Goal: Task Accomplishment & Management: Manage account settings

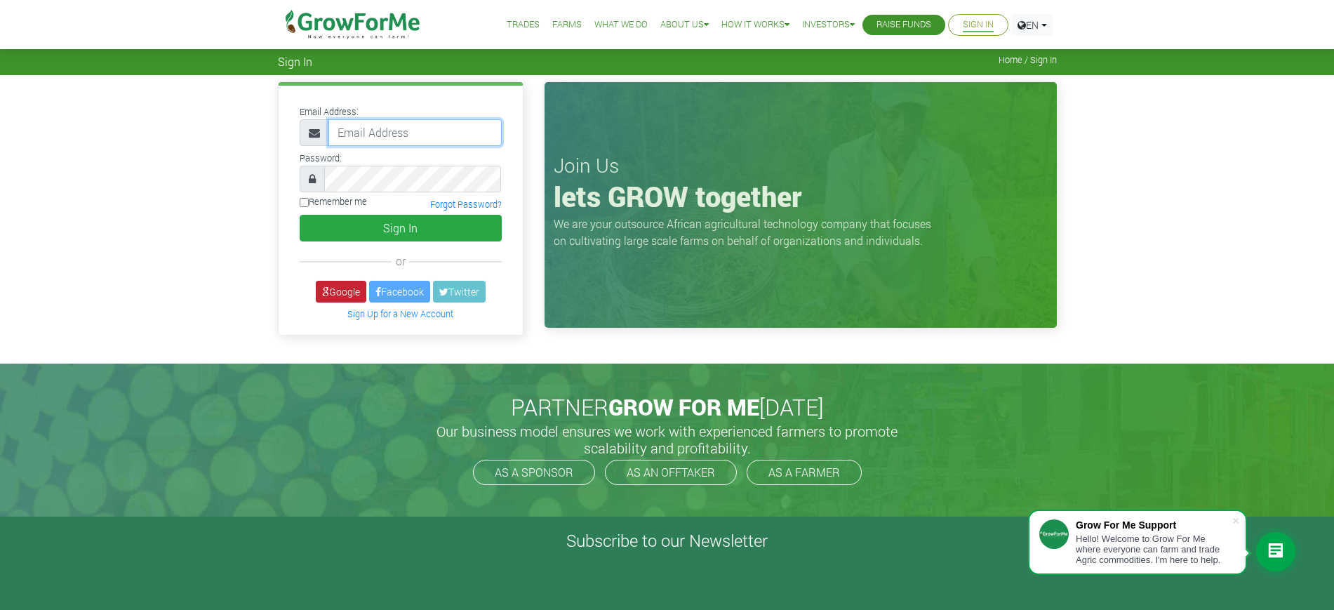
type input "mawuli@growforme.com"
click at [342, 290] on link "Google" at bounding box center [341, 292] width 51 height 22
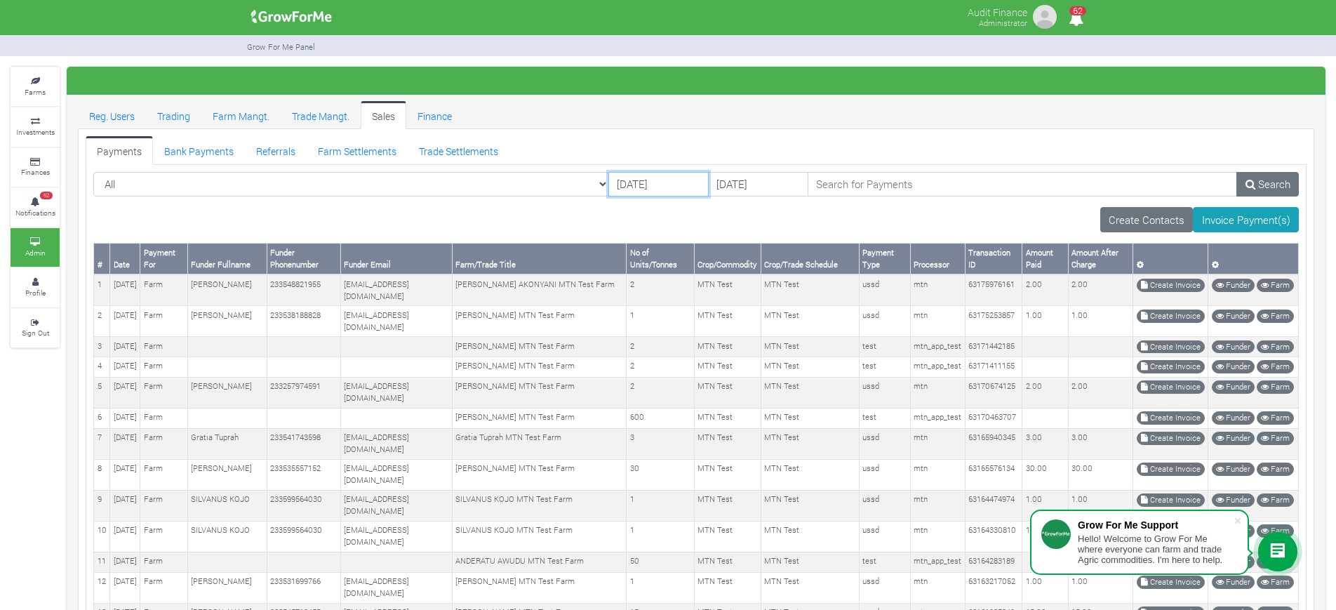
click at [608, 182] on input "17/08/2025" at bounding box center [658, 184] width 100 height 25
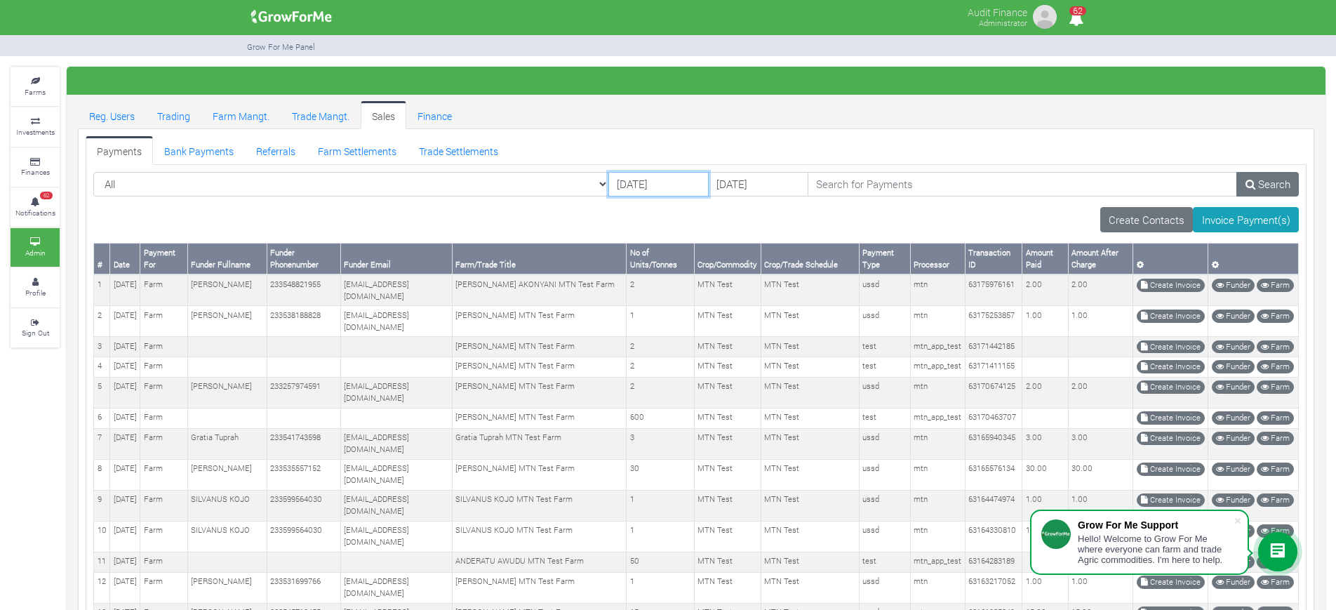
click at [608, 180] on input "15/08/2025" at bounding box center [658, 184] width 100 height 25
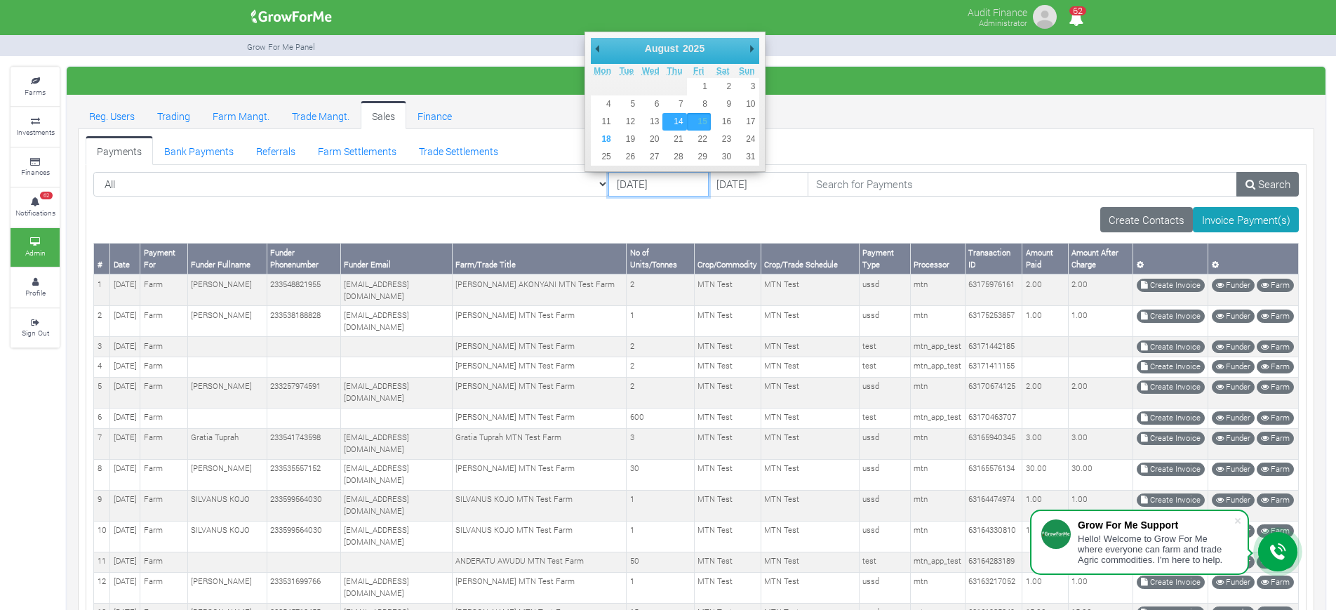
type input "14/08/2025"
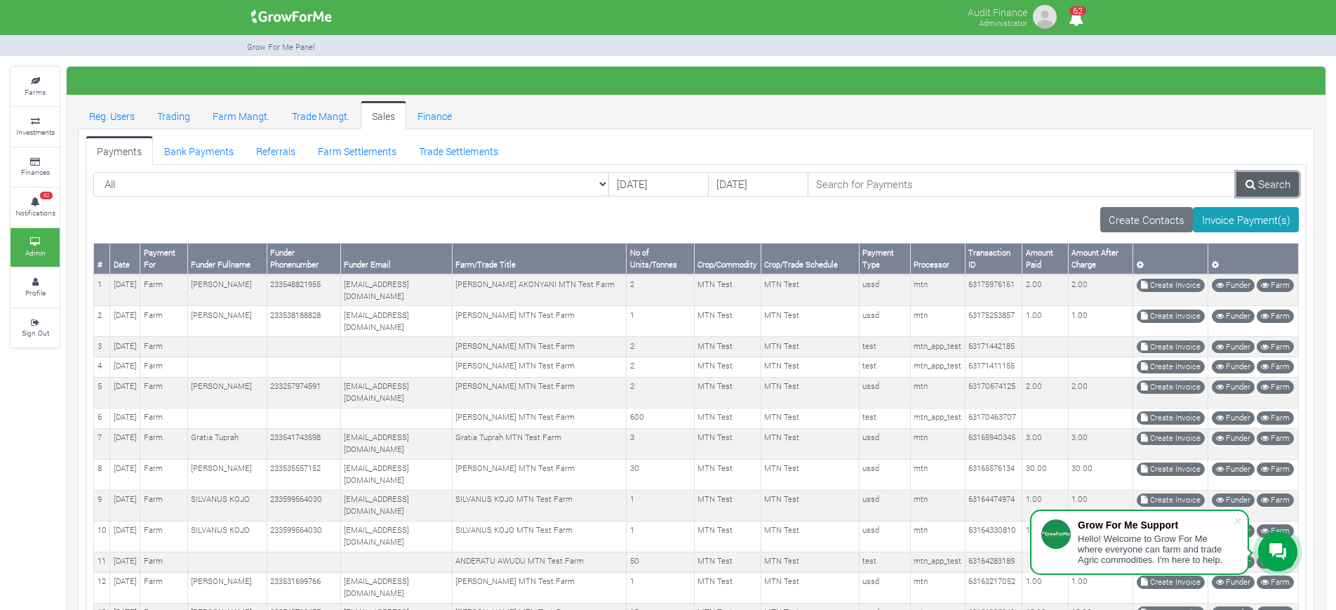
click at [1257, 187] on link "Search" at bounding box center [1267, 184] width 62 height 25
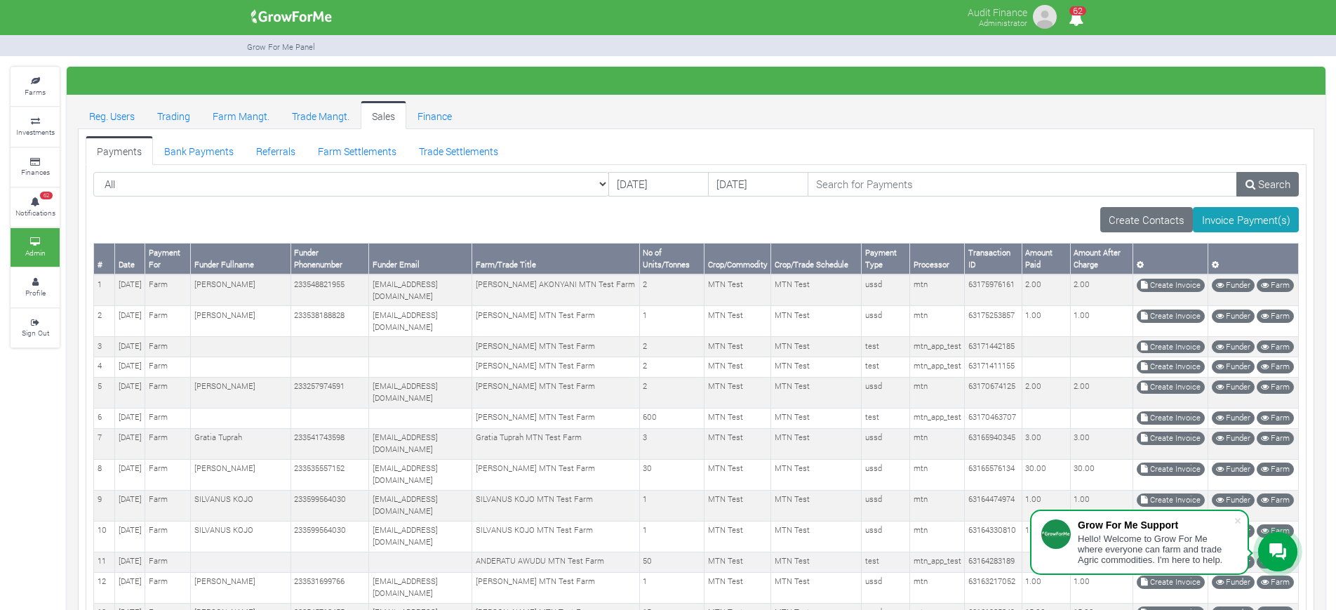
drag, startPoint x: 1106, startPoint y: 274, endPoint x: 1073, endPoint y: 143, distance: 134.6
click at [1073, 143] on ul "Payments Bank Payments Referrals Farm Settlements Trade Settlements" at bounding box center [696, 150] width 1221 height 28
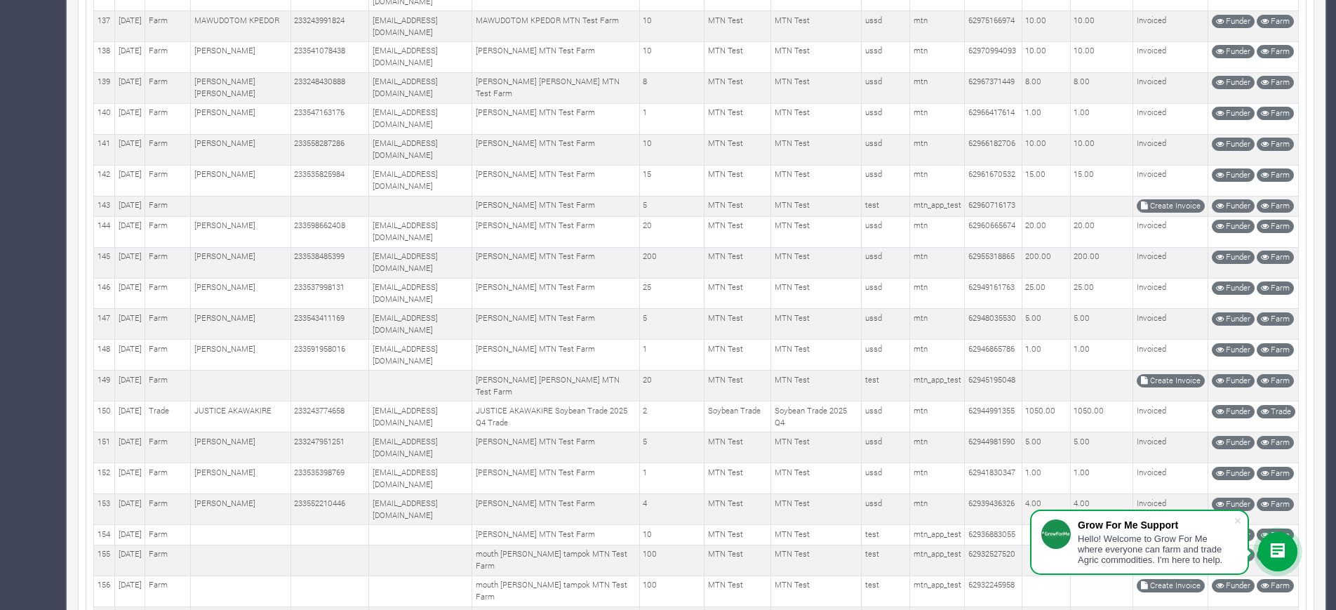
scroll to position [3954, 0]
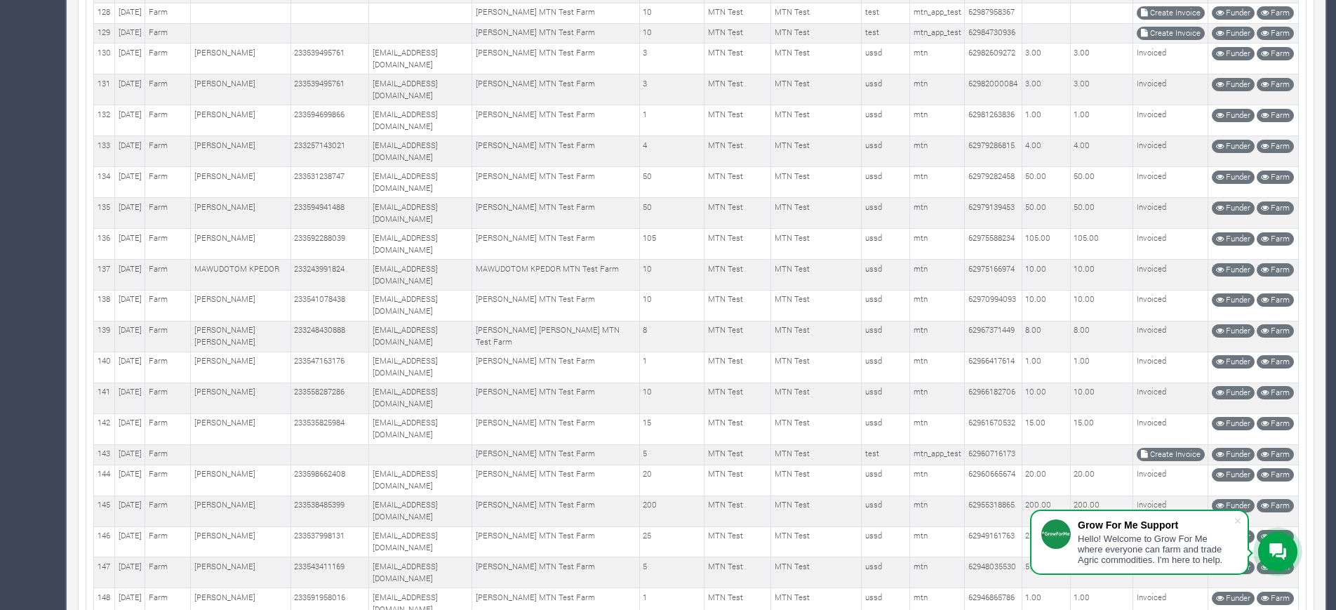
scroll to position [3683, 0]
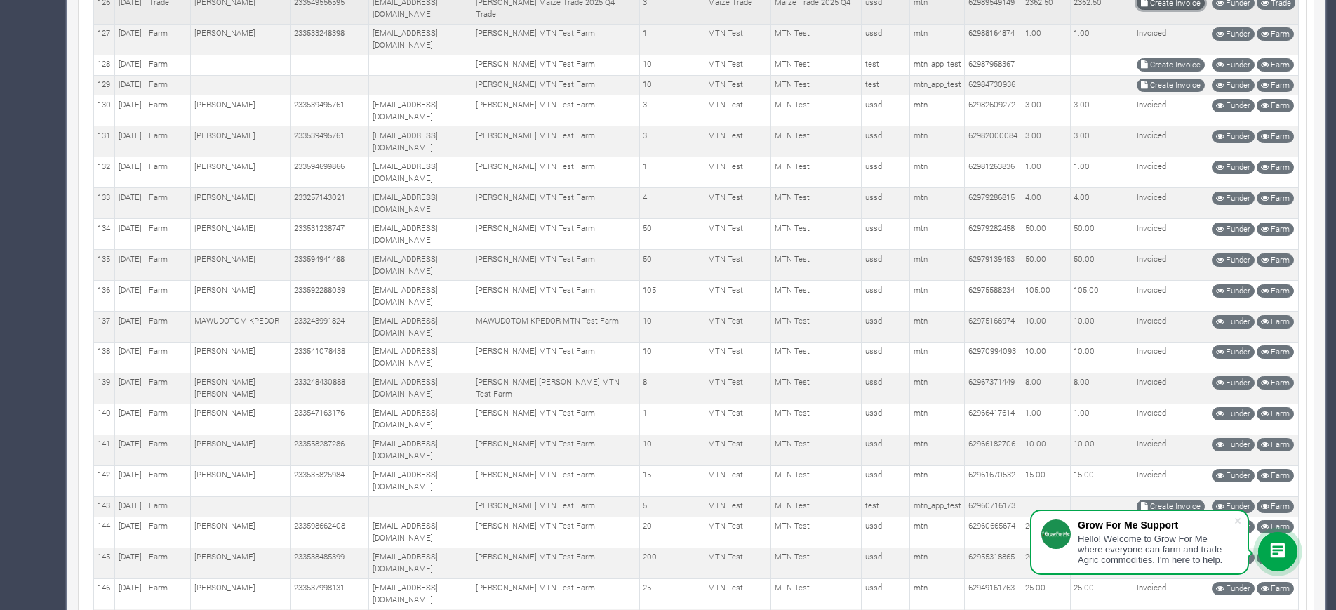
click at [1165, 10] on link "Create Invoice" at bounding box center [1171, 2] width 68 height 13
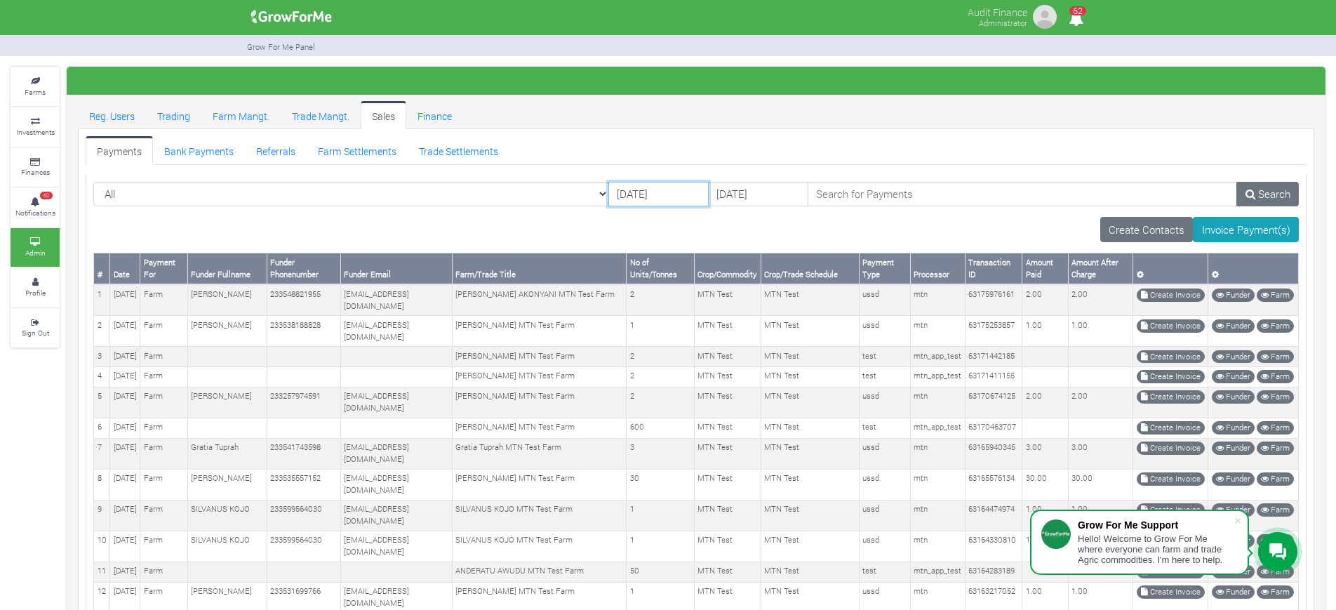
click at [608, 189] on input "17/08/2025" at bounding box center [658, 194] width 100 height 25
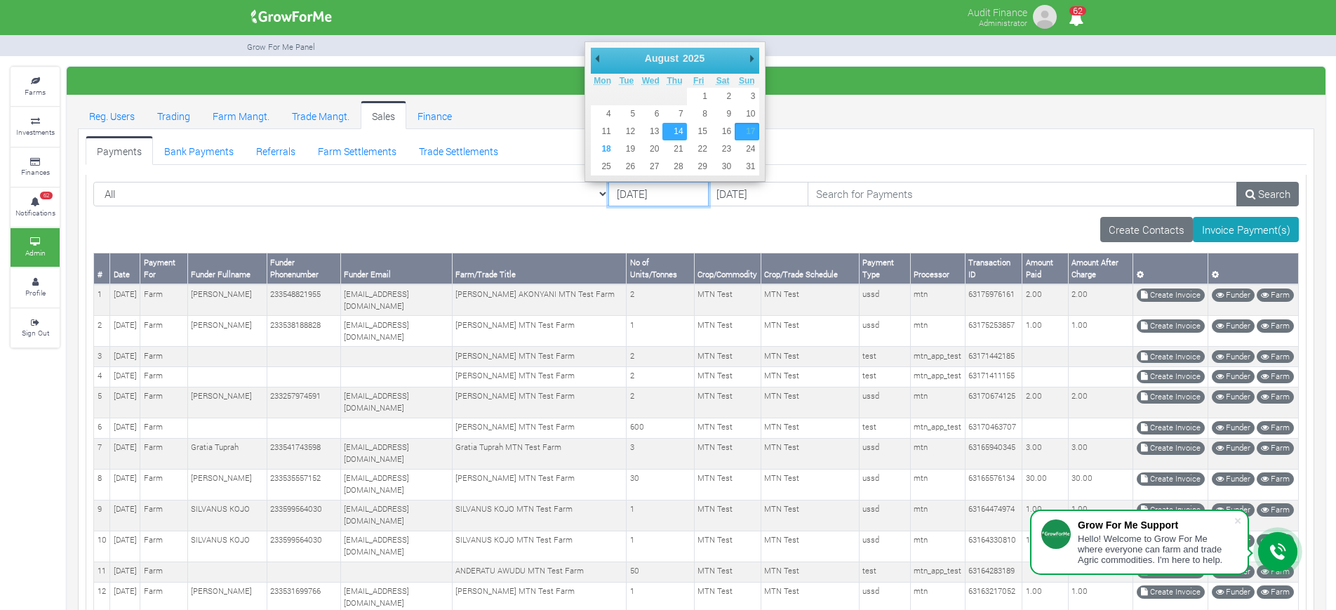
type input "[DATE]"
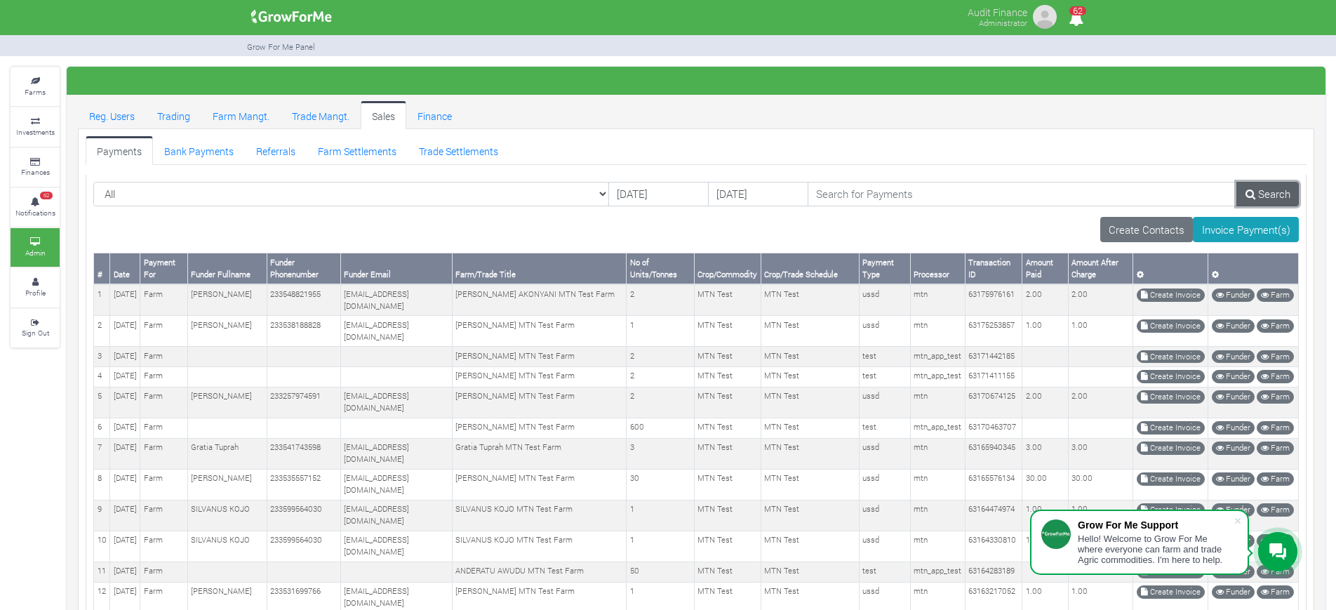
click at [1273, 189] on link "Search" at bounding box center [1267, 194] width 62 height 25
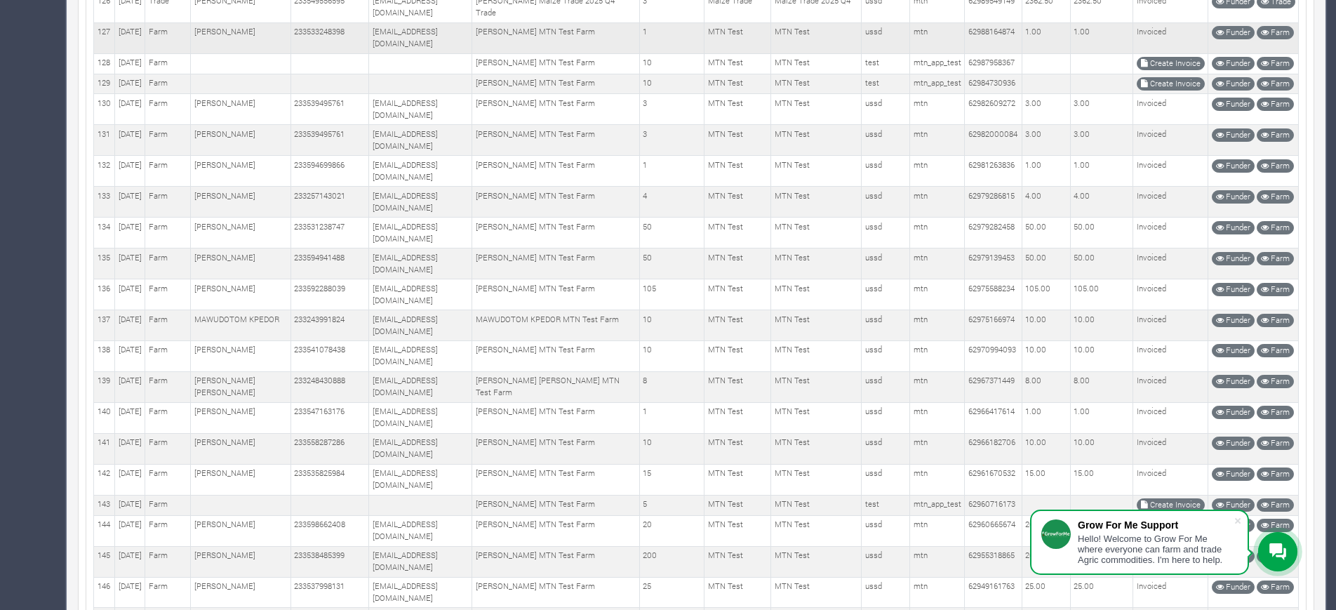
scroll to position [3683, 0]
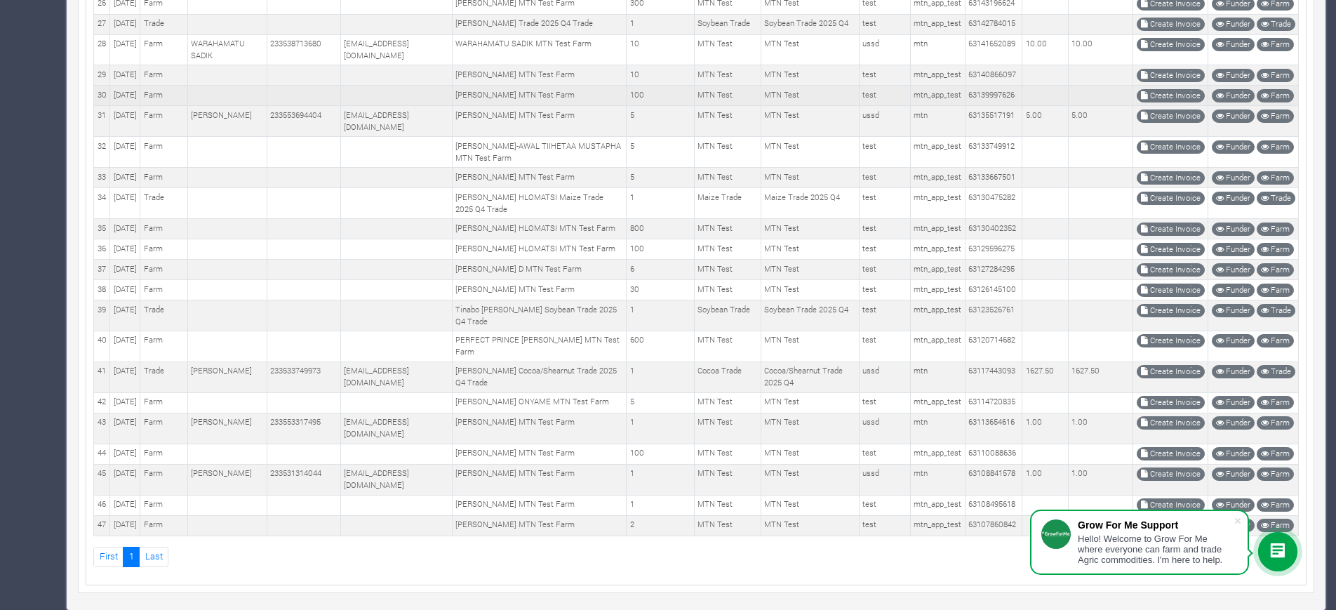
scroll to position [1193, 0]
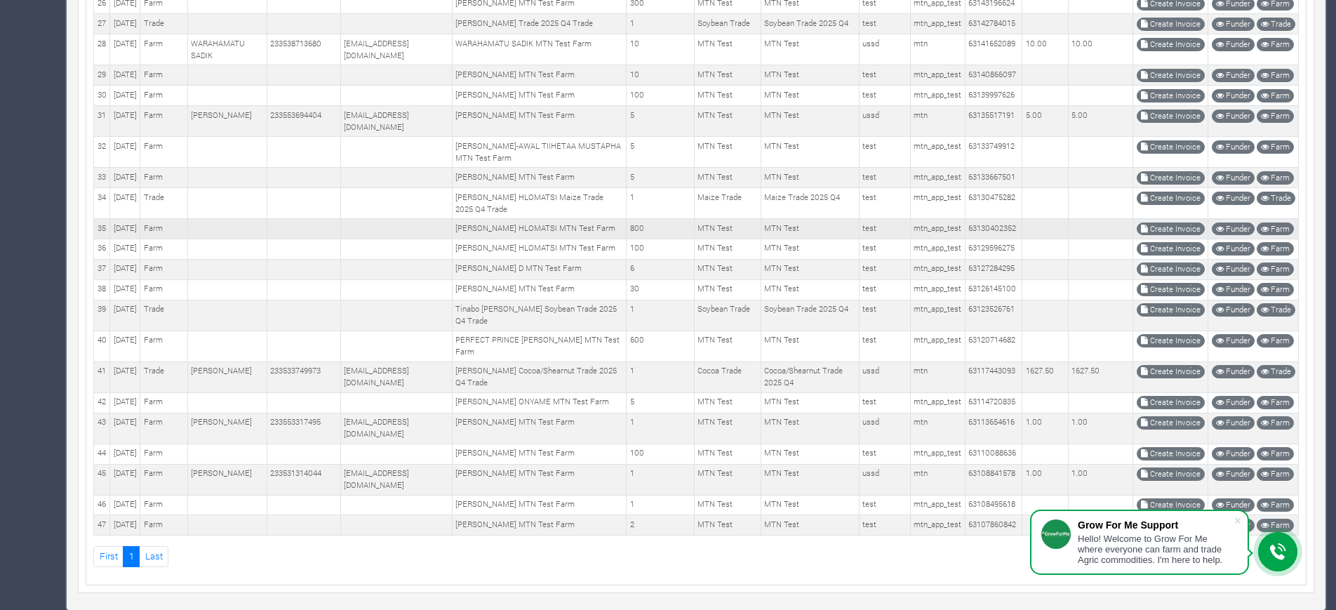
scroll to position [1228, 0]
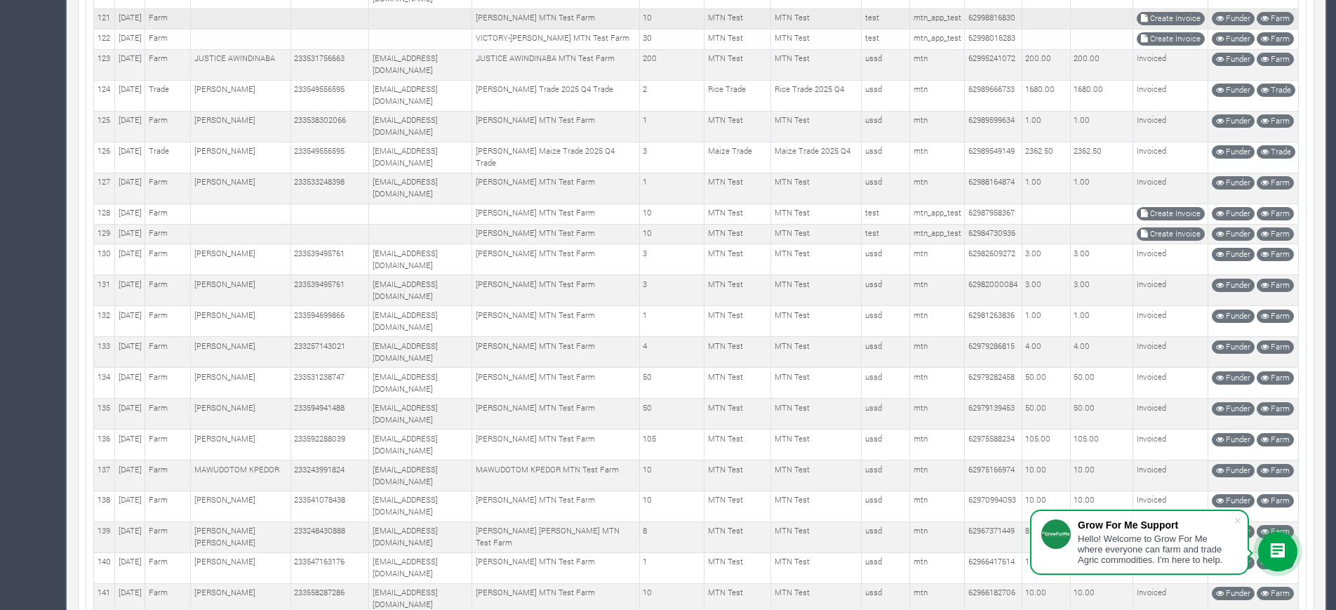
scroll to position [3508, 0]
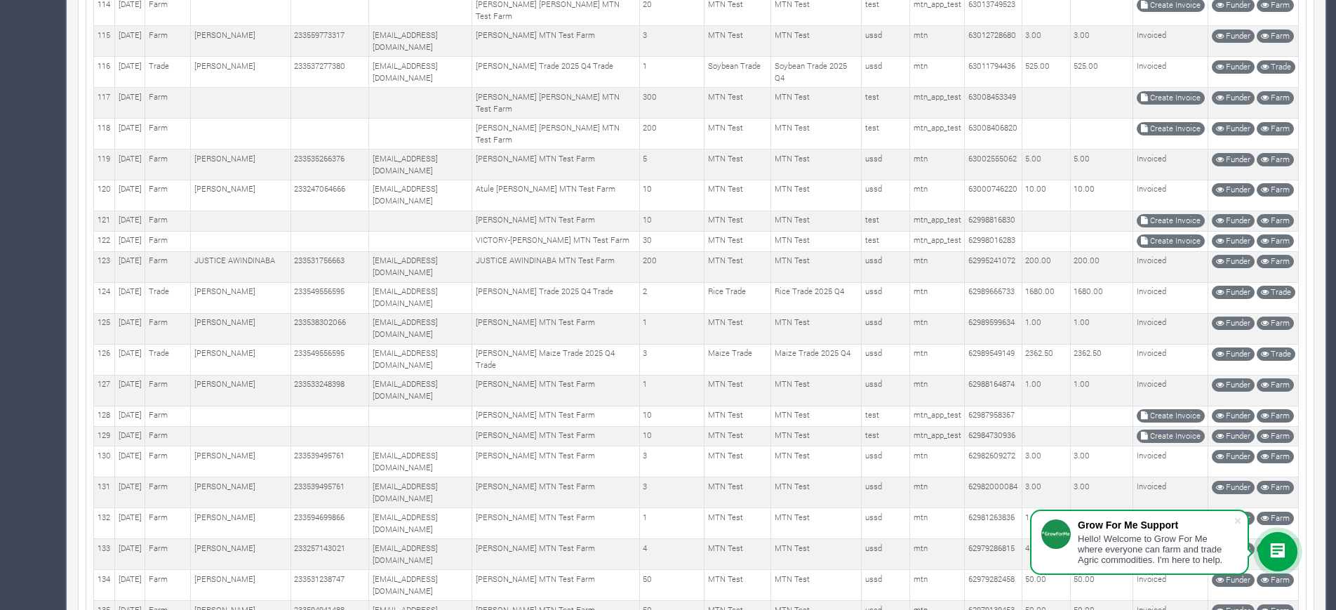
scroll to position [3245, 0]
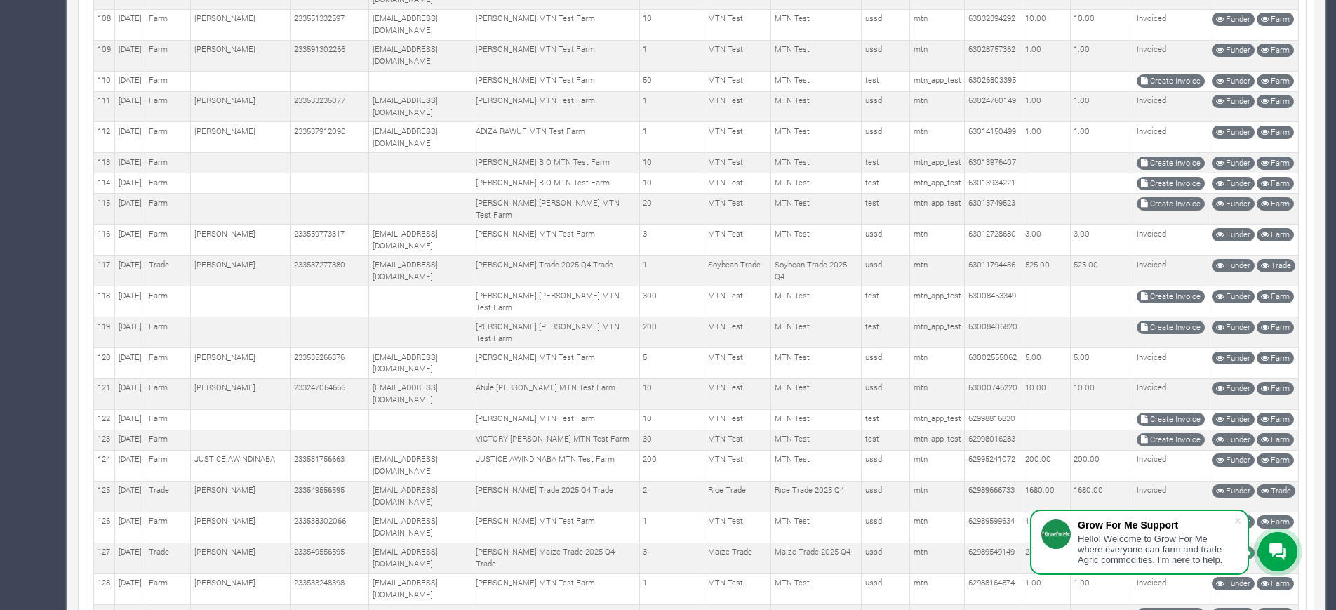
scroll to position [3154, 0]
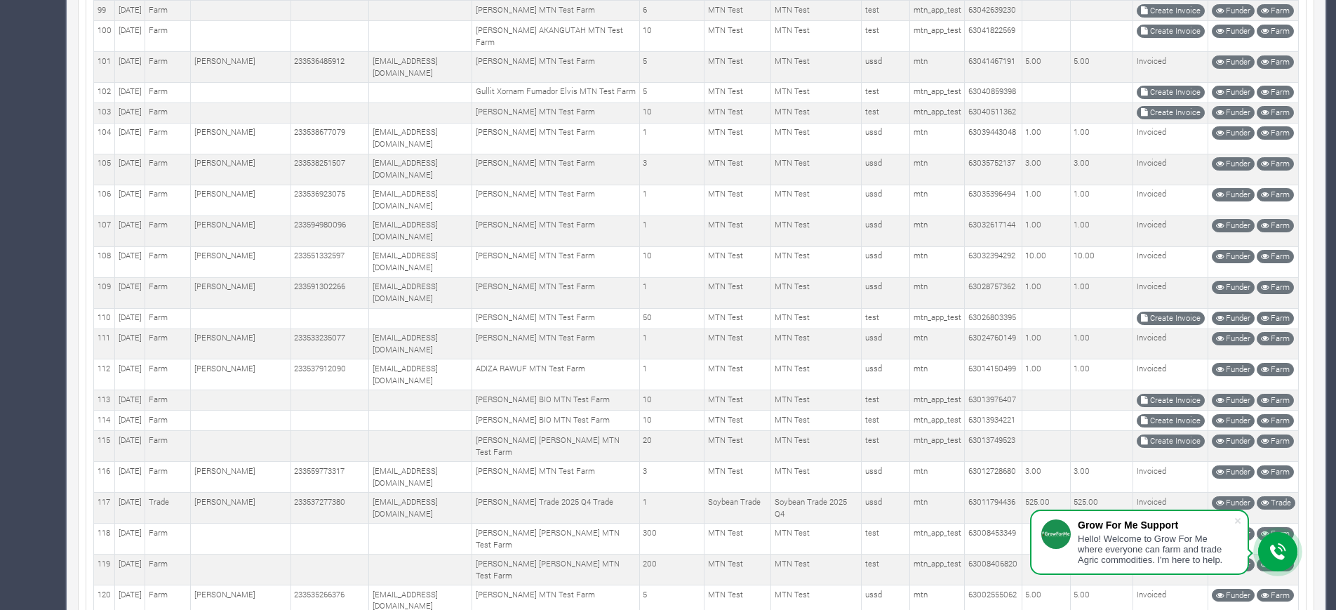
scroll to position [2887, 0]
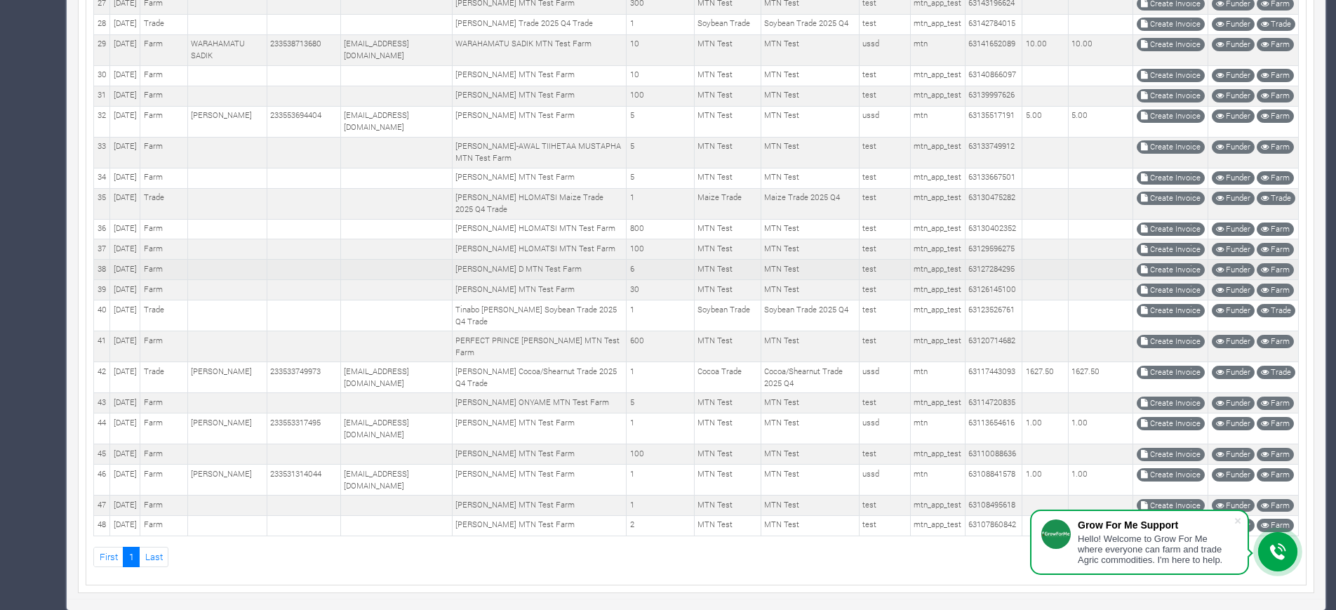
scroll to position [1229, 0]
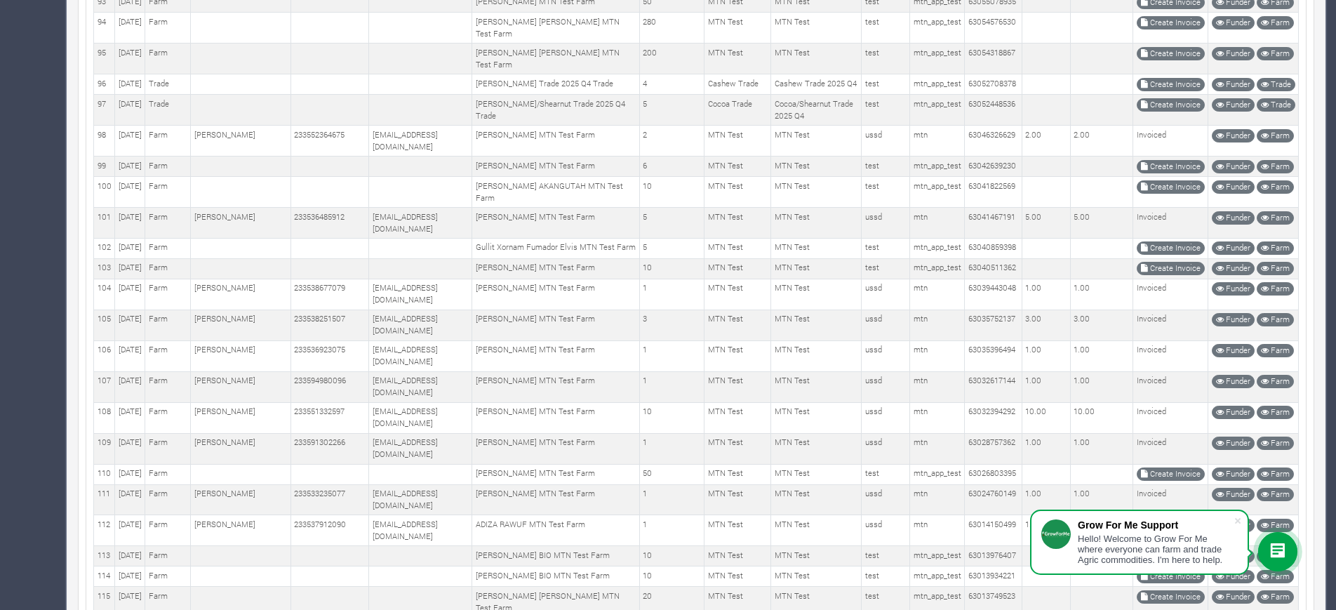
scroll to position [2712, 0]
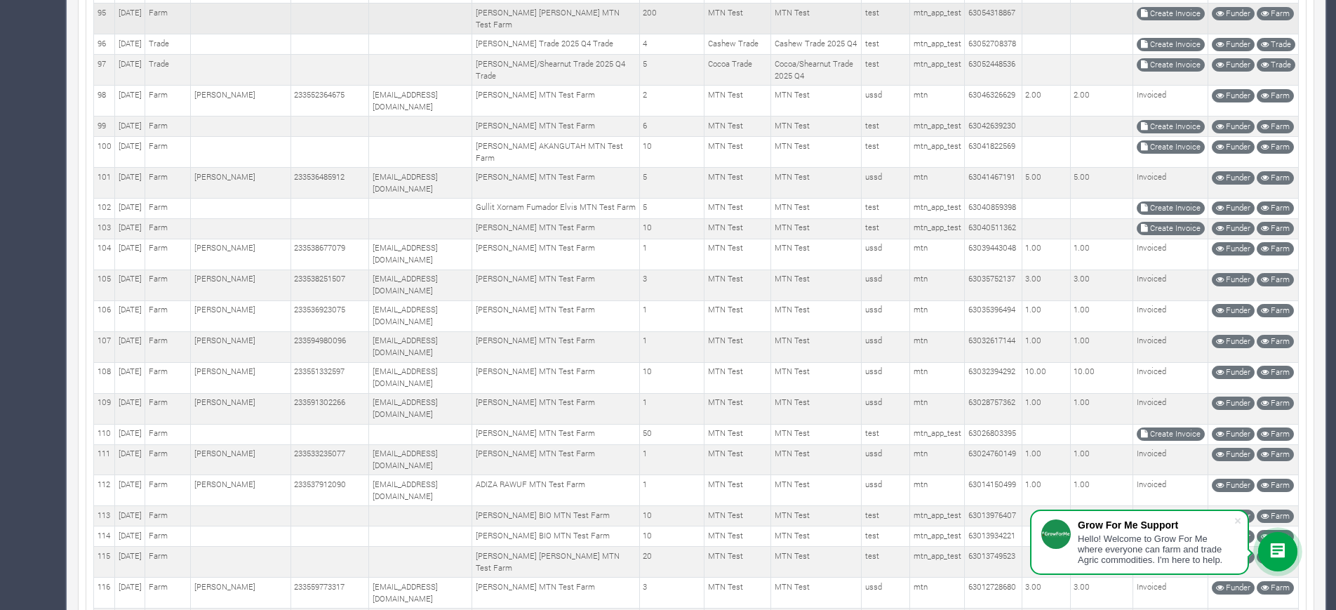
scroll to position [2799, 0]
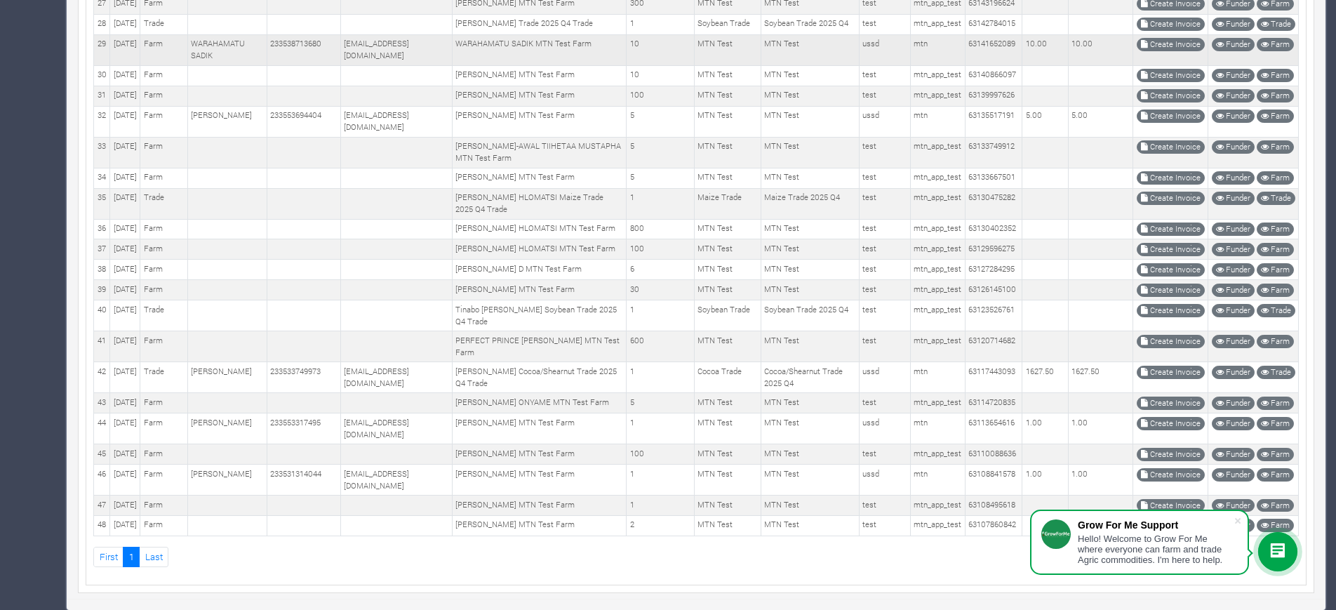
scroll to position [1229, 0]
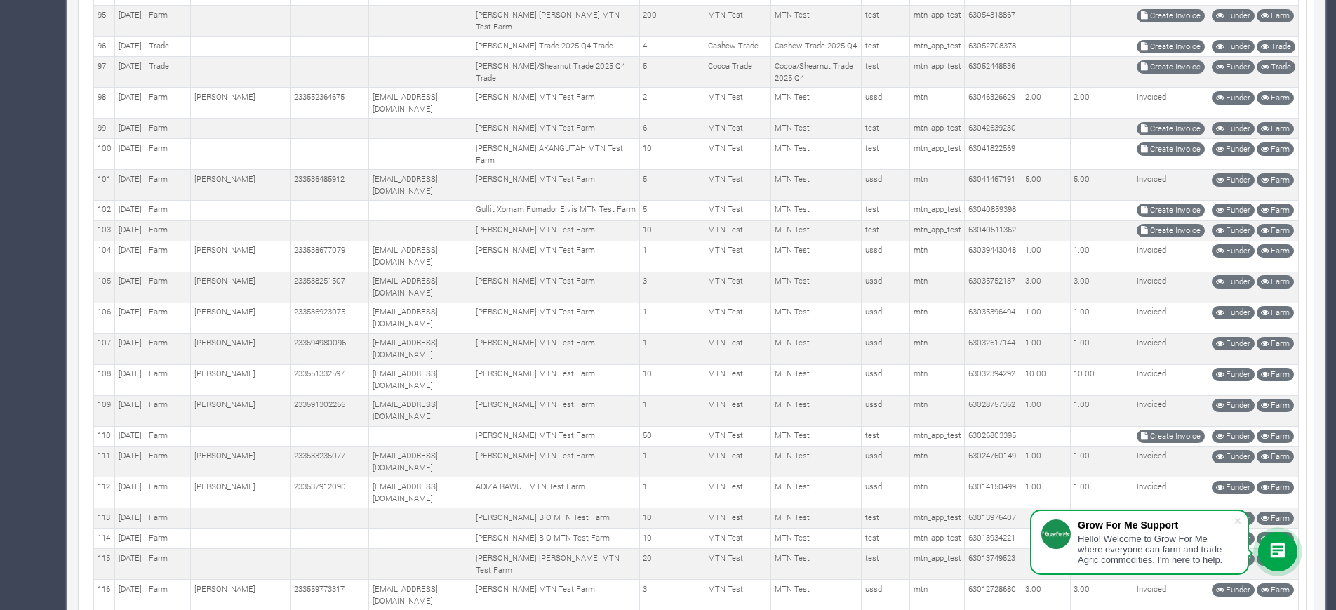
scroll to position [2624, 0]
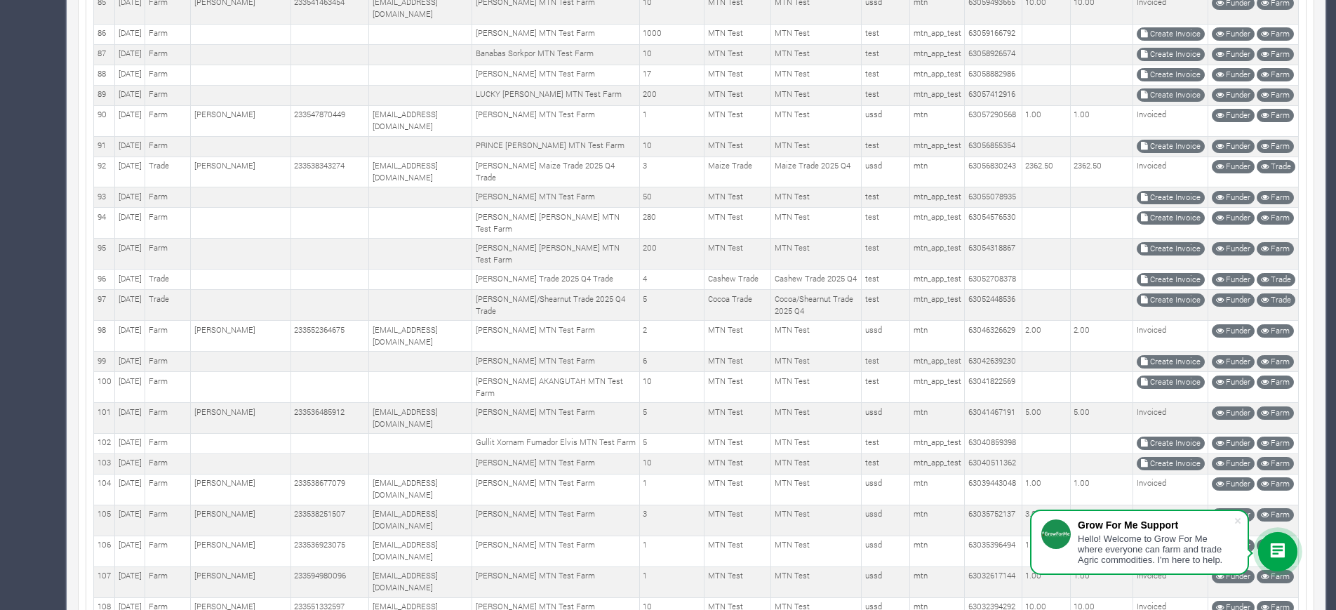
scroll to position [2536, 0]
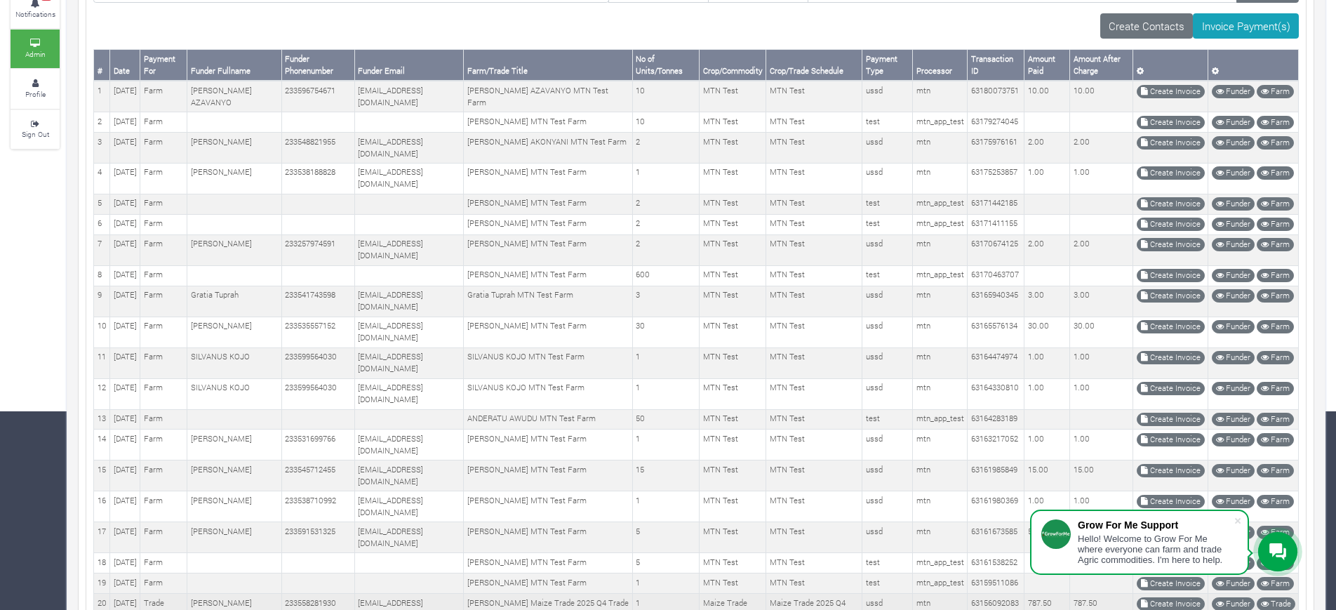
scroll to position [526, 0]
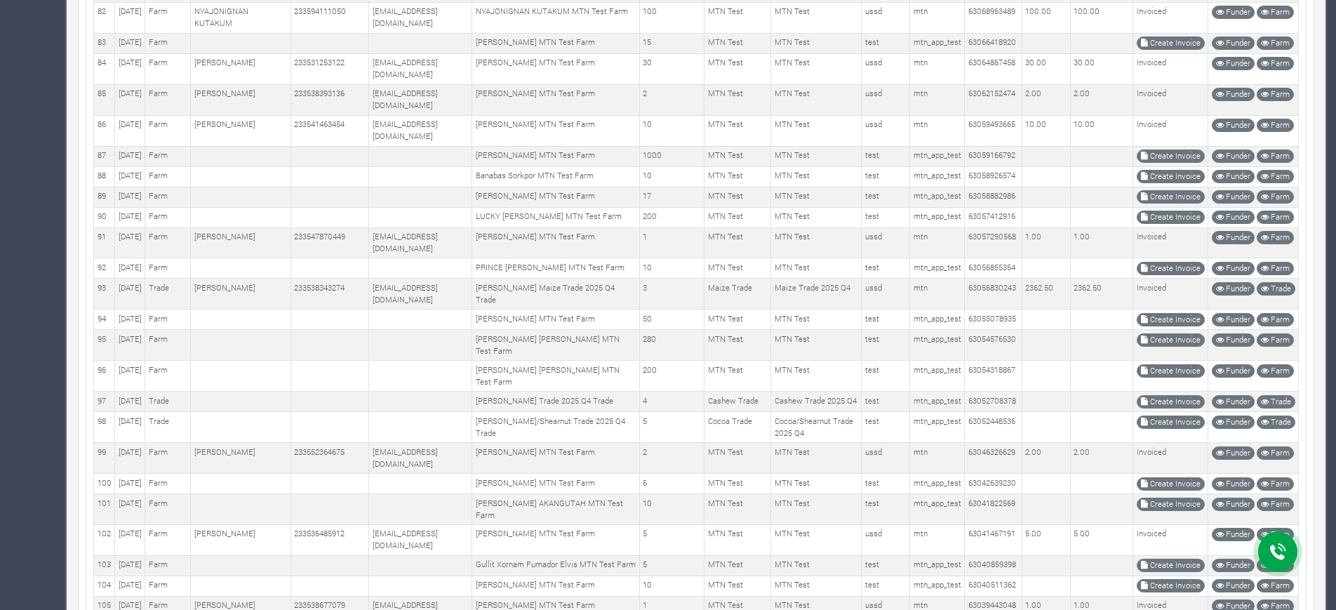
scroll to position [2445, 0]
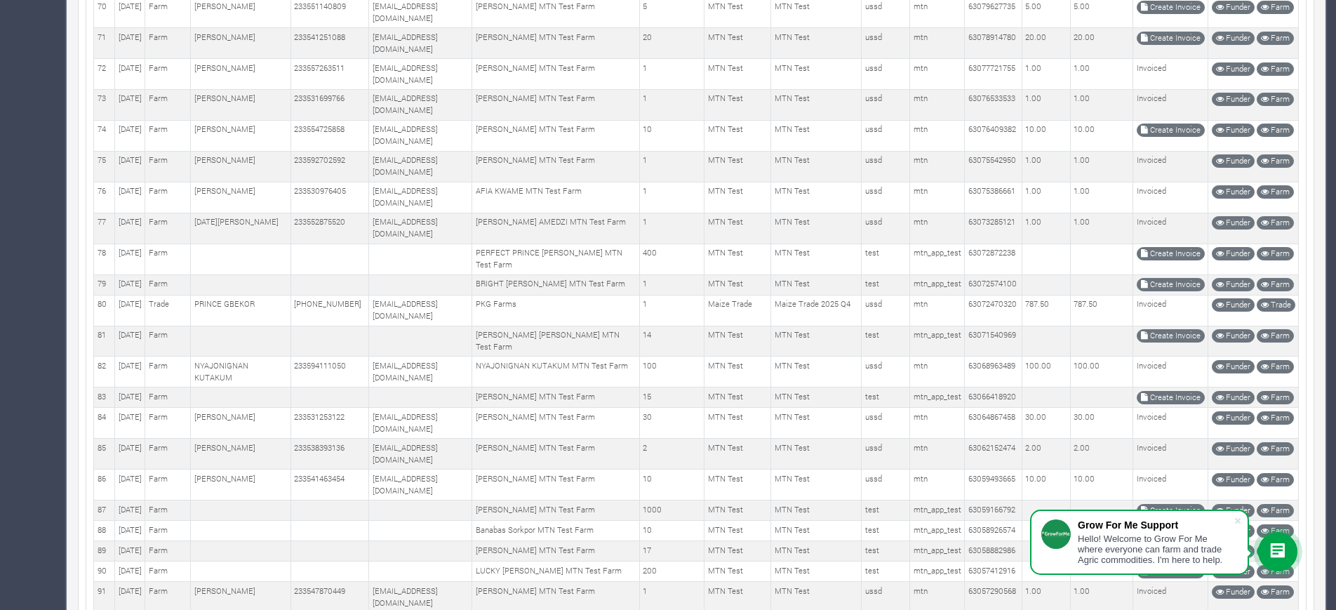
scroll to position [2096, 0]
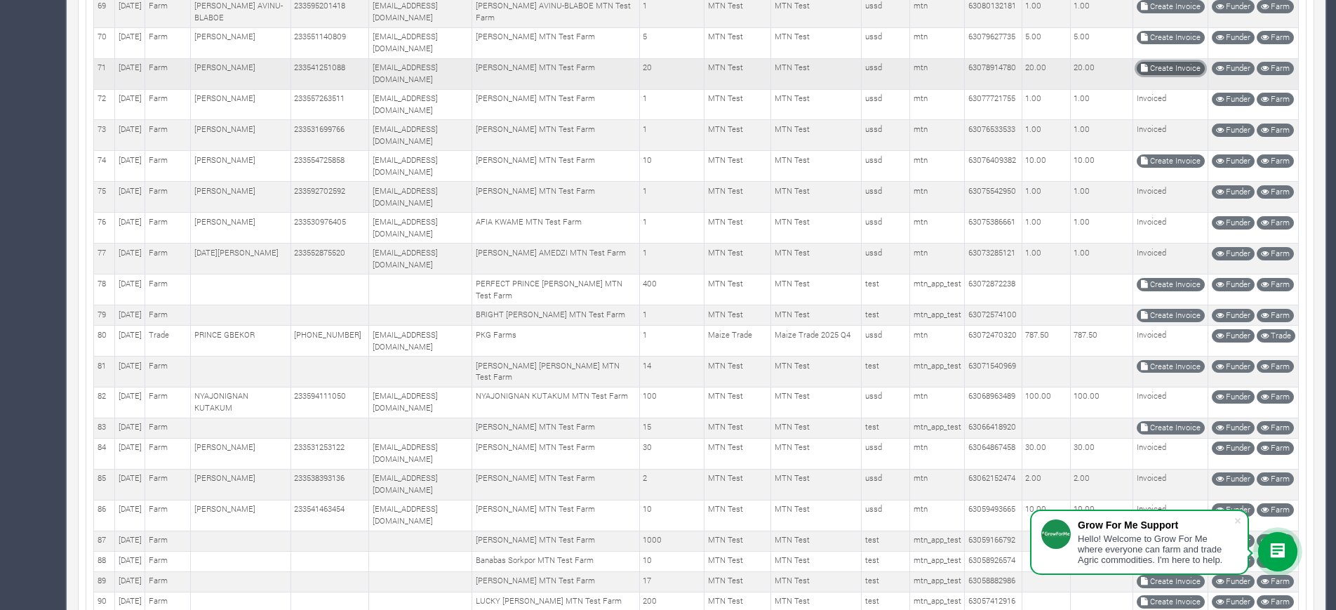
click at [1161, 75] on link "Create Invoice" at bounding box center [1171, 68] width 68 height 13
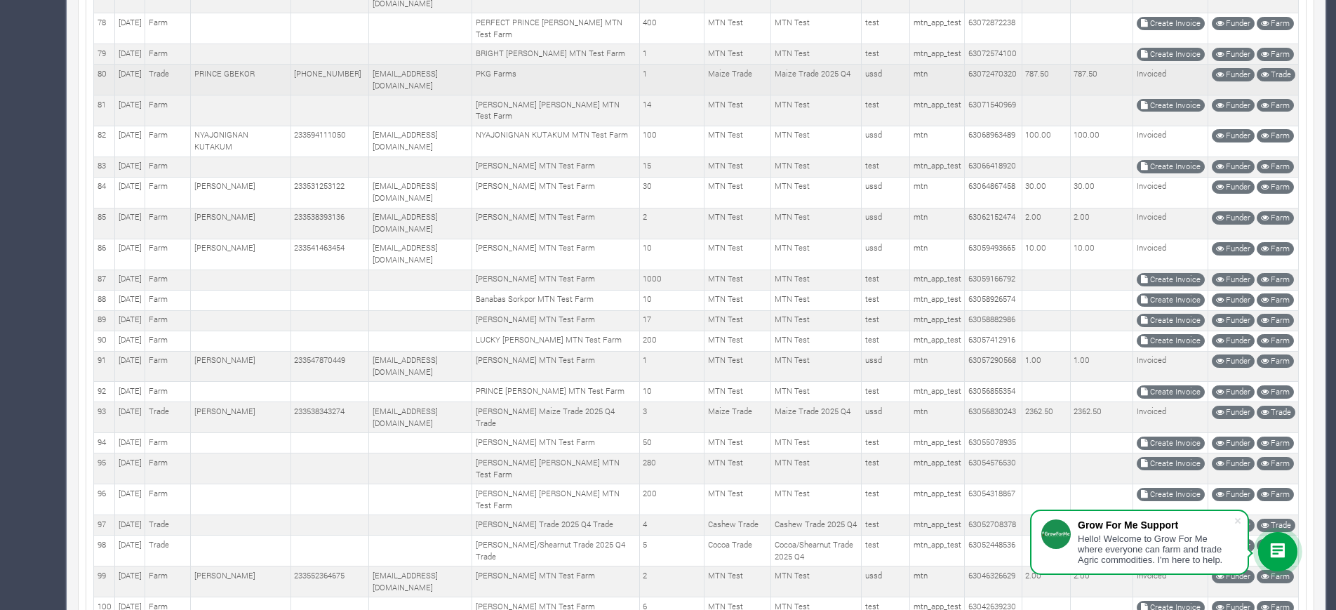
scroll to position [2354, 0]
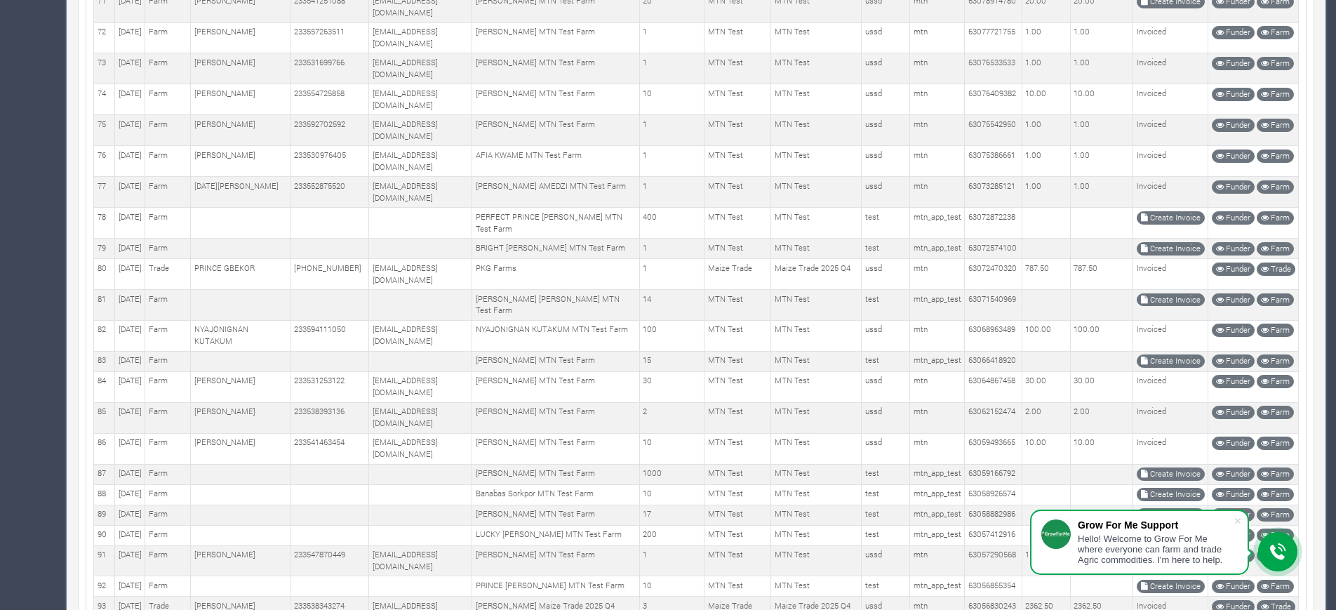
scroll to position [2280, 0]
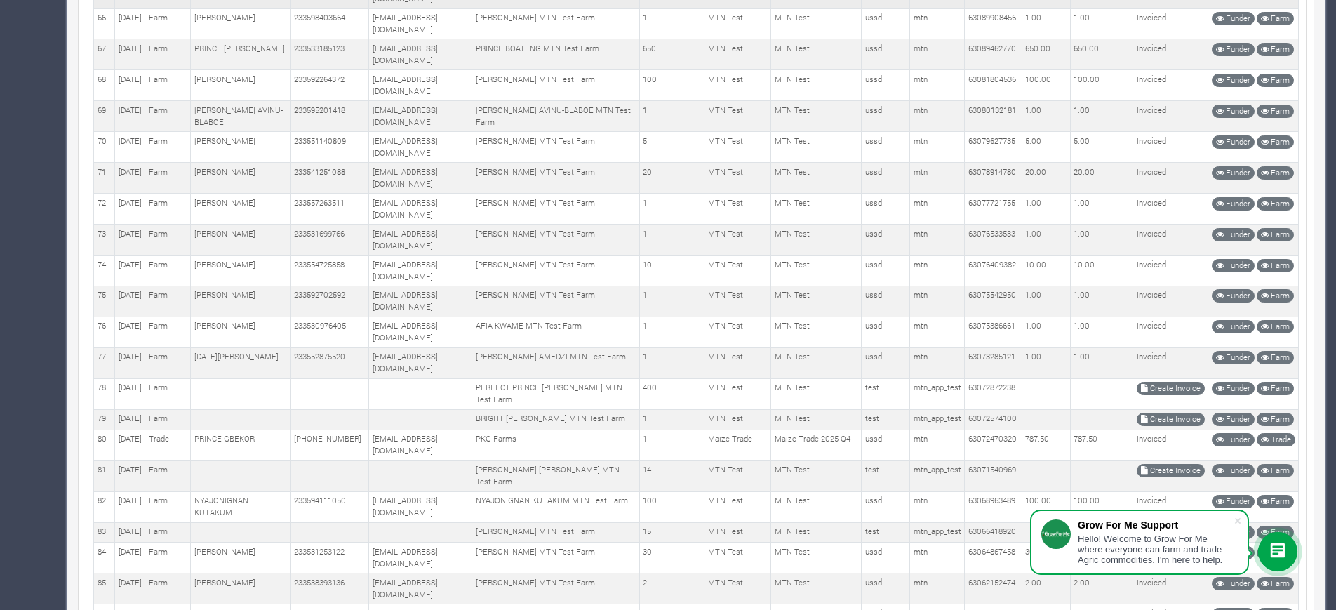
scroll to position [2014, 0]
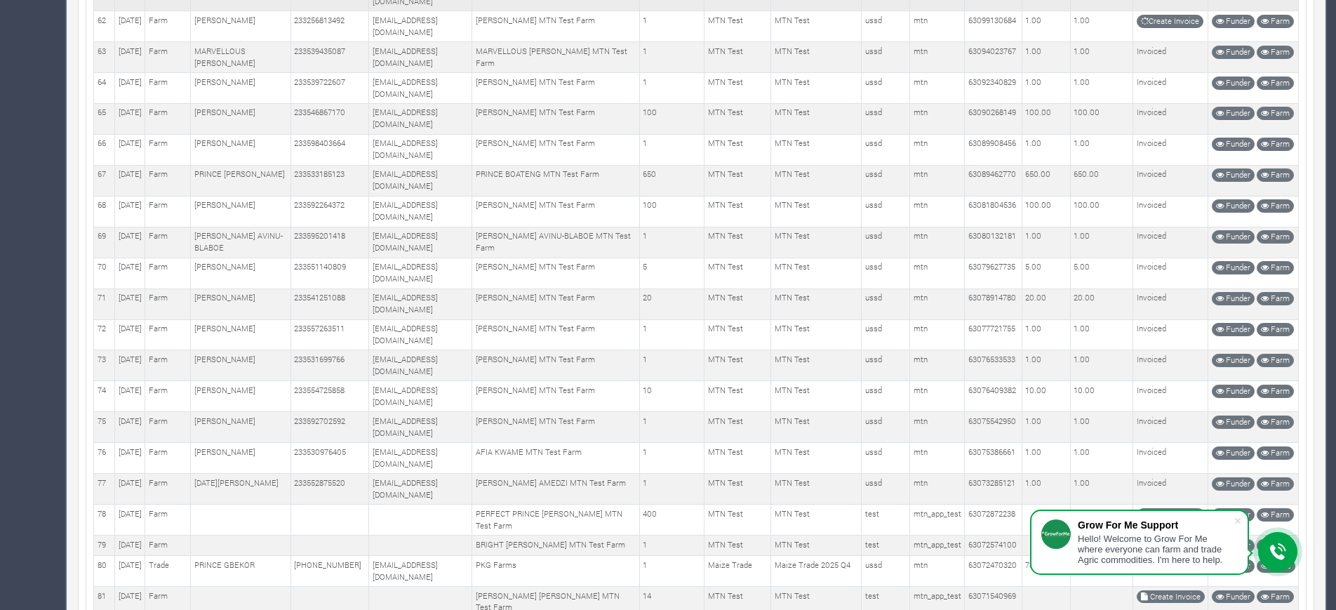
scroll to position [1830, 0]
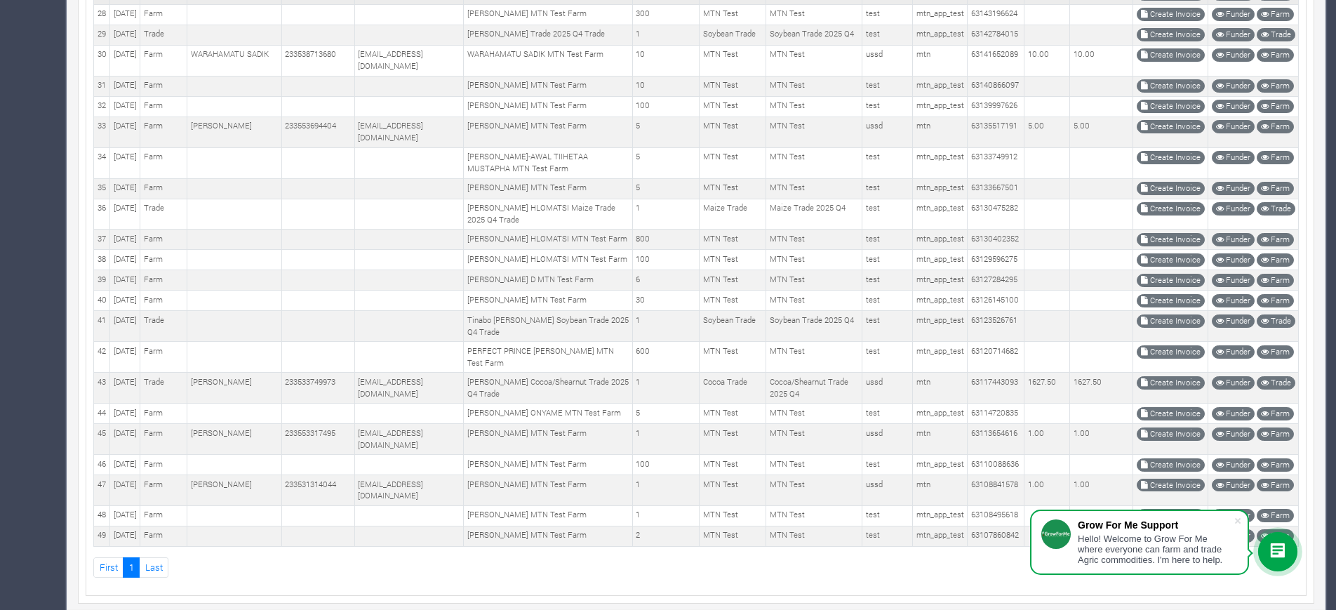
scroll to position [1259, 0]
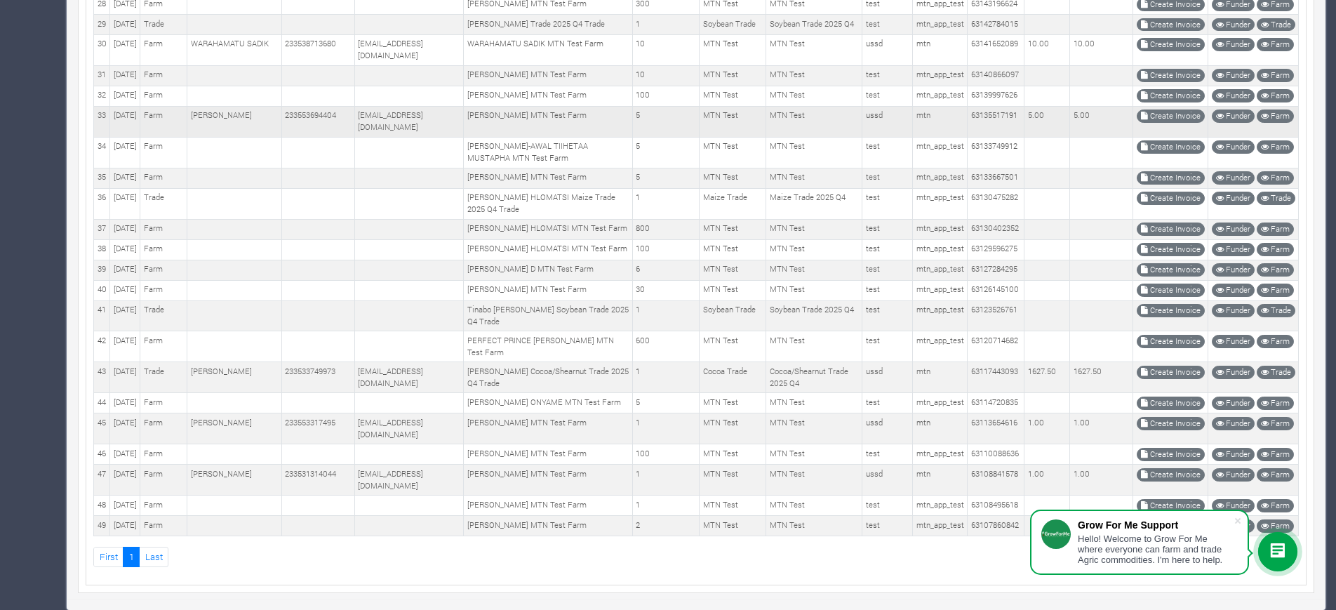
scroll to position [1259, 0]
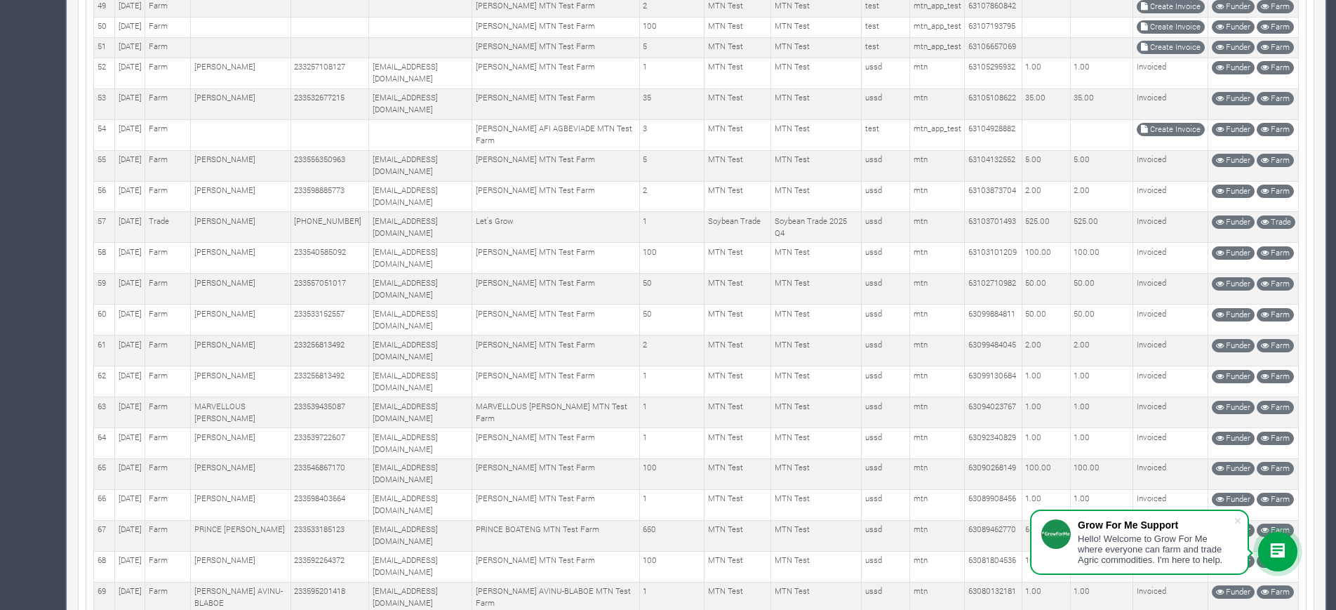
scroll to position [1475, 0]
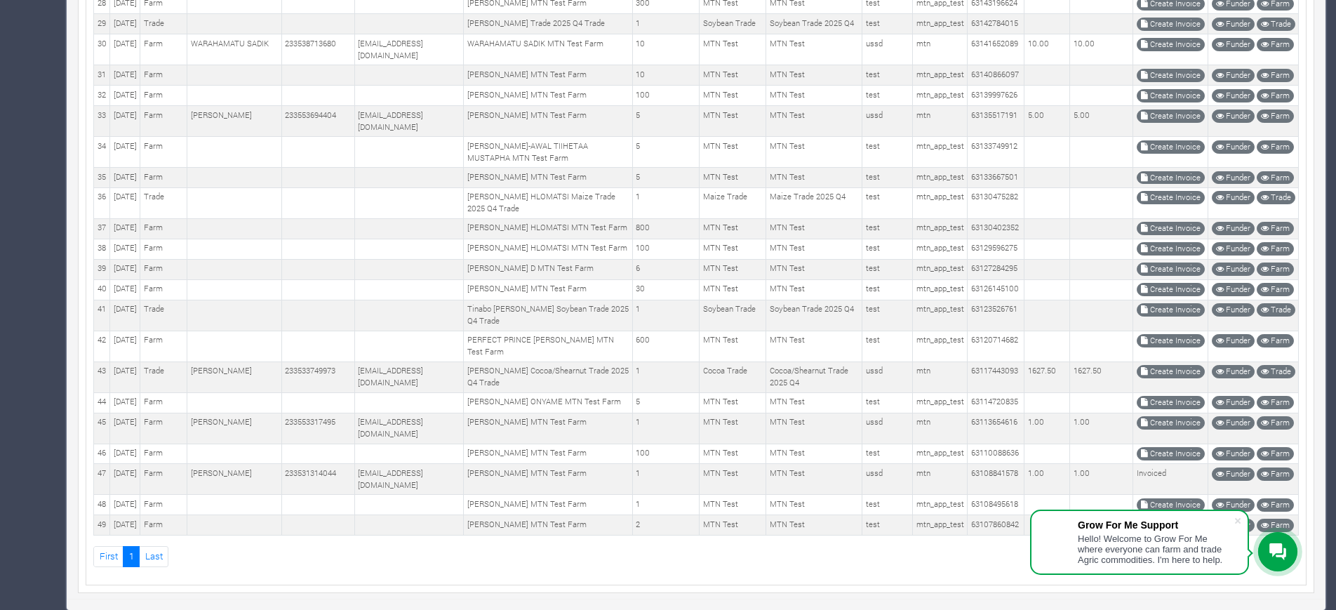
scroll to position [1242, 0]
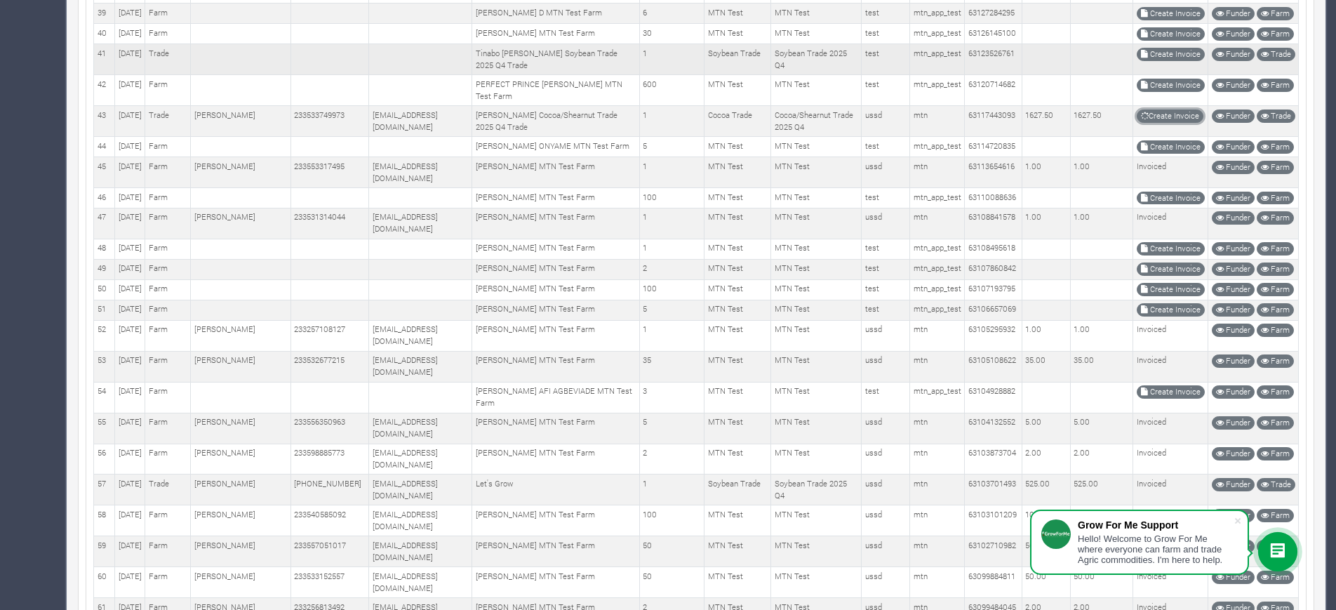
scroll to position [1212, 0]
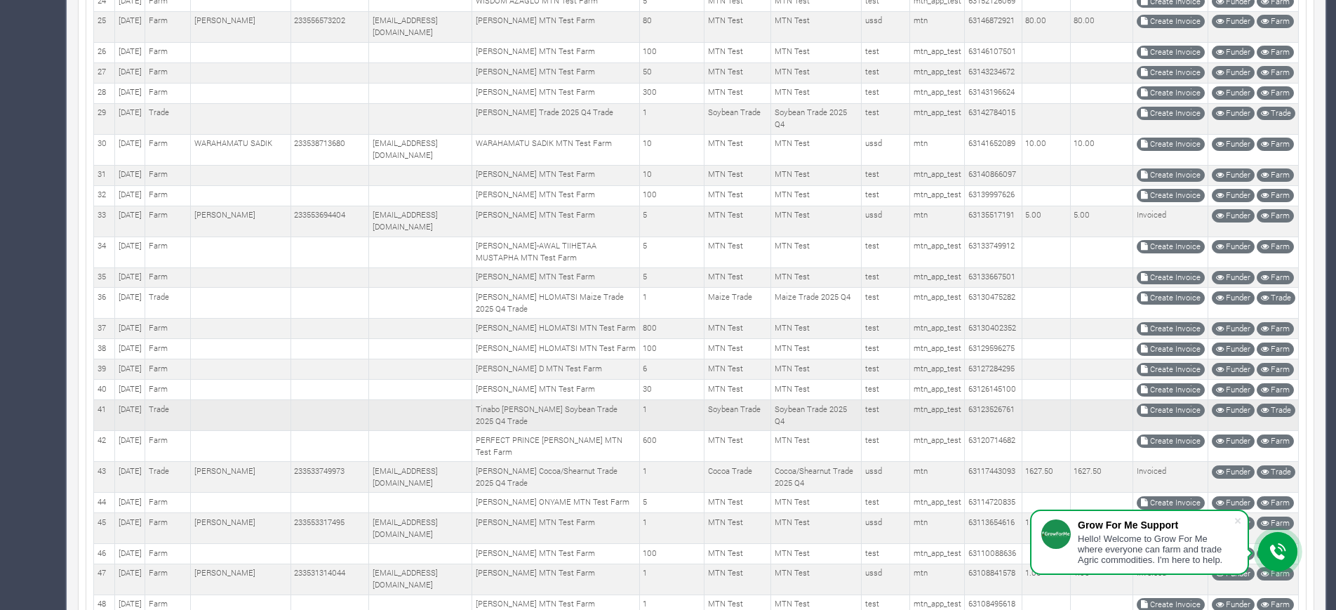
scroll to position [868, 0]
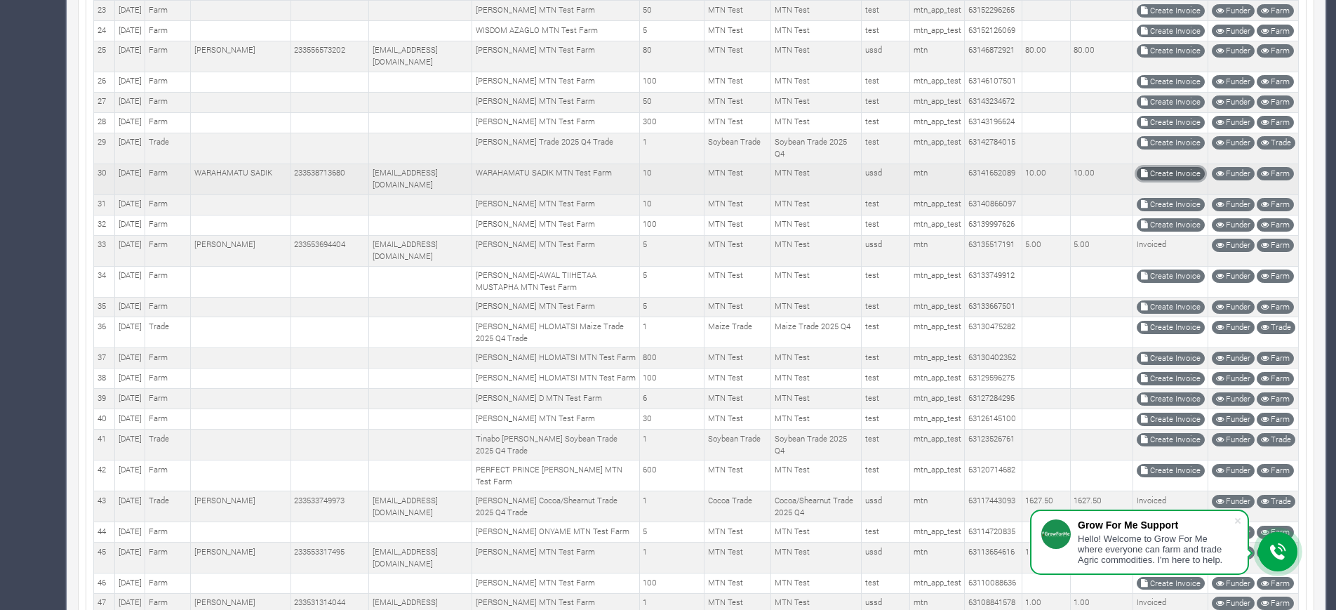
click at [1164, 180] on link "Create Invoice" at bounding box center [1171, 173] width 68 height 13
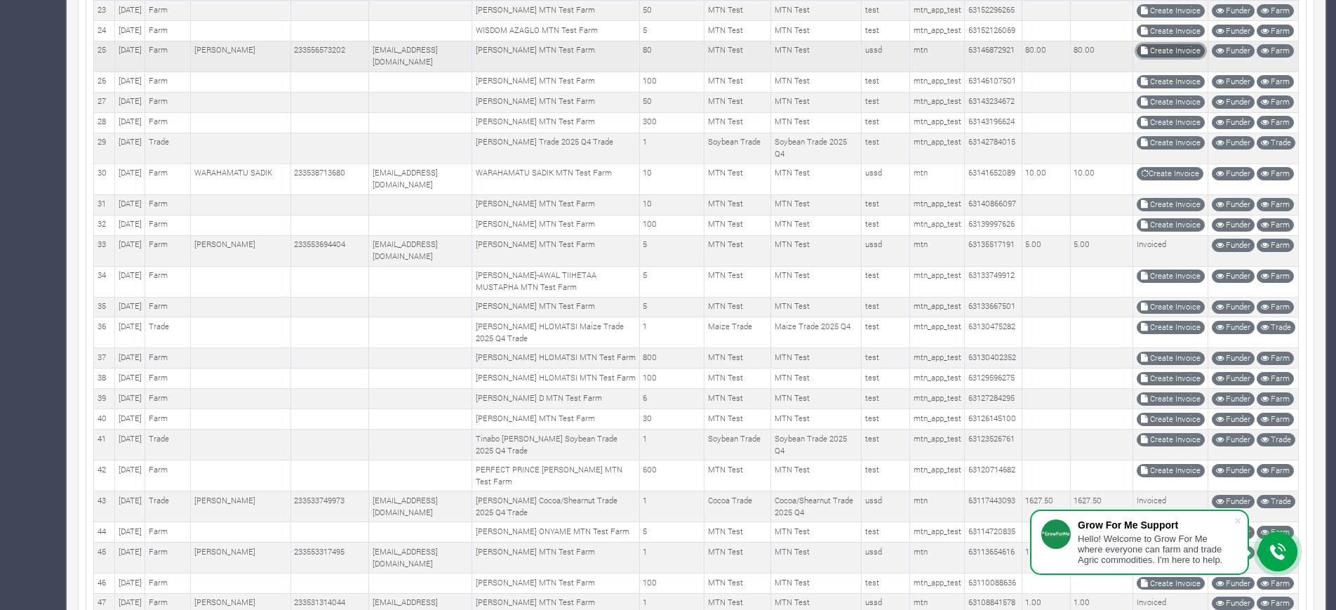
click at [1149, 58] on link "Create Invoice" at bounding box center [1171, 50] width 68 height 13
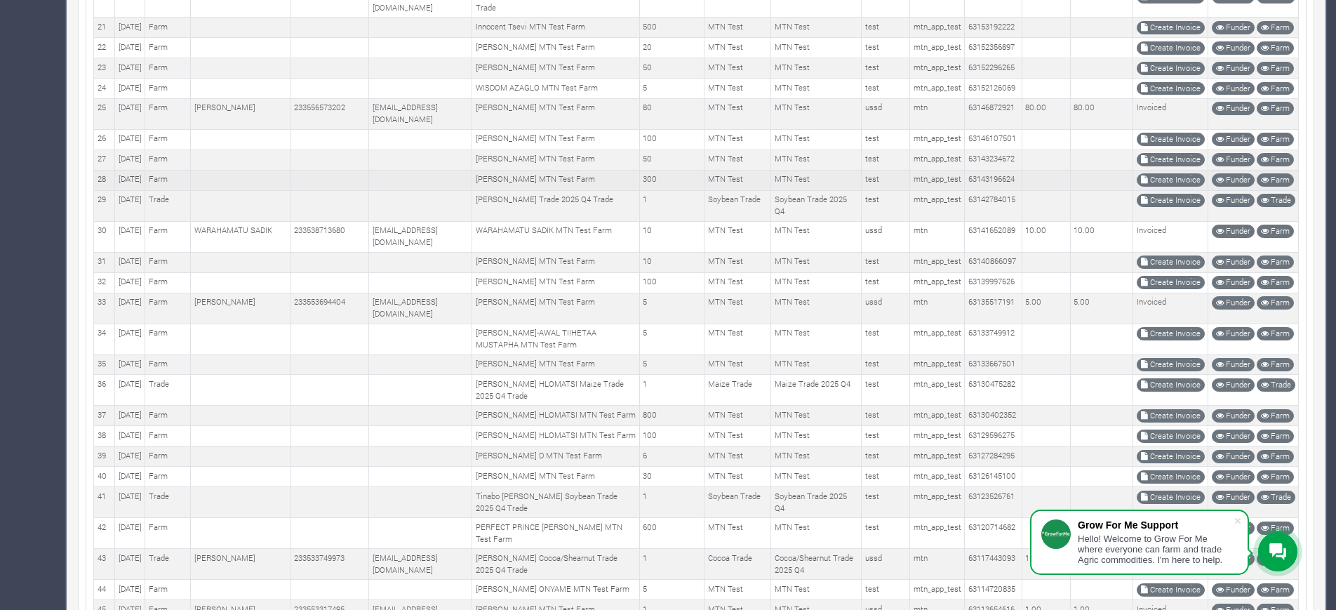
scroll to position [780, 0]
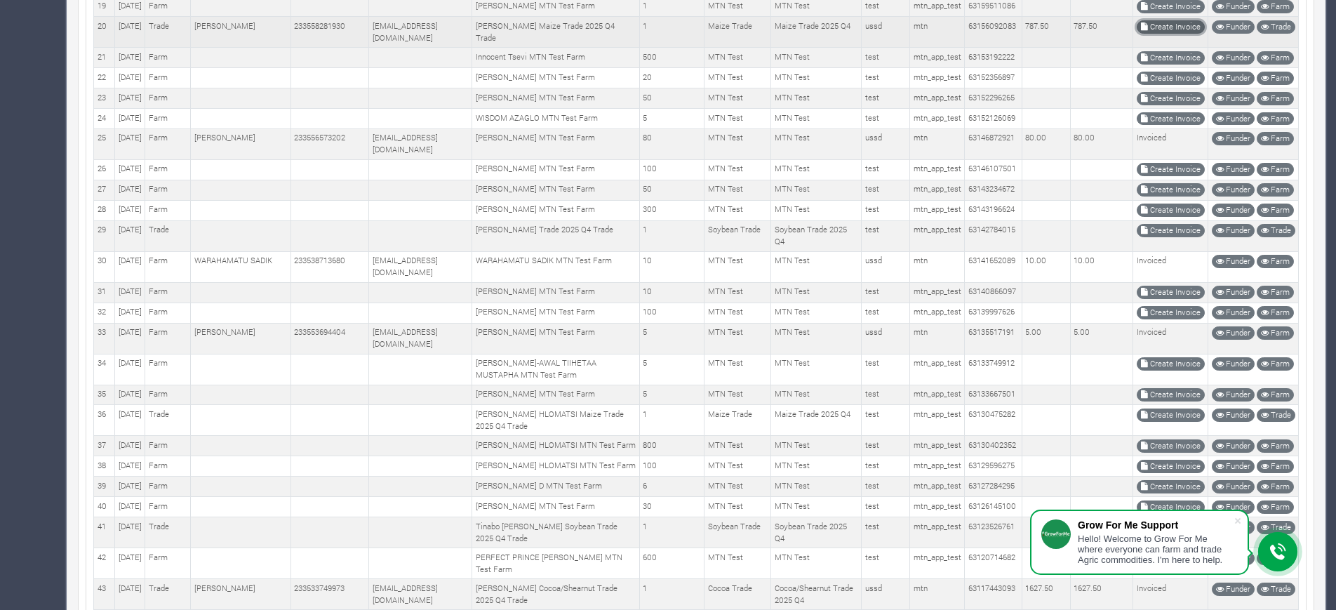
click at [1183, 34] on link "Create Invoice" at bounding box center [1171, 26] width 68 height 13
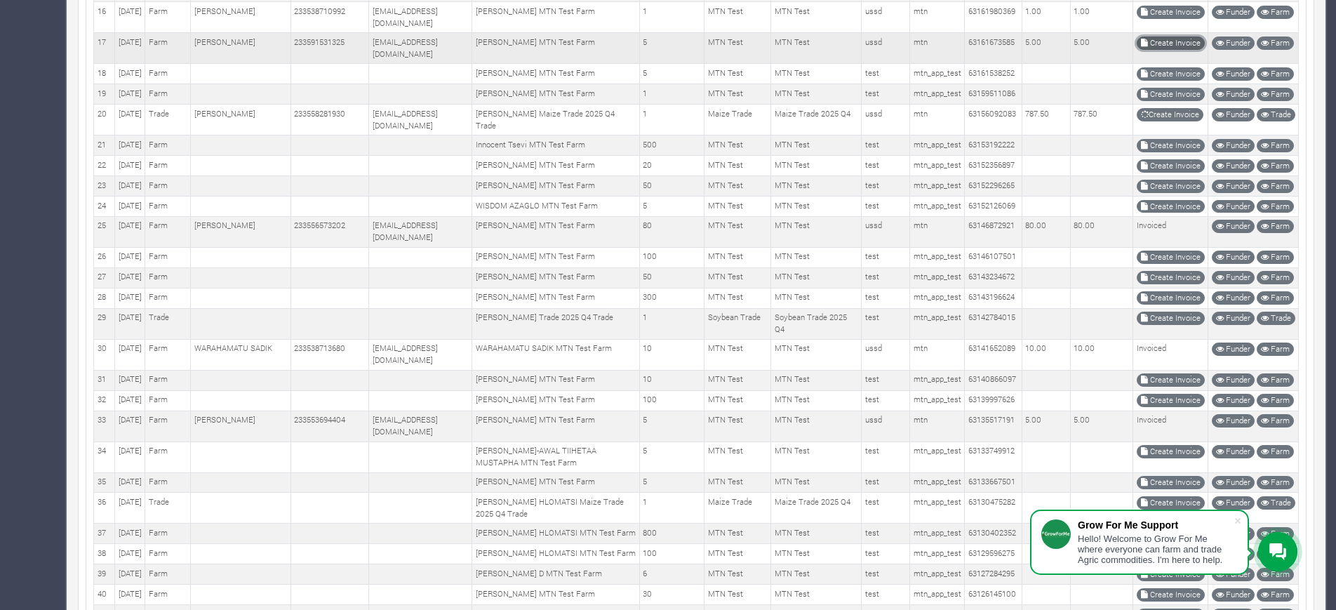
click at [1168, 50] on link "Create Invoice" at bounding box center [1171, 42] width 68 height 13
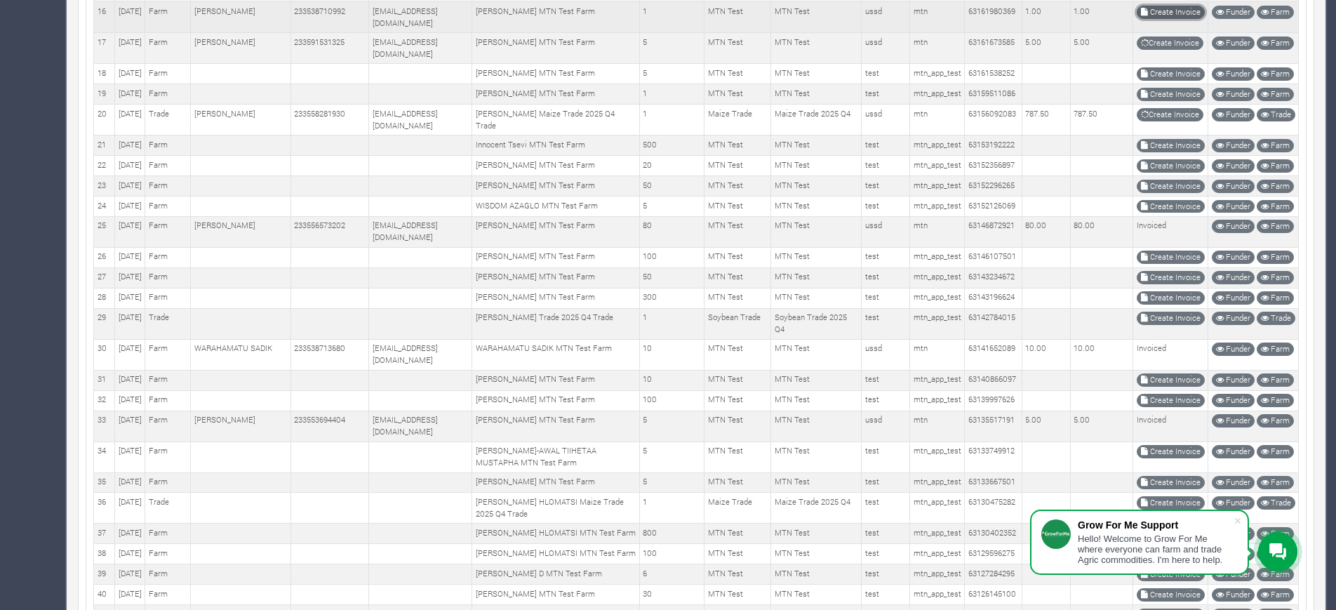
click at [1151, 19] on link "Create Invoice" at bounding box center [1171, 12] width 68 height 13
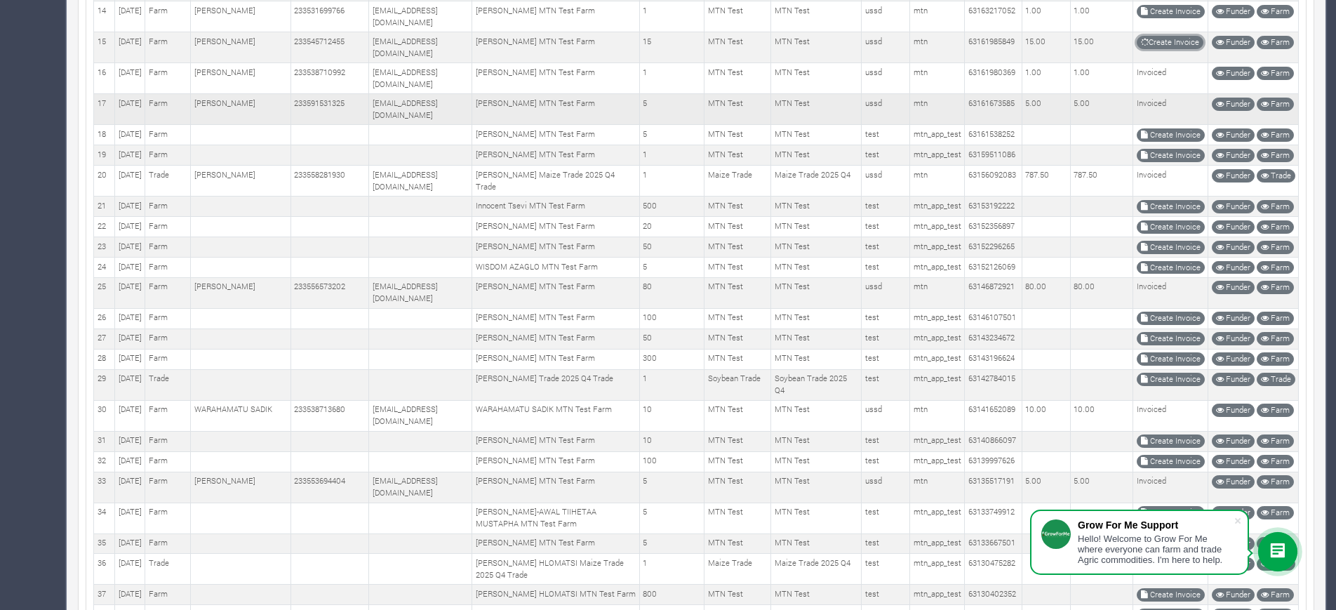
scroll to position [601, 0]
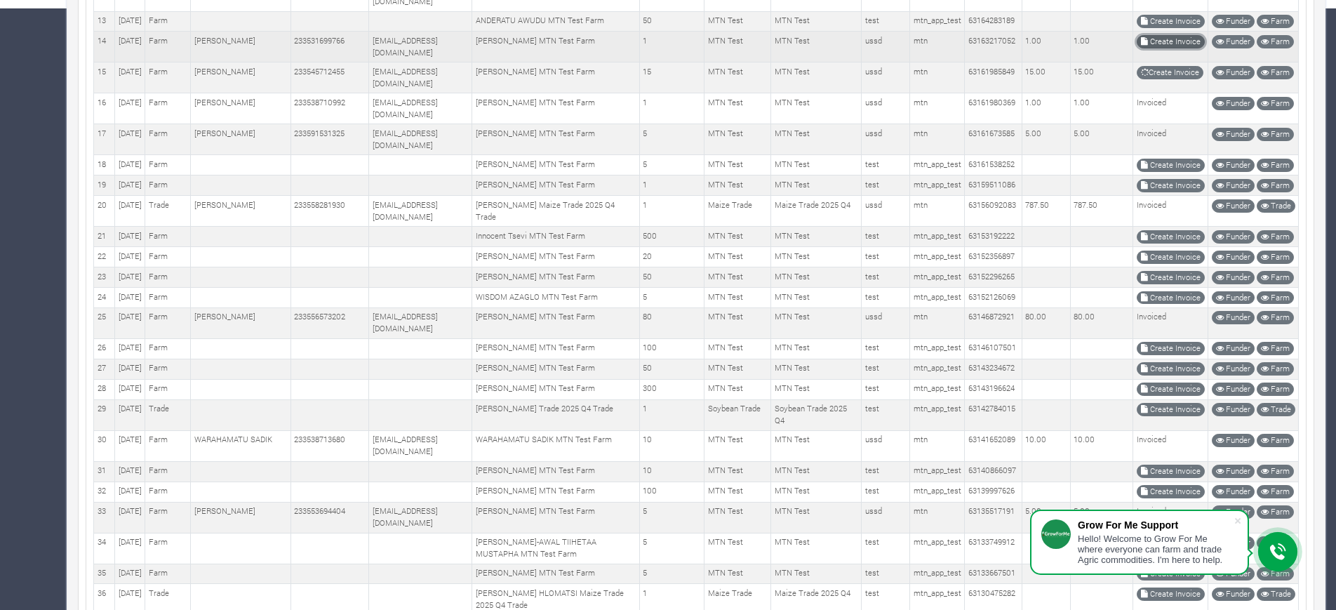
click at [1181, 48] on link "Create Invoice" at bounding box center [1171, 41] width 68 height 13
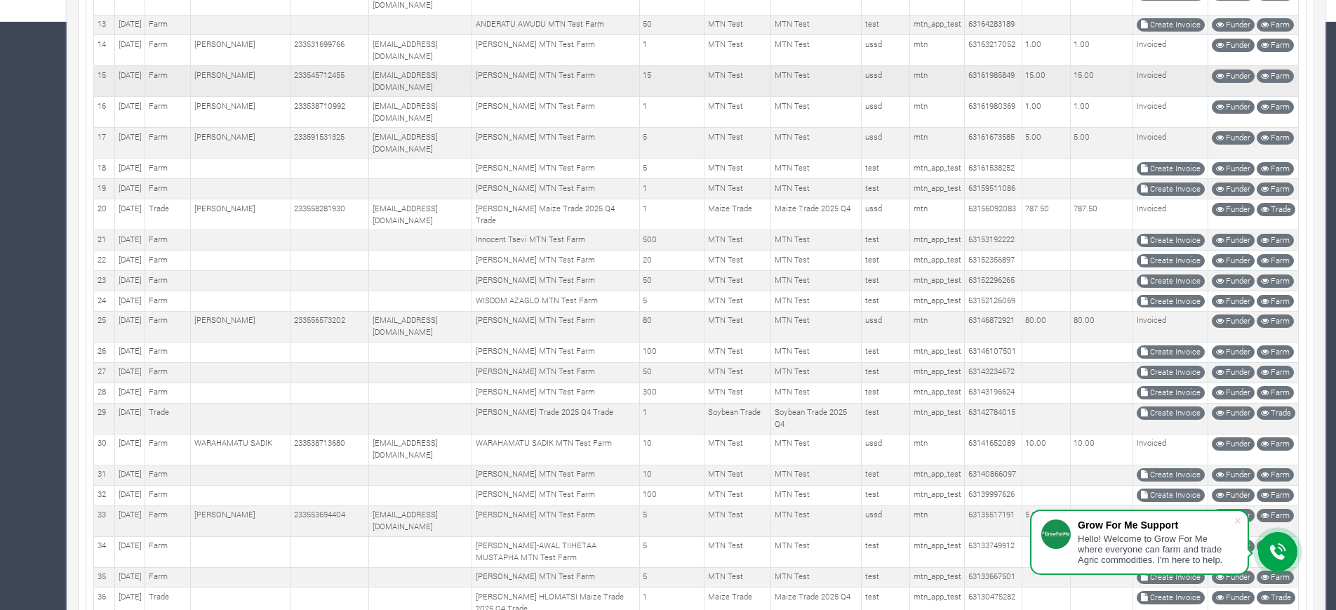
scroll to position [588, 0]
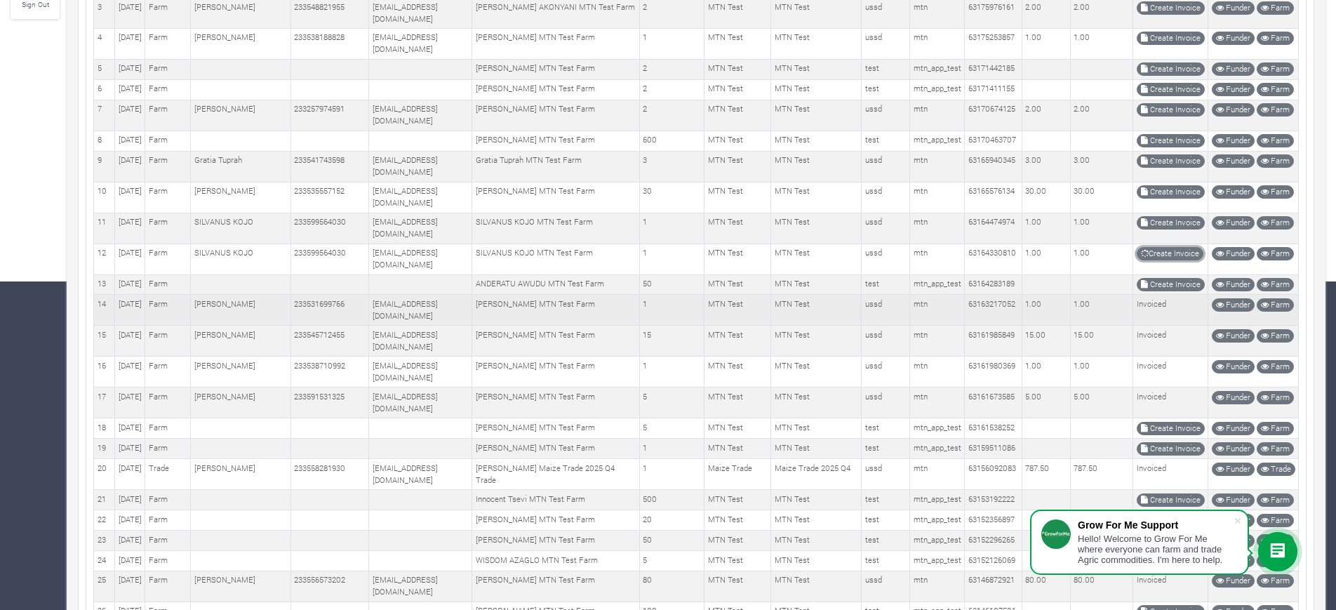
scroll to position [325, 0]
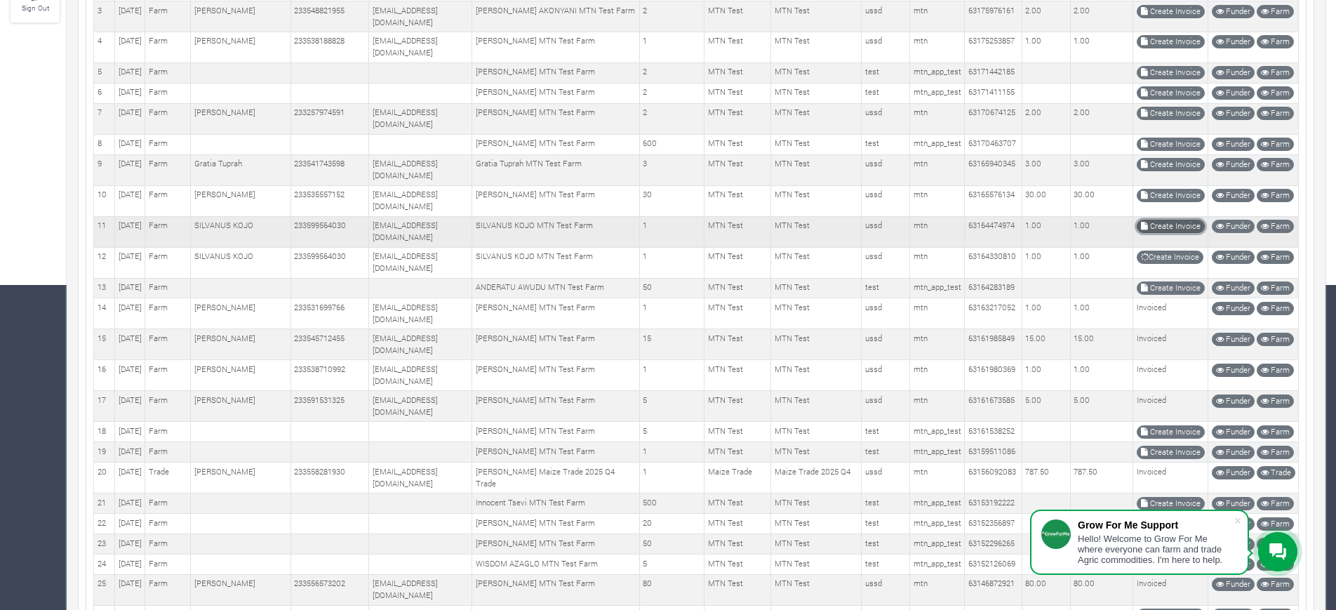
click at [1166, 233] on link "Create Invoice" at bounding box center [1171, 226] width 68 height 13
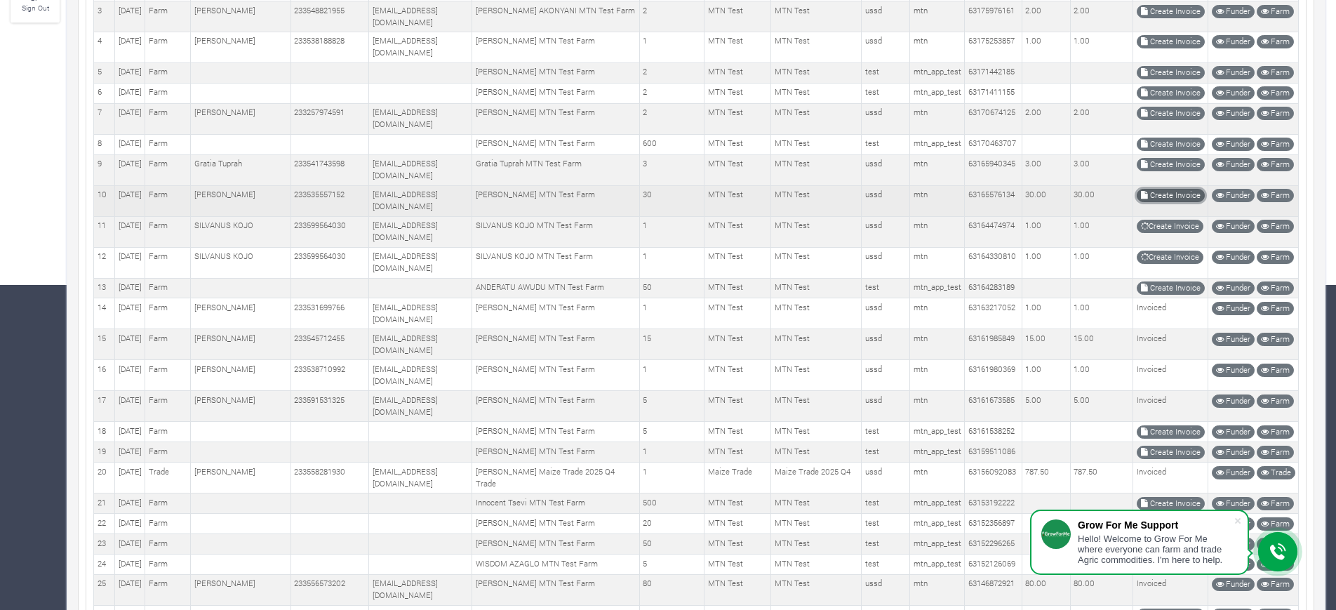
click at [1158, 202] on link "Create Invoice" at bounding box center [1171, 195] width 68 height 13
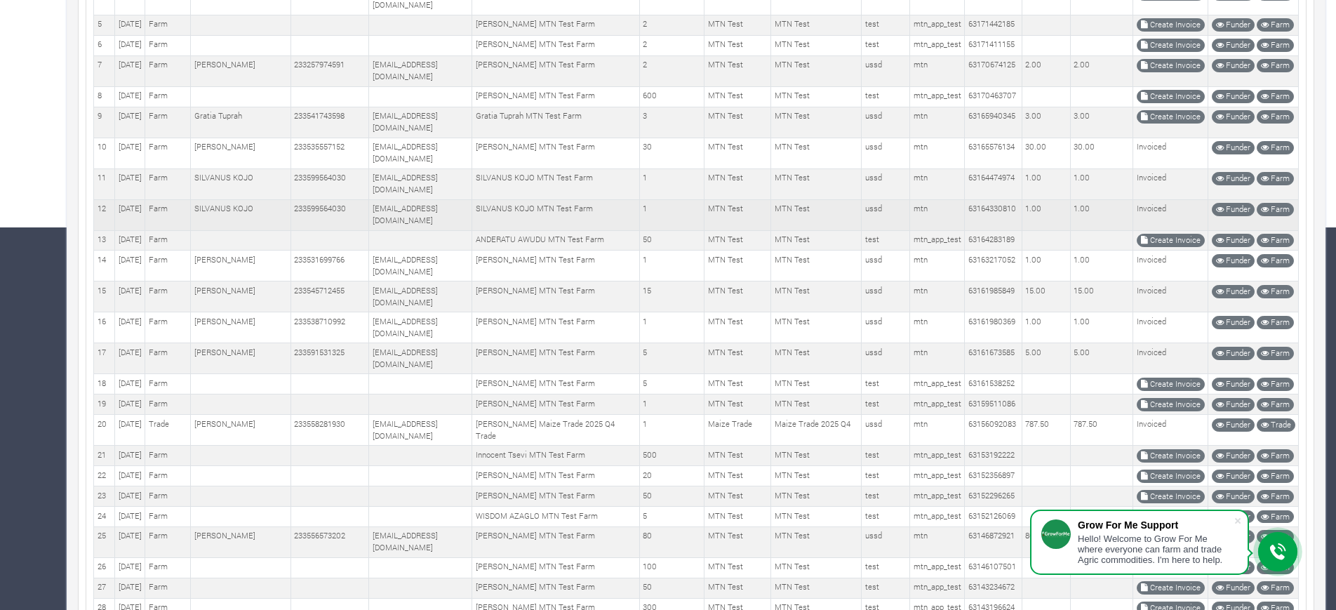
scroll to position [413, 0]
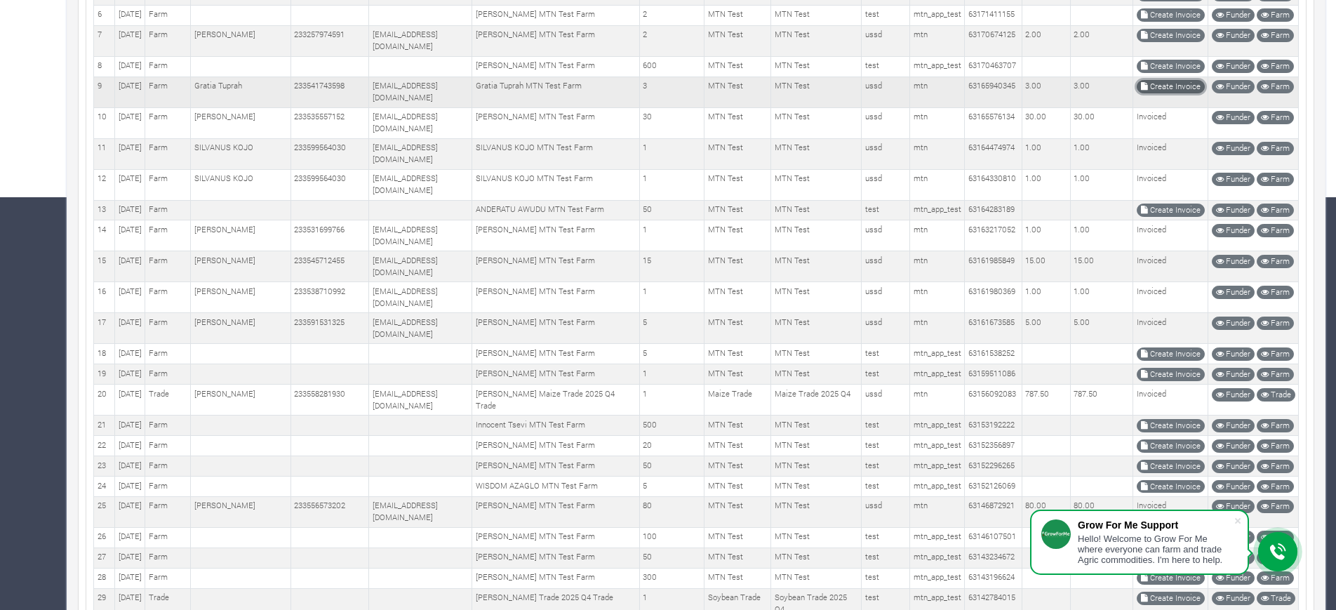
click at [1161, 93] on link "Create Invoice" at bounding box center [1171, 86] width 68 height 13
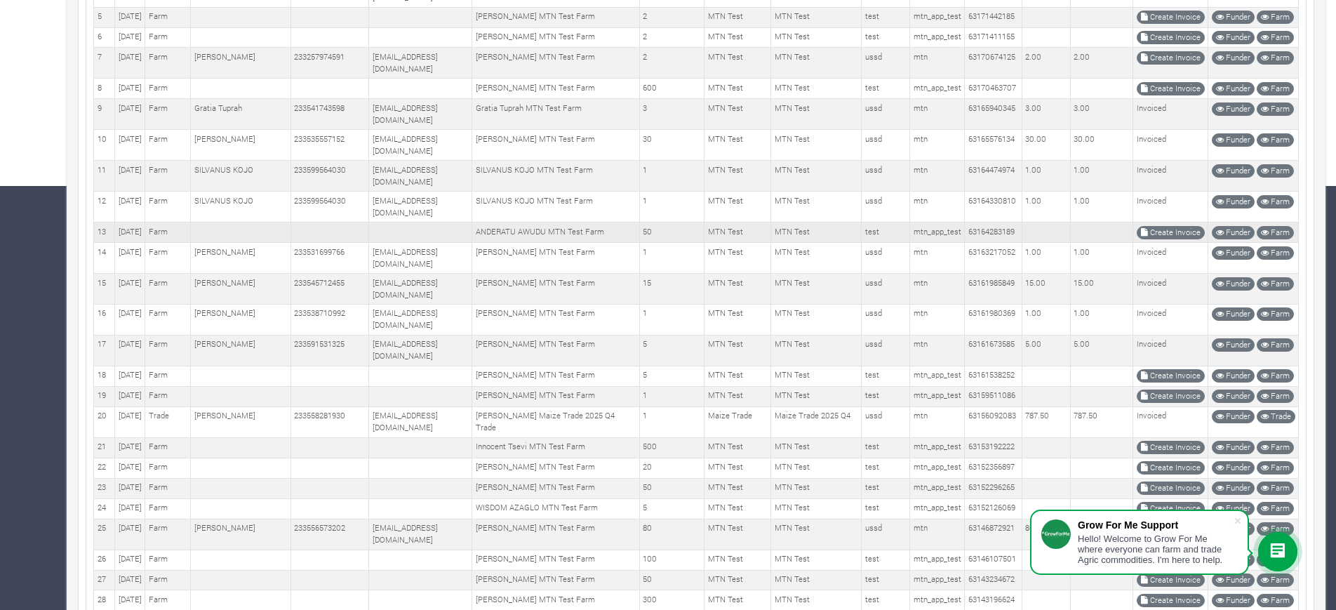
scroll to position [409, 0]
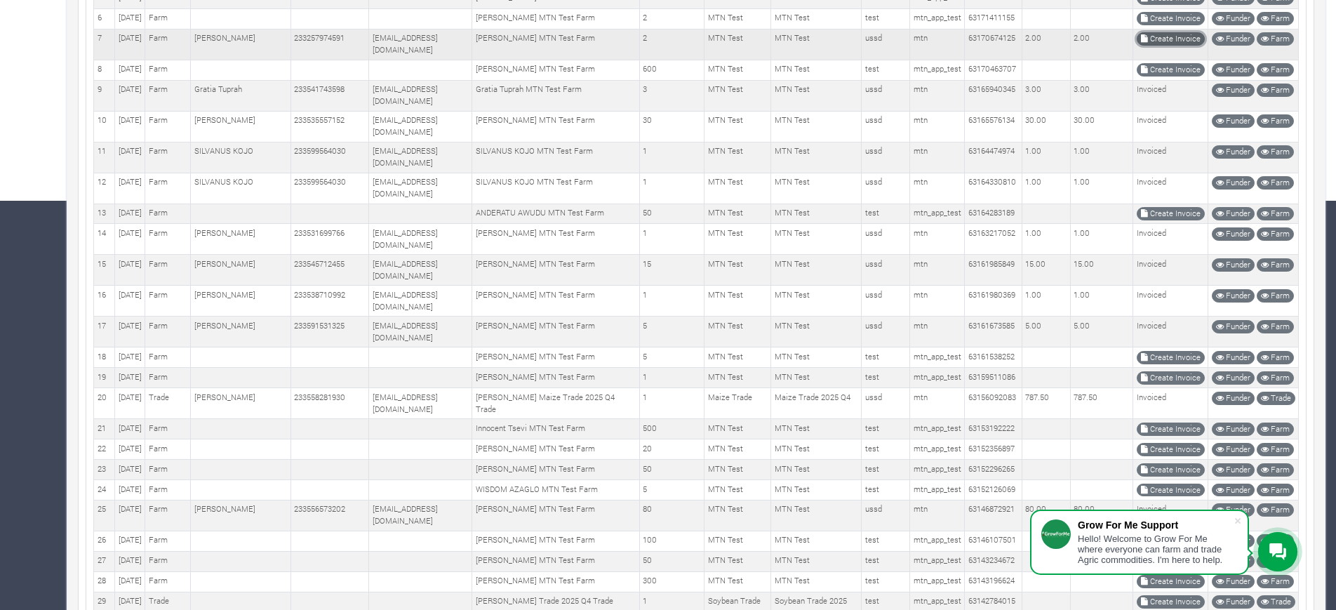
click at [1161, 46] on link "Create Invoice" at bounding box center [1171, 38] width 68 height 13
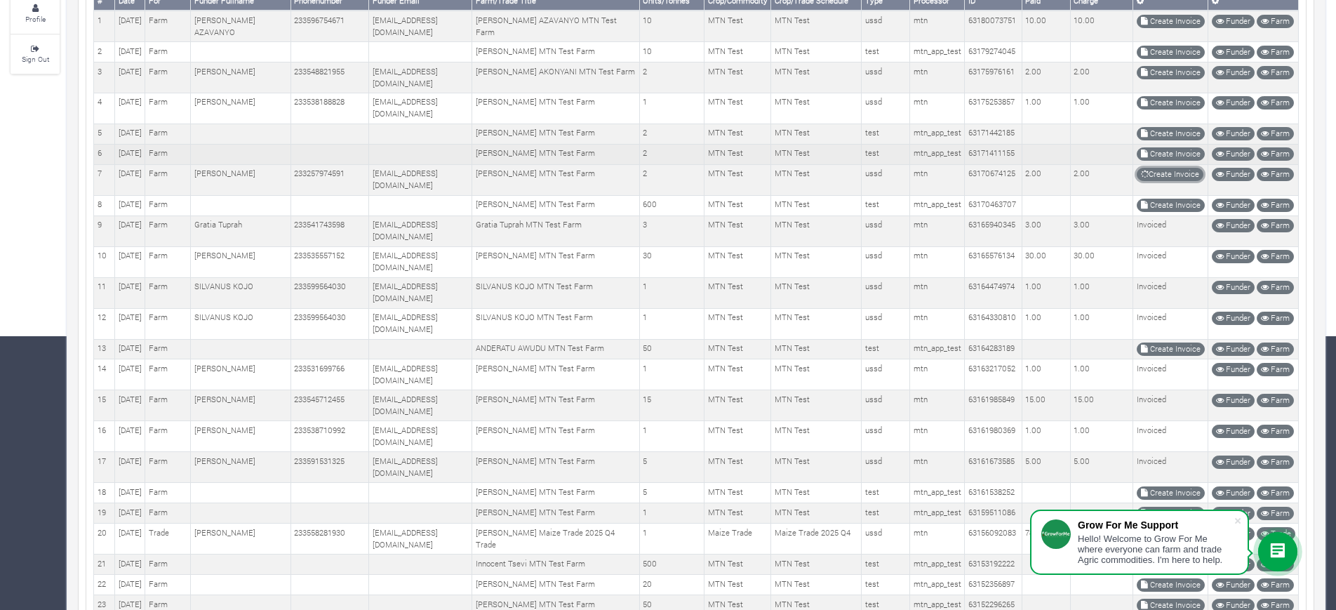
scroll to position [234, 0]
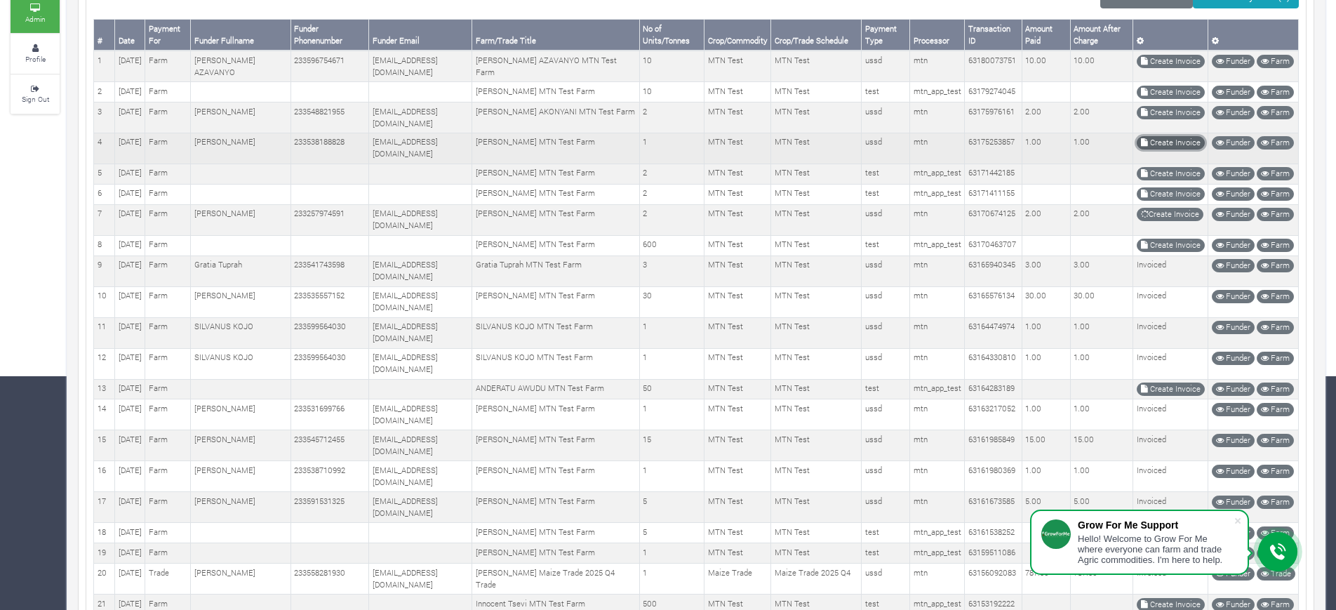
click at [1153, 149] on link "Create Invoice" at bounding box center [1171, 142] width 68 height 13
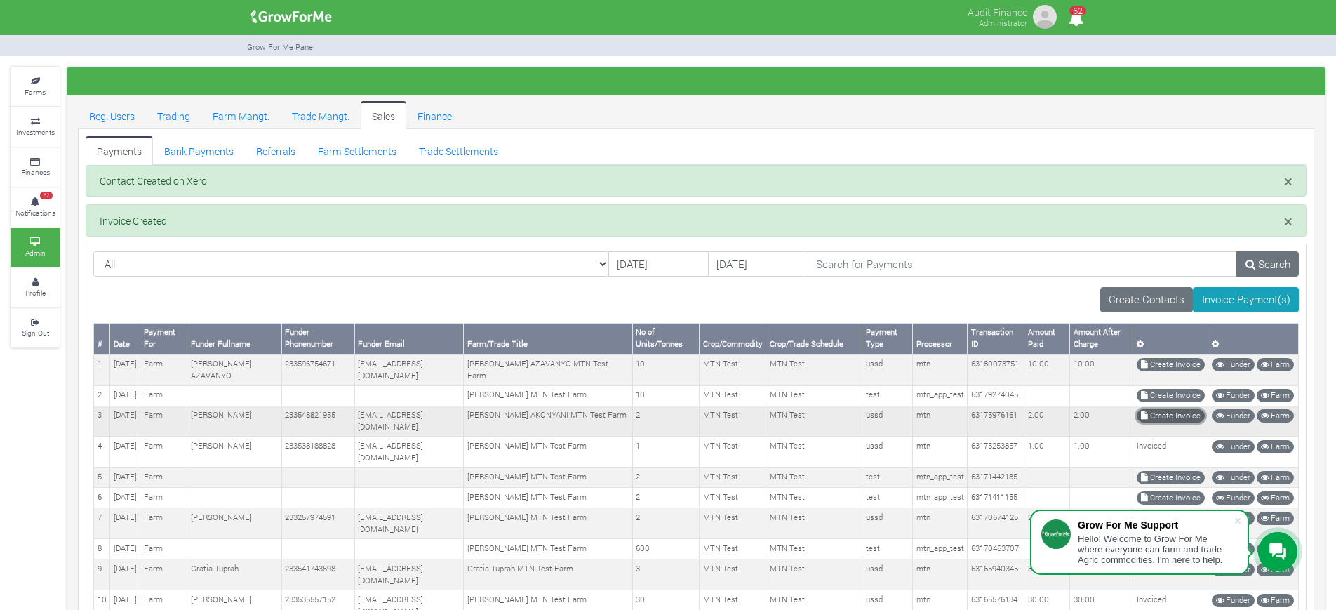
click at [1167, 422] on link "Create Invoice" at bounding box center [1171, 415] width 68 height 13
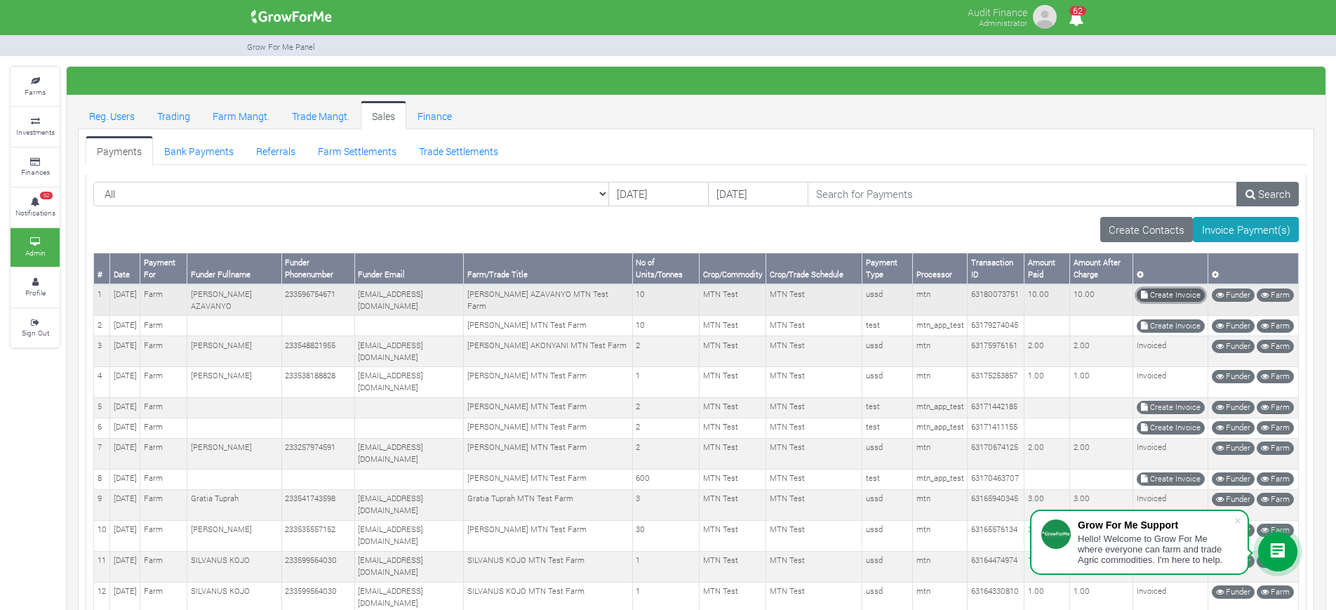
click at [1160, 293] on link "Create Invoice" at bounding box center [1171, 294] width 68 height 13
click at [421, 153] on link "Trade Settlements" at bounding box center [459, 150] width 102 height 28
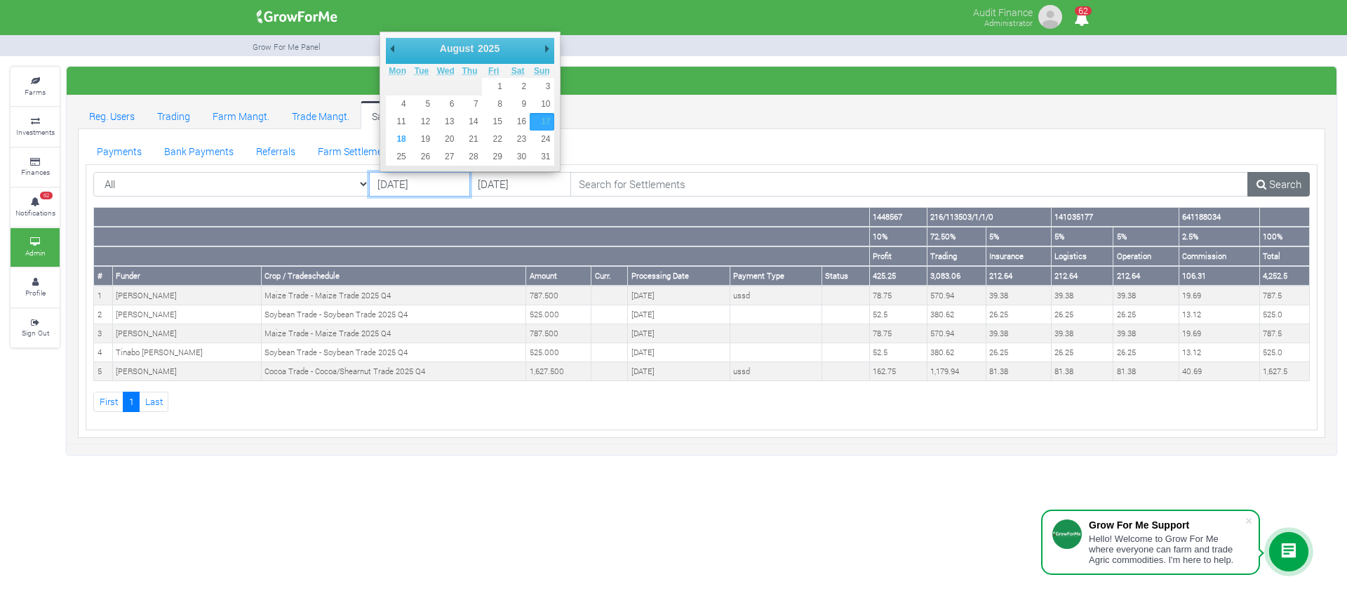
click at [388, 184] on input "[DATE]" at bounding box center [419, 184] width 101 height 25
type input "[DATE]"
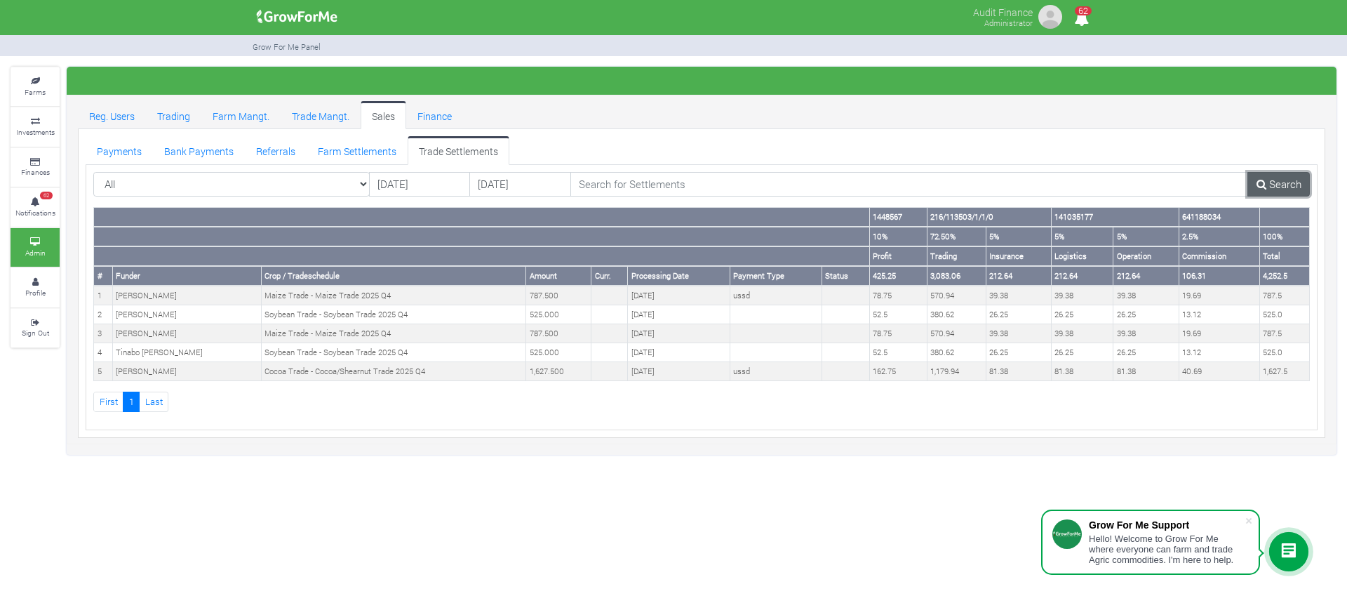
click at [1297, 177] on link "Search" at bounding box center [1278, 184] width 62 height 25
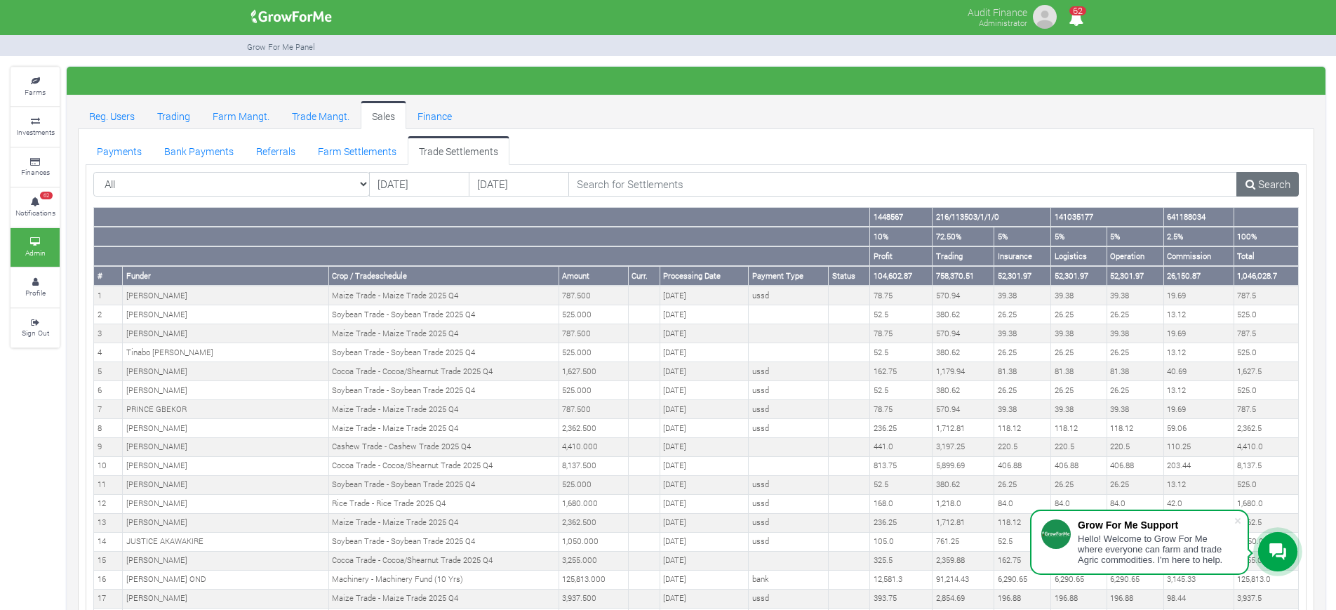
click at [888, 114] on ul "Reg. Users Trading Farm Mangt. Trade Mangt. Sales Finance" at bounding box center [696, 115] width 1236 height 28
click at [906, 151] on ul "Payments Bank Payments Referrals Farm Settlements Trade Settlements" at bounding box center [696, 150] width 1221 height 28
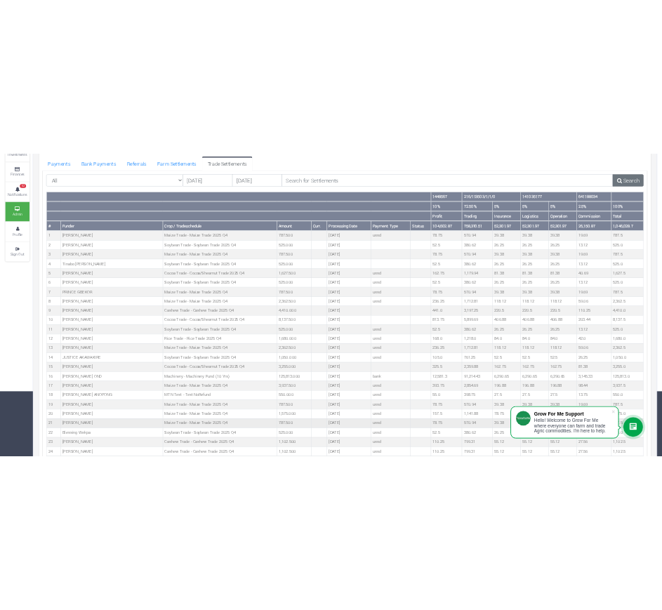
scroll to position [175, 0]
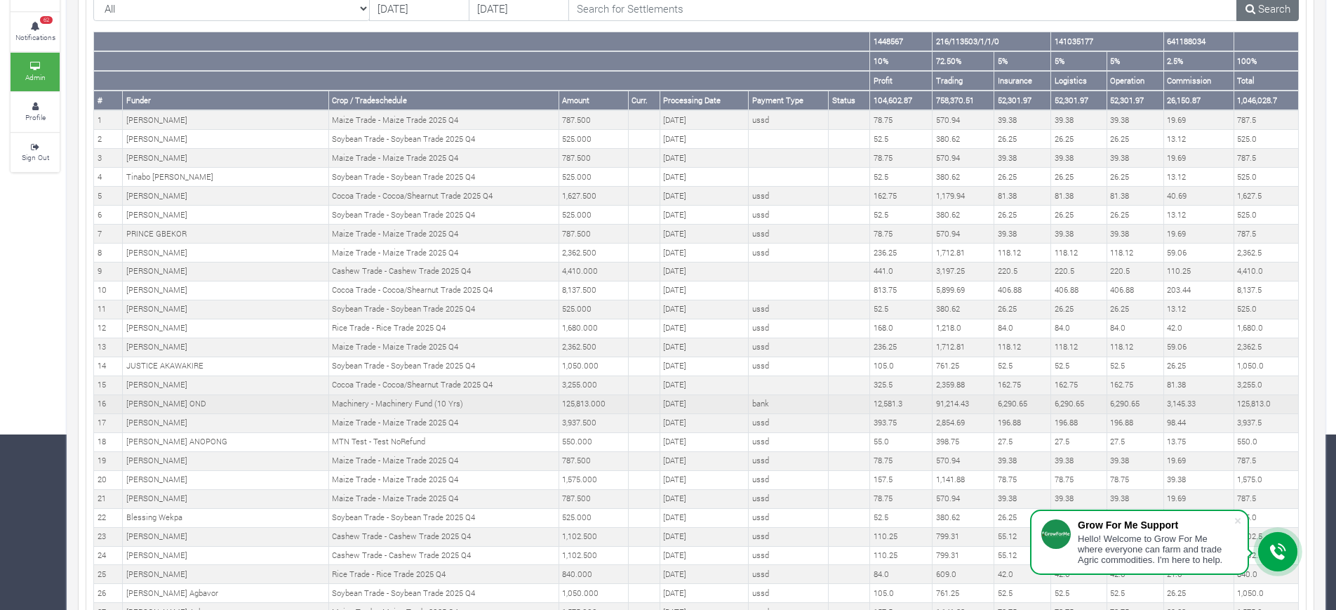
click at [147, 400] on td "Steve OND OND" at bounding box center [226, 403] width 206 height 19
click at [146, 400] on td "Steve OND OND" at bounding box center [226, 403] width 206 height 19
copy tr "Steve OND OND"
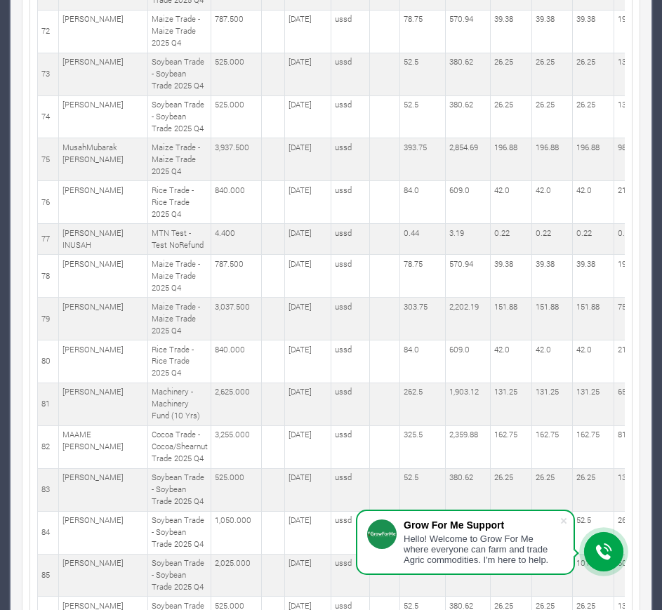
scroll to position [3333, 0]
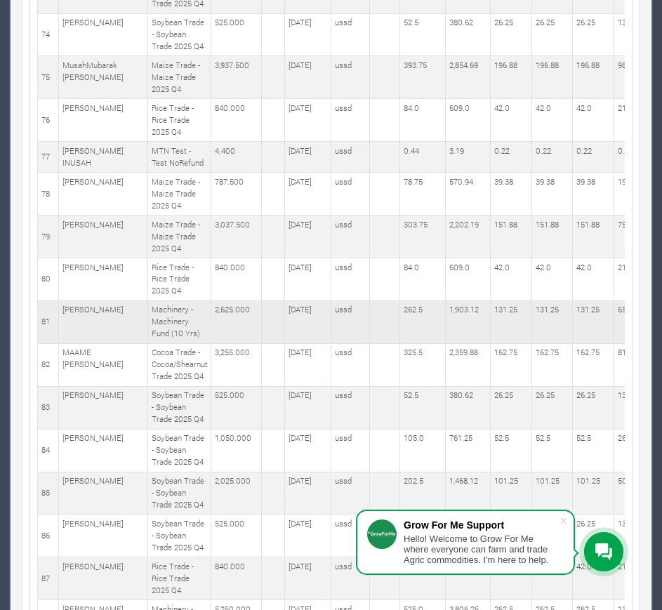
click at [67, 312] on td "SAMUEL DANSO" at bounding box center [103, 321] width 89 height 43
copy tr "SAMUEL DANSO"
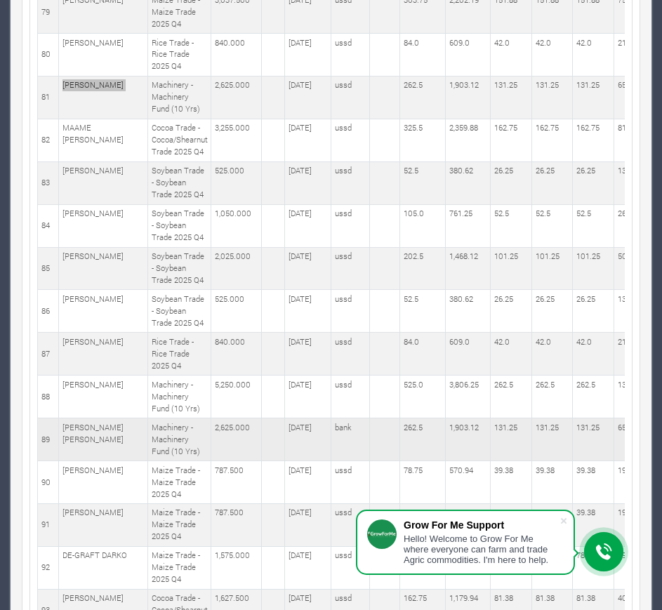
scroll to position [3596, 0]
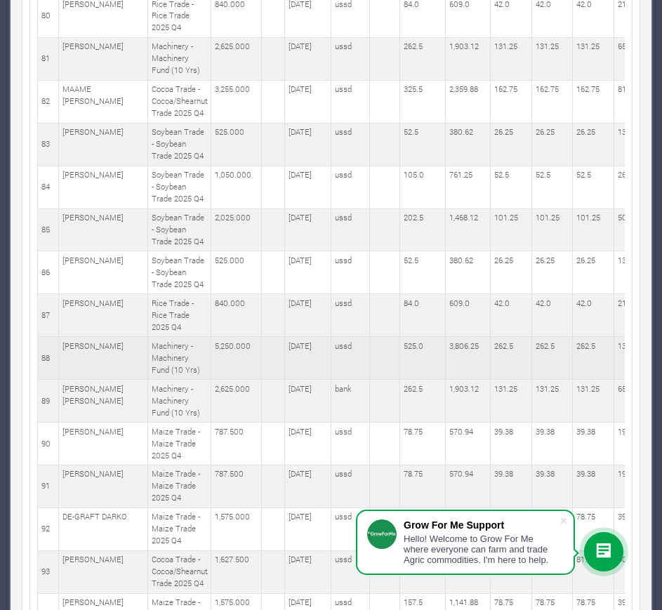
click at [89, 349] on td "Emmanuel teye" at bounding box center [103, 358] width 89 height 43
click at [95, 345] on td "Emmanuel teye" at bounding box center [103, 358] width 89 height 43
click at [96, 345] on td "Emmanuel teye" at bounding box center [103, 358] width 89 height 43
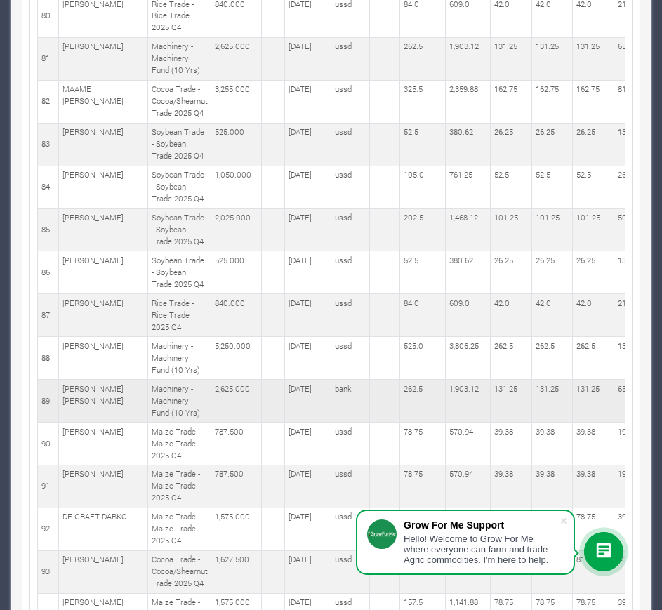
click at [77, 404] on td "Emmanuel Mensah Amihere" at bounding box center [103, 401] width 89 height 43
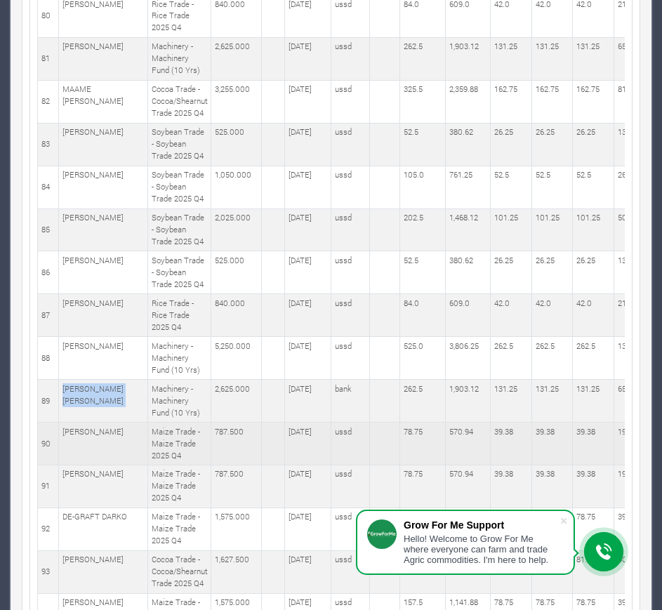
copy tr "Emmanuel Mensah Amihere"
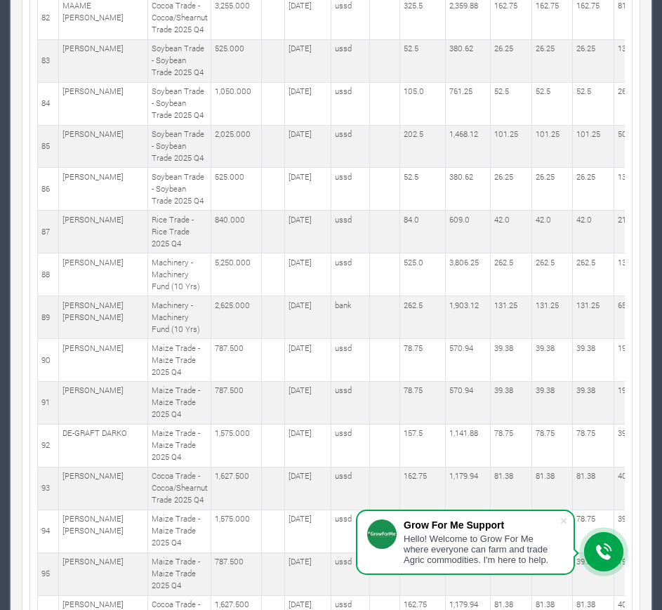
scroll to position [7302, 0]
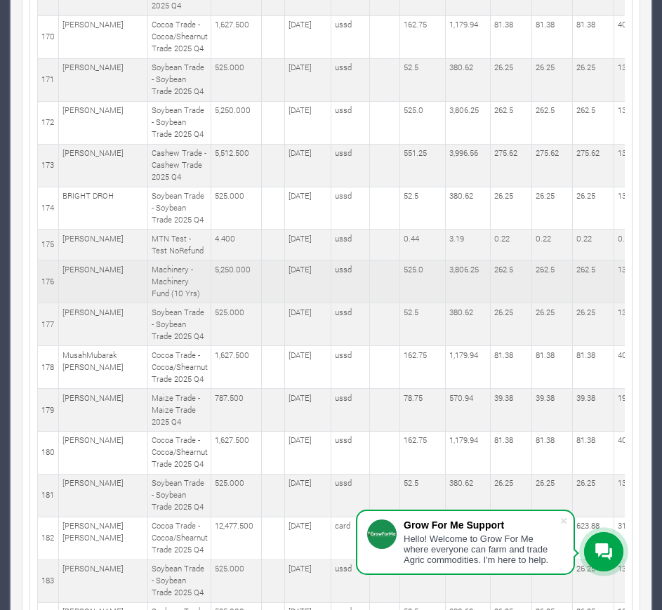
click at [88, 303] on td "Dorothy Okru" at bounding box center [103, 281] width 89 height 43
copy tr "Dorothy Okru"
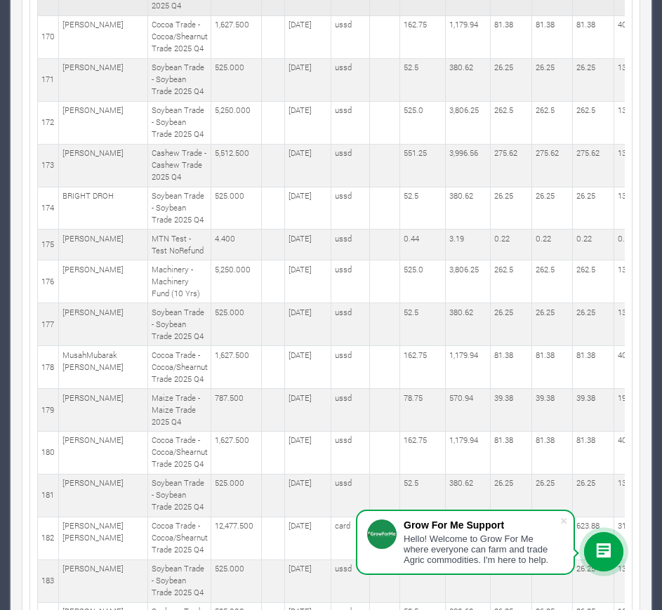
scroll to position [7772, 0]
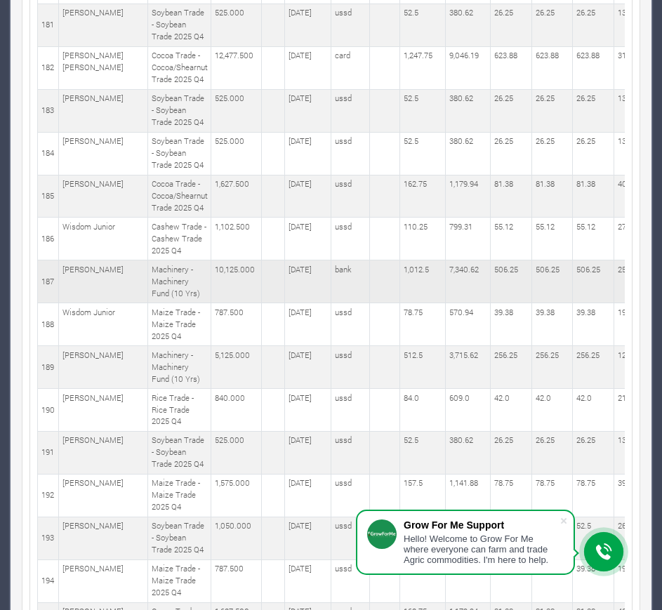
click at [74, 303] on td "Franklin Adormson" at bounding box center [103, 281] width 89 height 43
copy tr "Franklin Adormson"
click at [73, 389] on td "Eunice Fynn-Nti" at bounding box center [103, 367] width 89 height 43
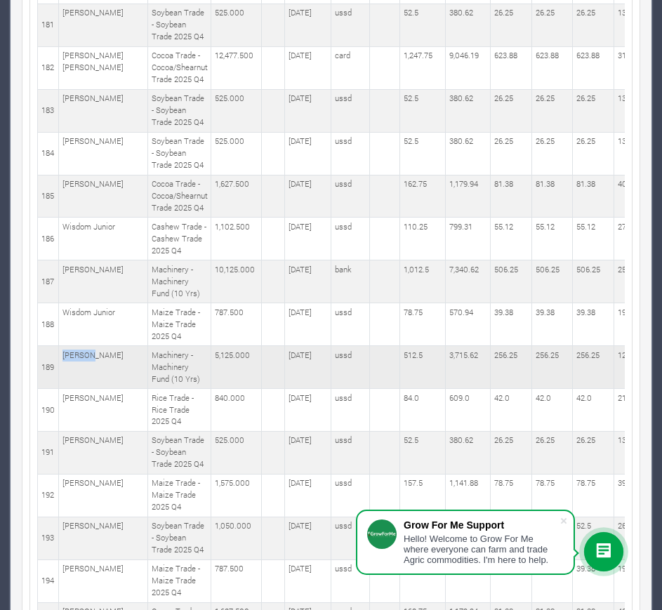
click at [73, 389] on td "Eunice Fynn-Nti" at bounding box center [103, 367] width 89 height 43
copy tr "Eunice Fynn-Nti"
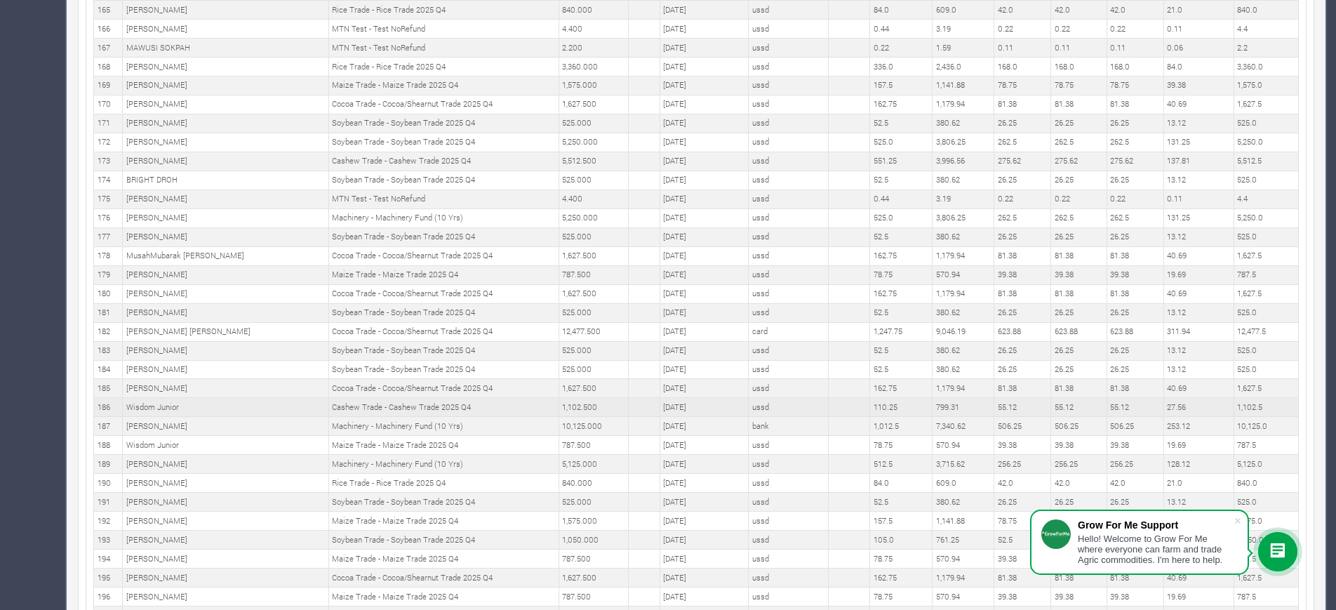
scroll to position [3535, 0]
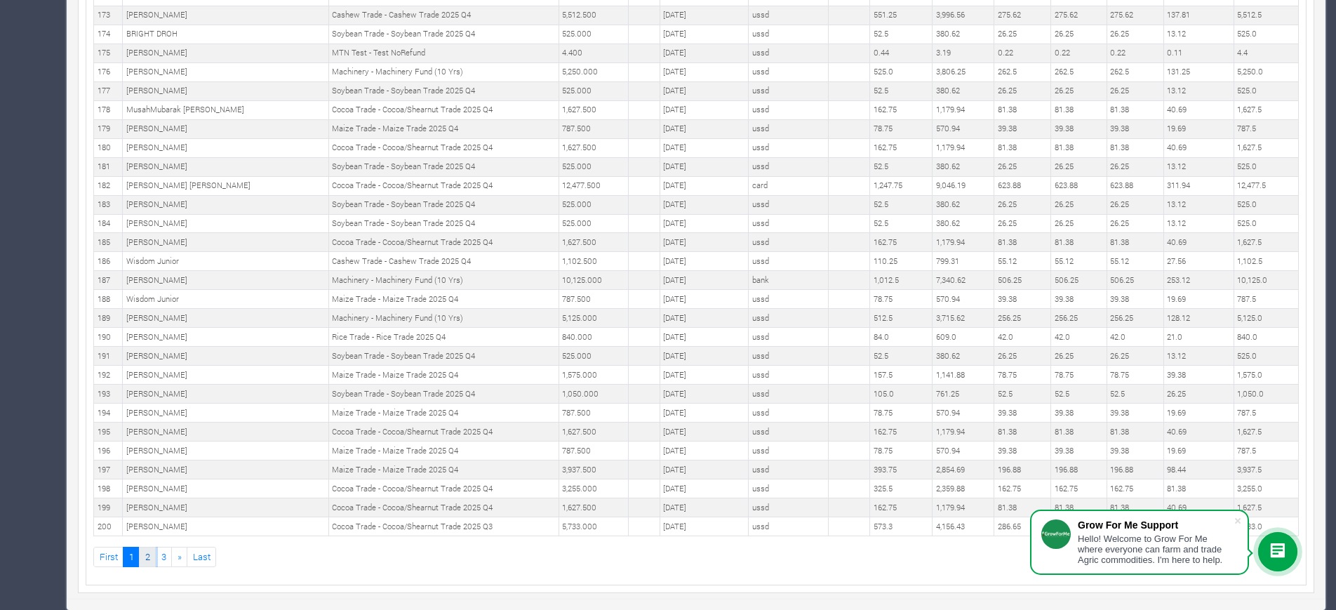
click at [145, 555] on link "2" at bounding box center [147, 557] width 17 height 20
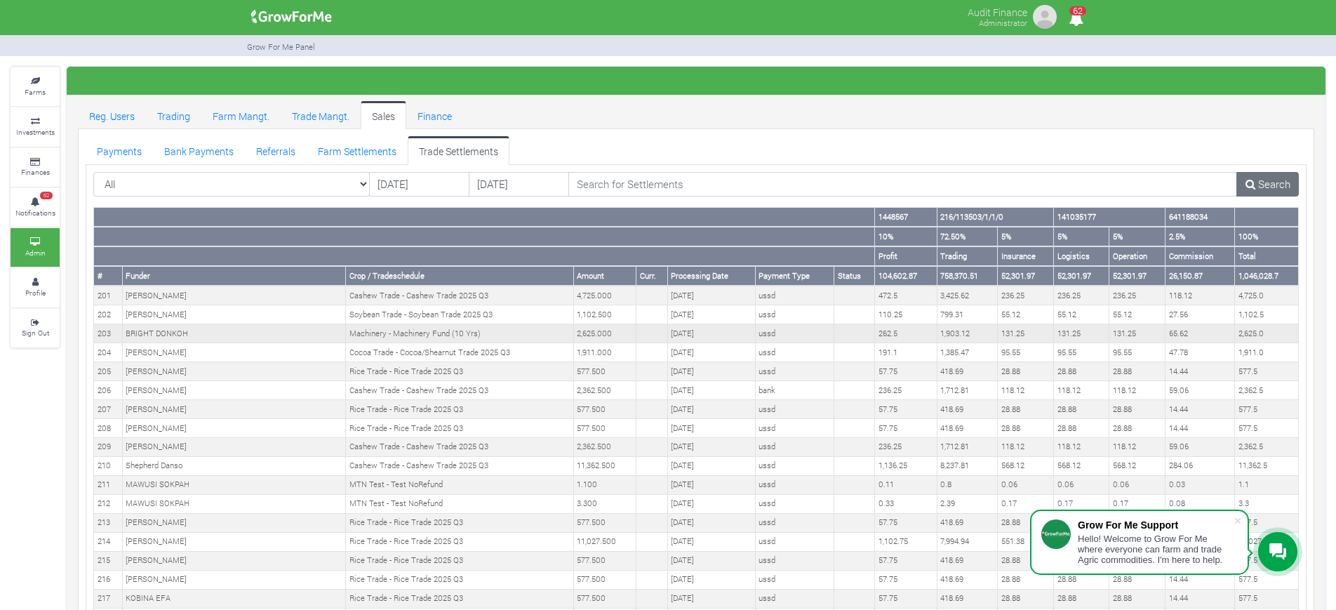
click at [149, 333] on td "BRIGHT DONKOH" at bounding box center [234, 333] width 224 height 19
copy tr "BRIGHT DONKOH"
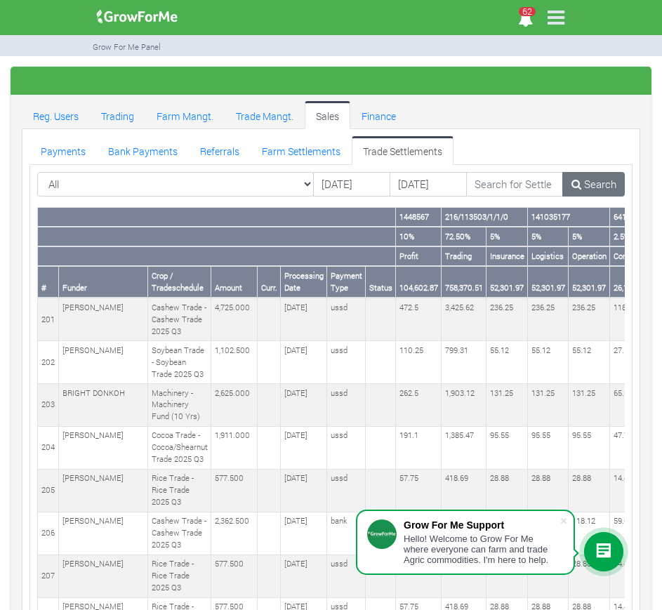
scroll to position [8020, 0]
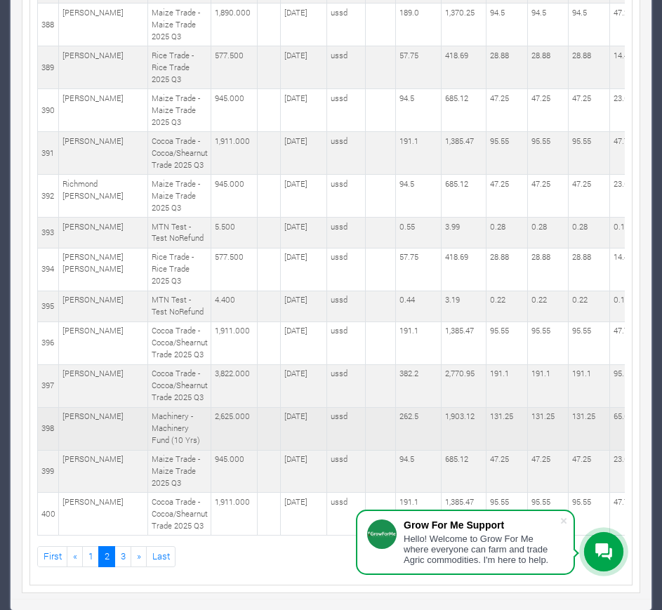
click at [69, 413] on td "CLEMENT AMOAH" at bounding box center [103, 428] width 89 height 43
click at [70, 411] on td "CLEMENT AMOAH" at bounding box center [103, 428] width 89 height 43
copy tr "CLEMENT AMOAH"
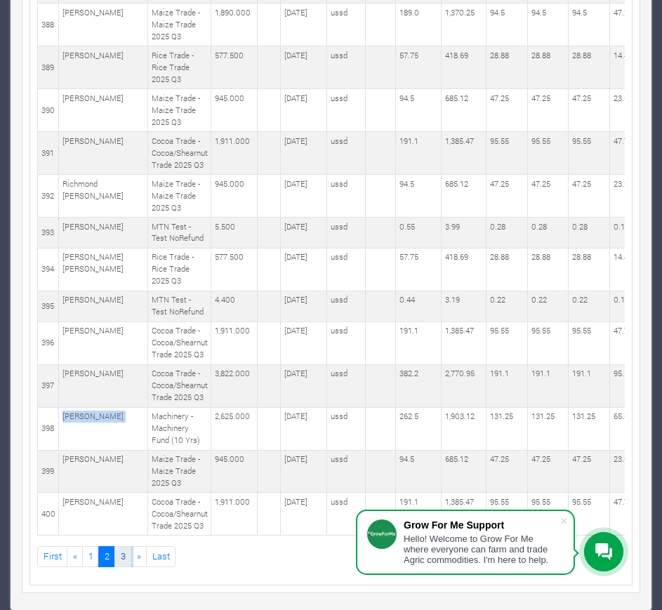
click at [125, 553] on link "3" at bounding box center [122, 556] width 17 height 20
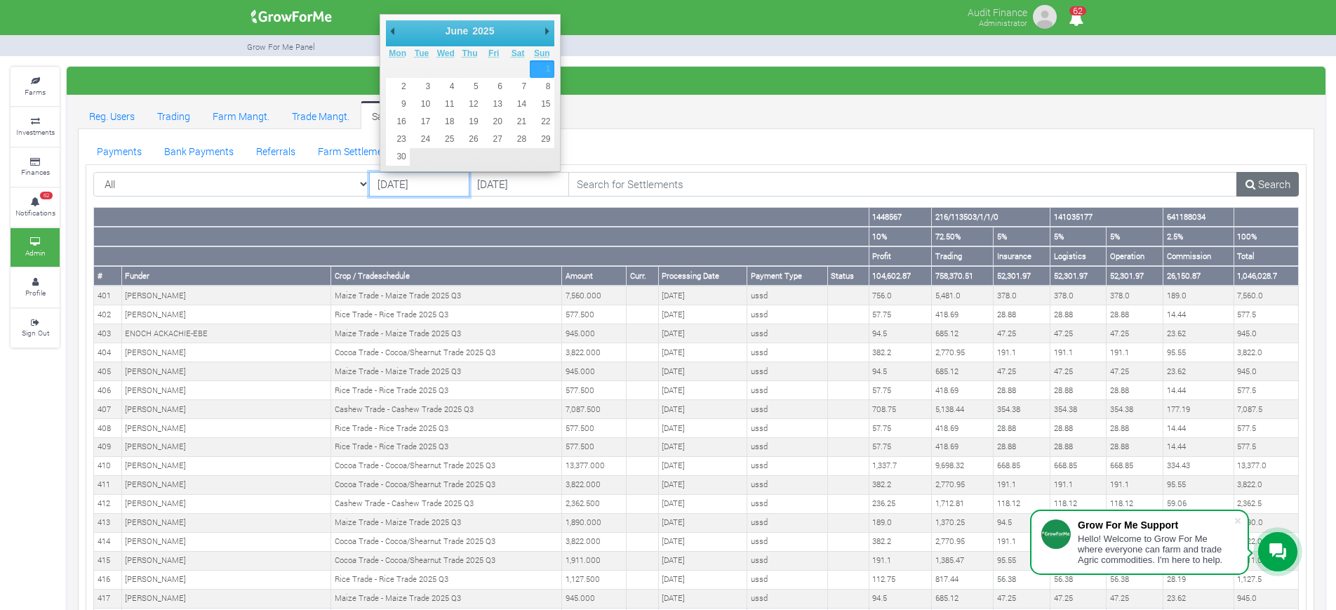
click at [391, 182] on input "01/06/2025" at bounding box center [419, 184] width 100 height 25
type input "[DATE]"
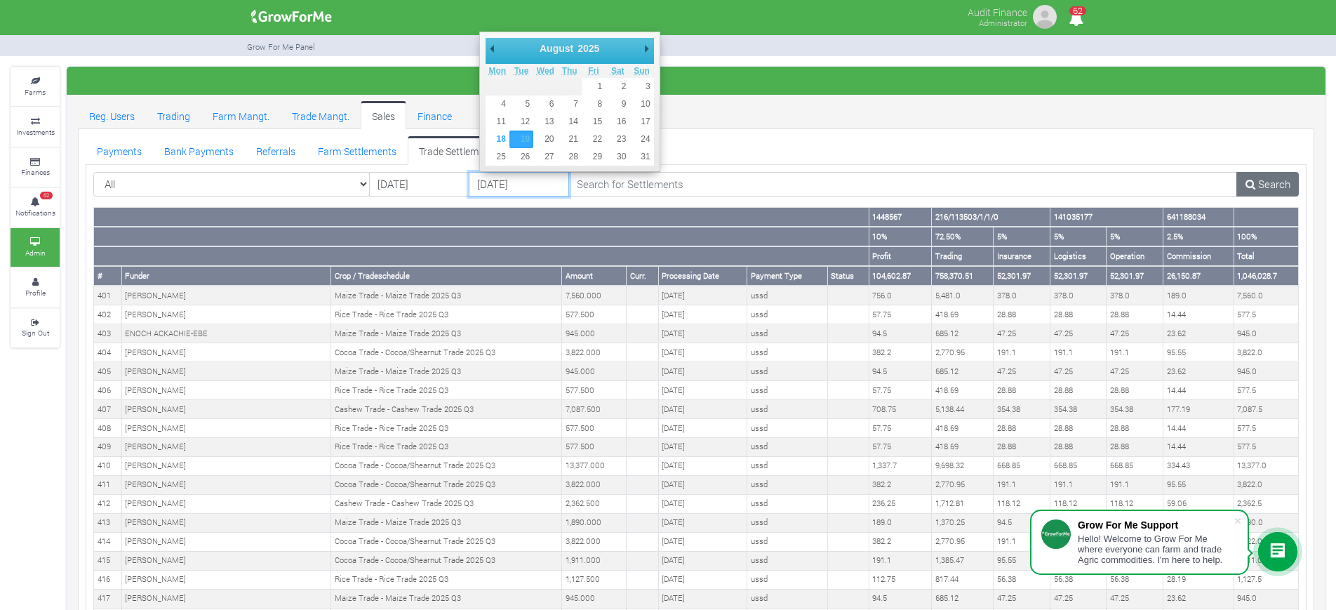
click at [491, 182] on input "19/08/2025" at bounding box center [519, 184] width 100 height 25
type input "[DATE]"
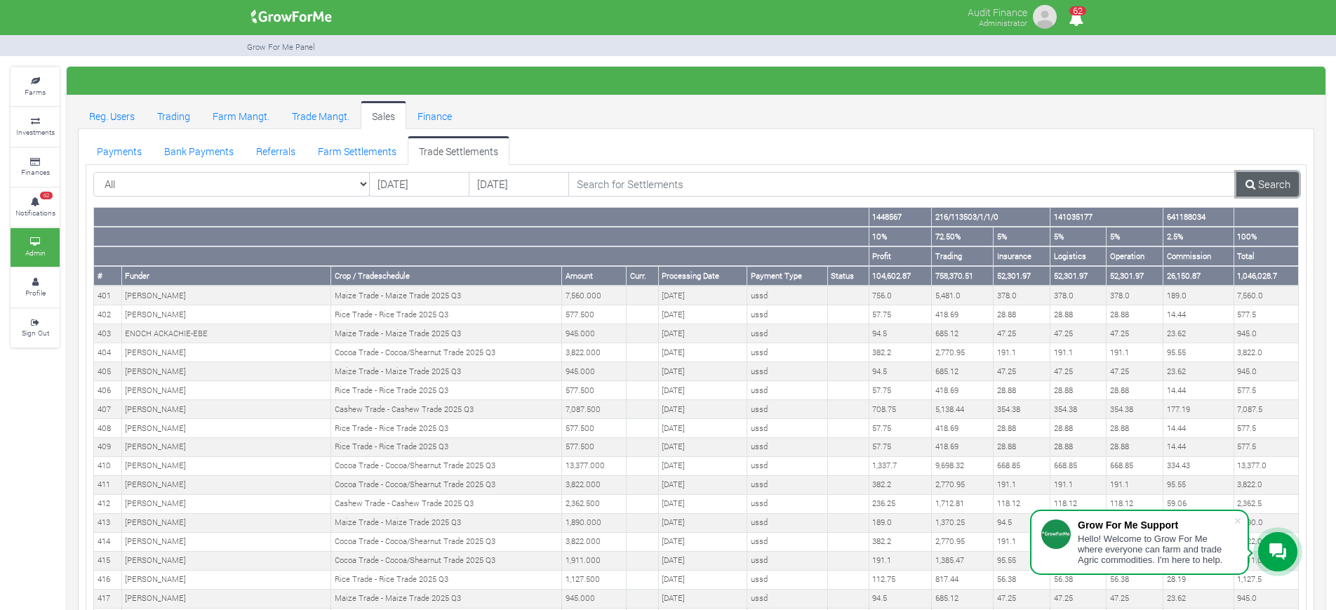
click at [661, 175] on link "Search" at bounding box center [1267, 184] width 62 height 25
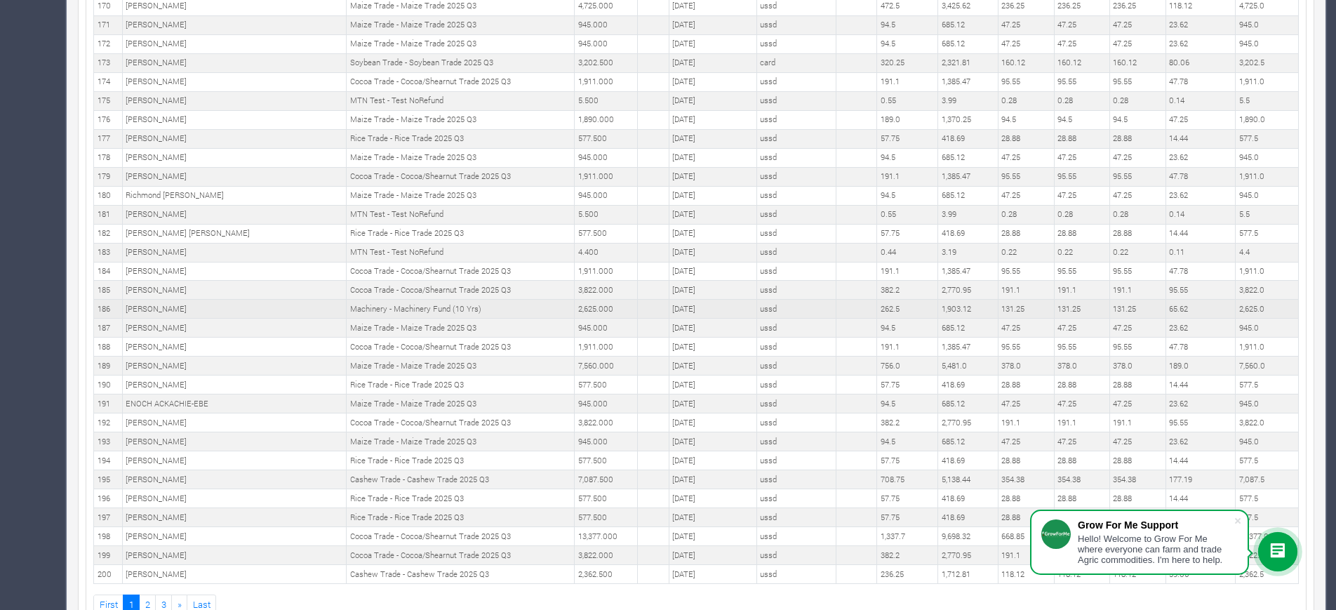
scroll to position [3535, 0]
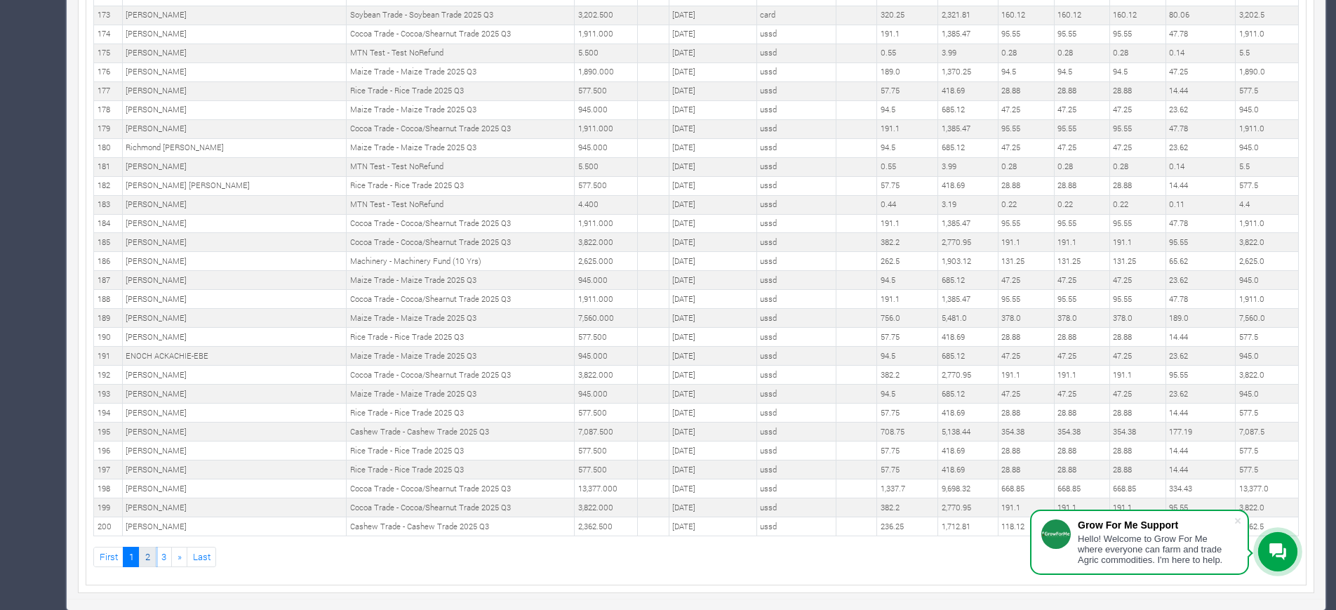
click at [148, 556] on link "2" at bounding box center [147, 557] width 17 height 20
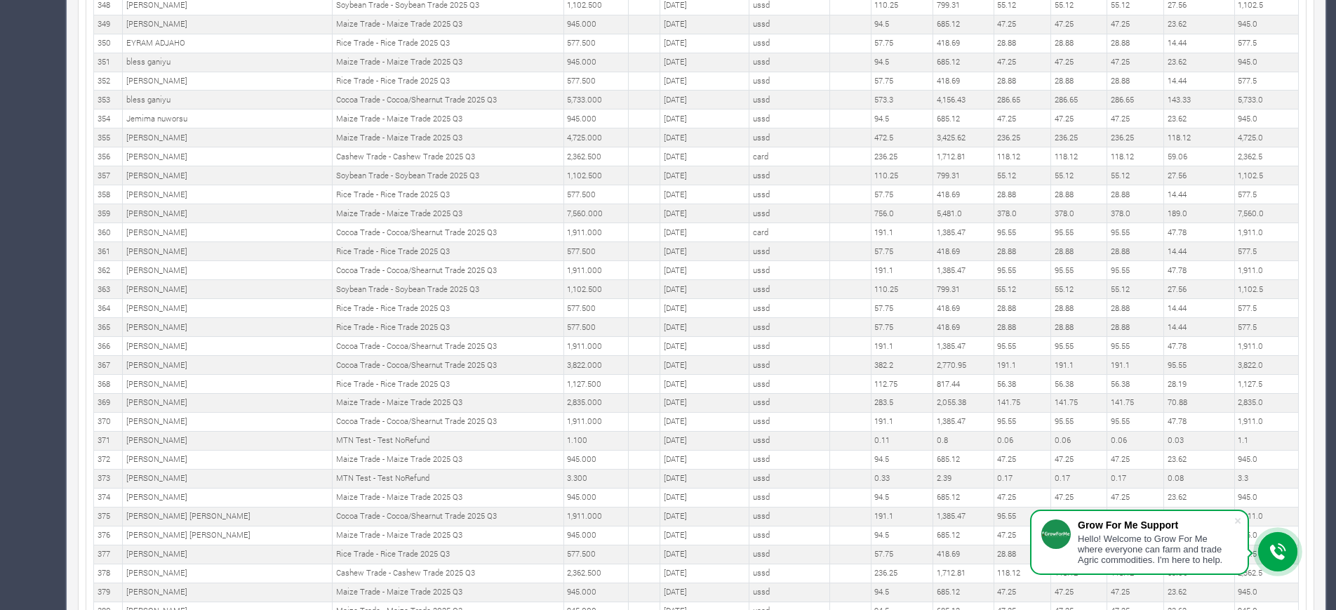
scroll to position [3535, 0]
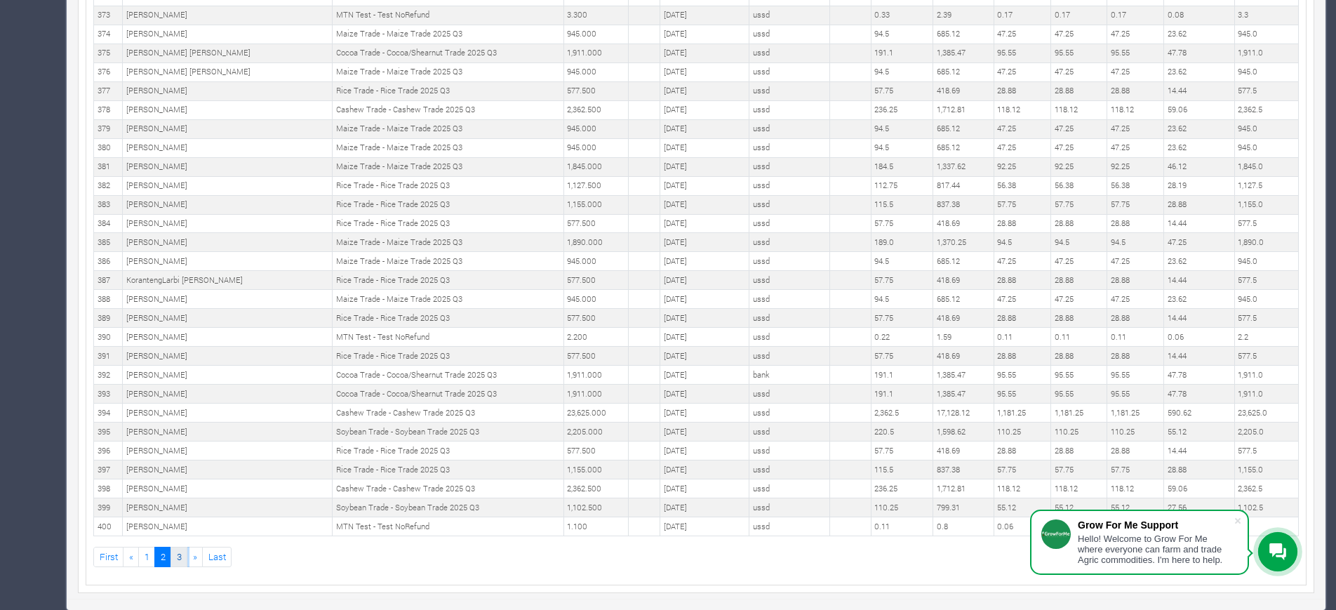
click at [178, 549] on link "3" at bounding box center [178, 557] width 17 height 20
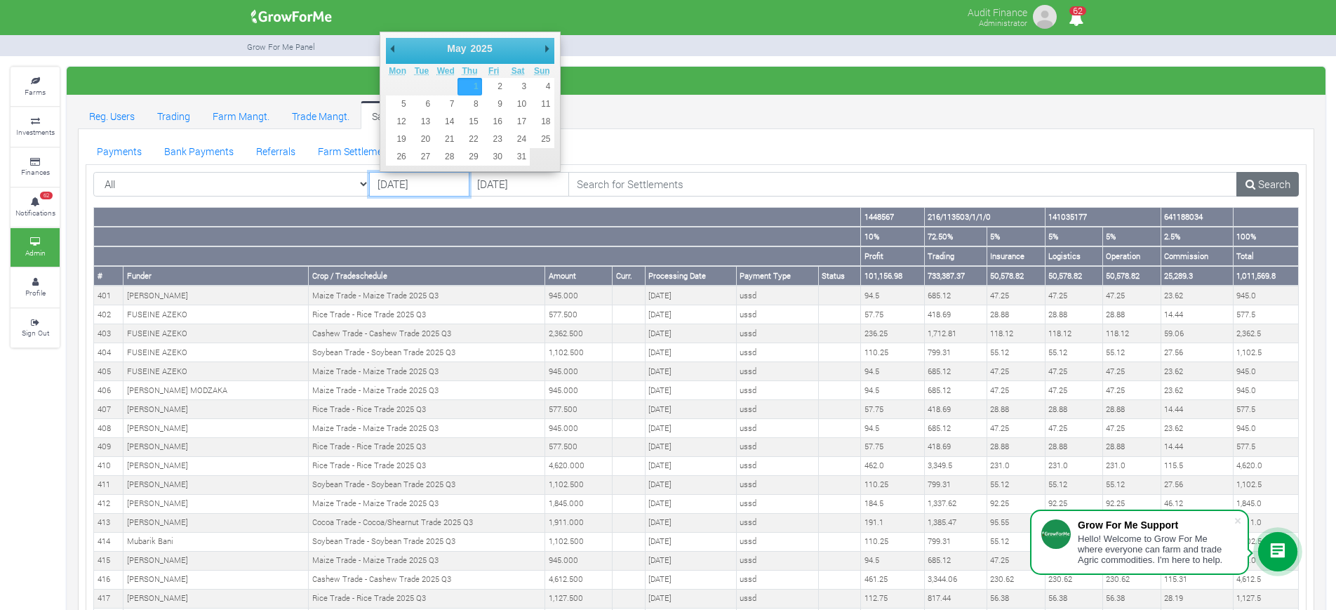
click at [399, 185] on input "[DATE]" at bounding box center [419, 184] width 100 height 25
type input "[DATE]"
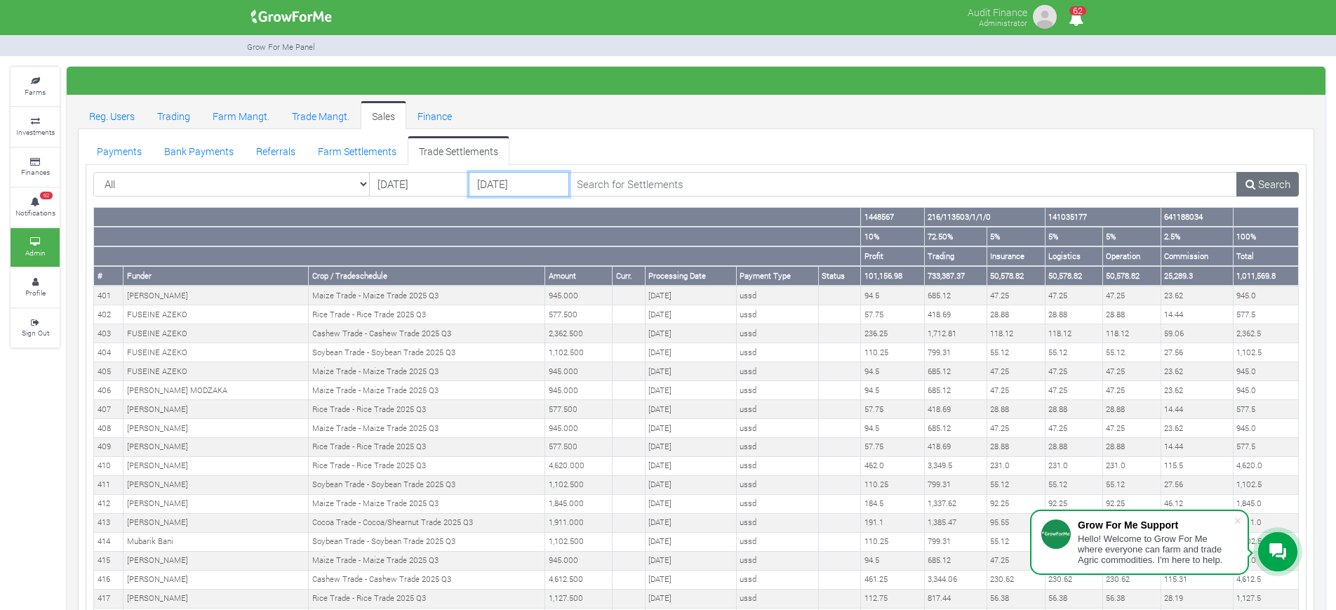
click at [491, 180] on input "[DATE]" at bounding box center [519, 184] width 100 height 25
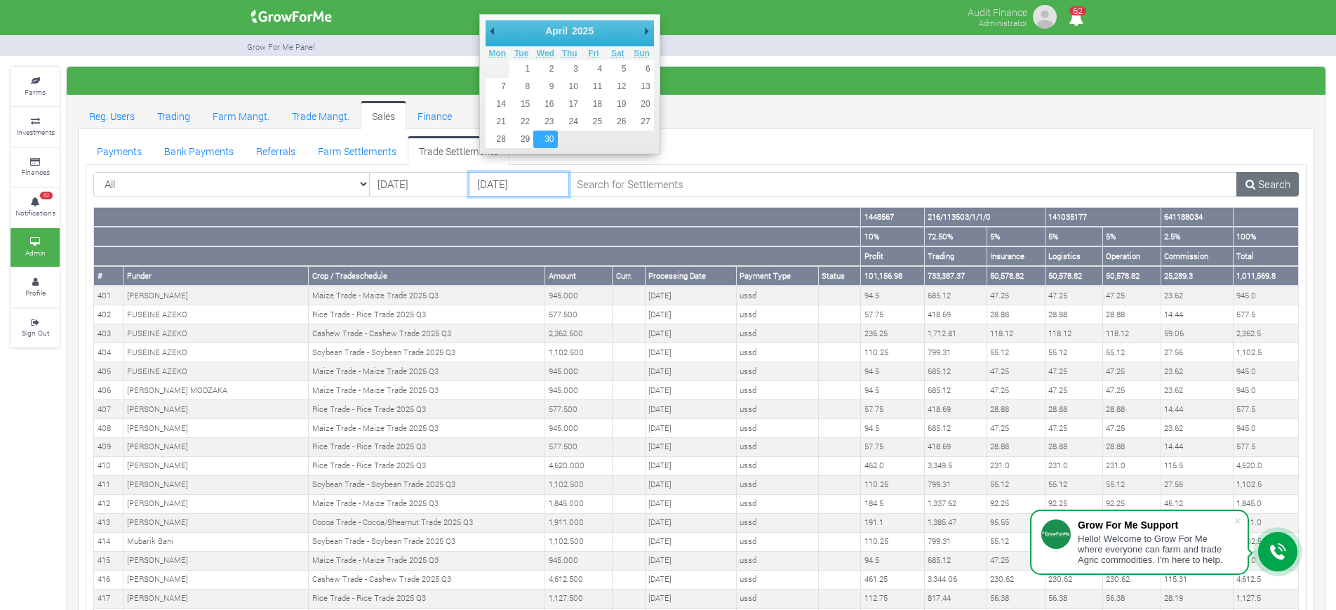
type input "[DATE]"
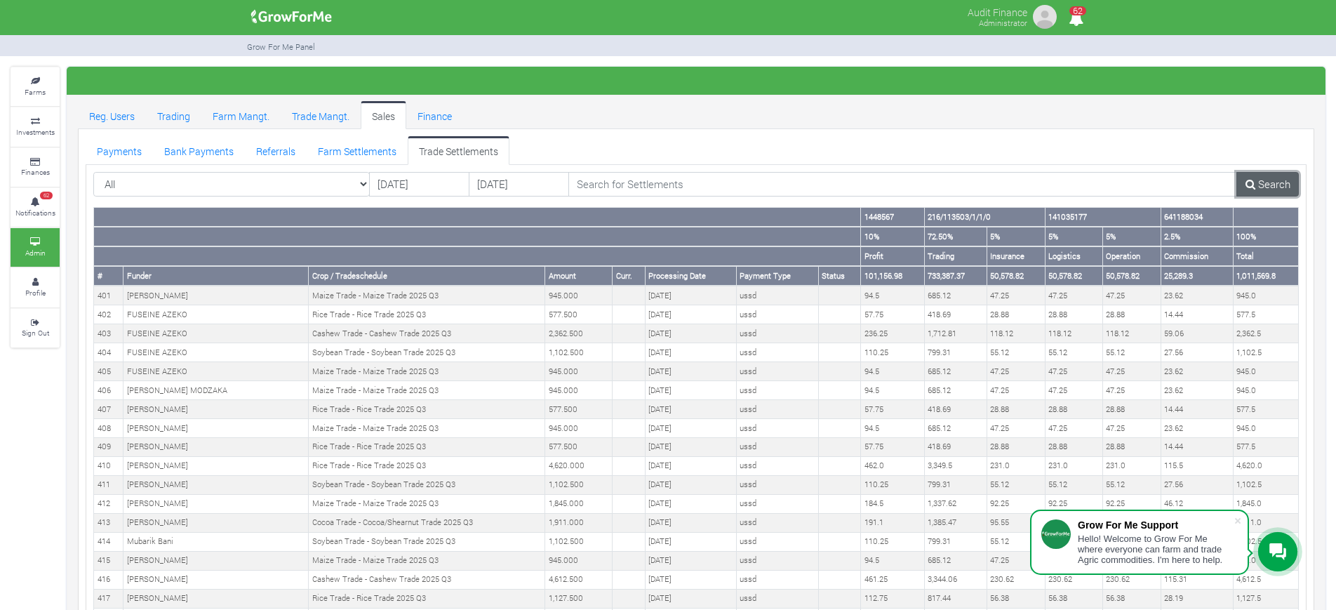
click at [1274, 187] on link "Search" at bounding box center [1267, 184] width 62 height 25
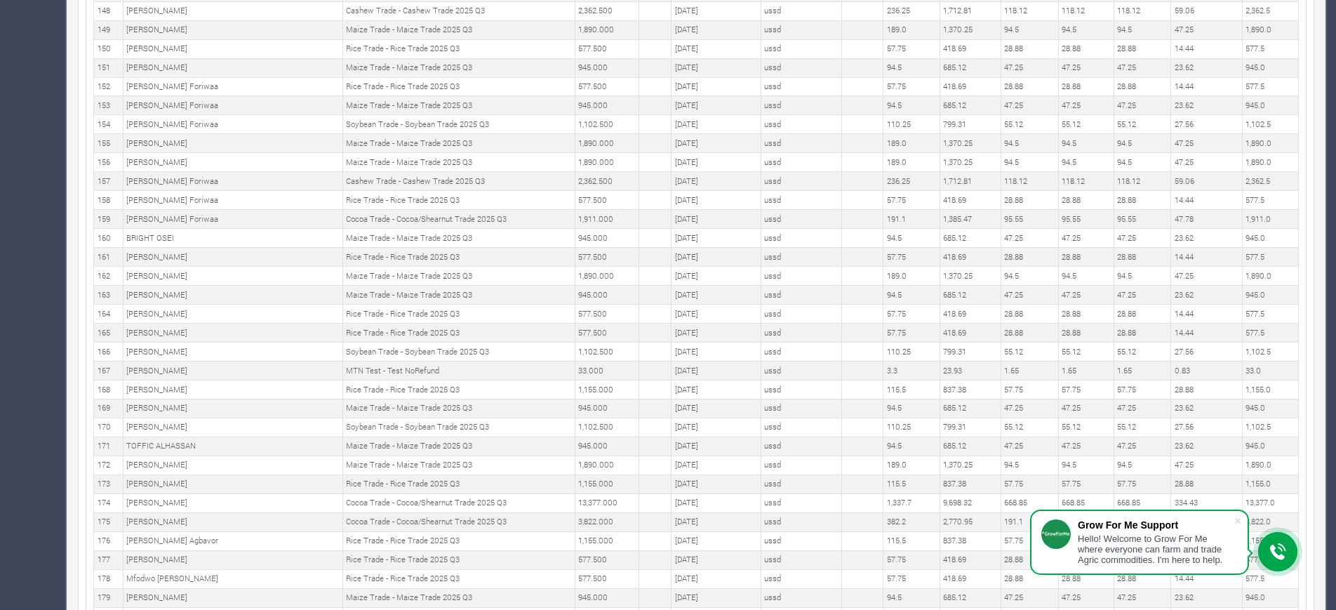
scroll to position [3535, 0]
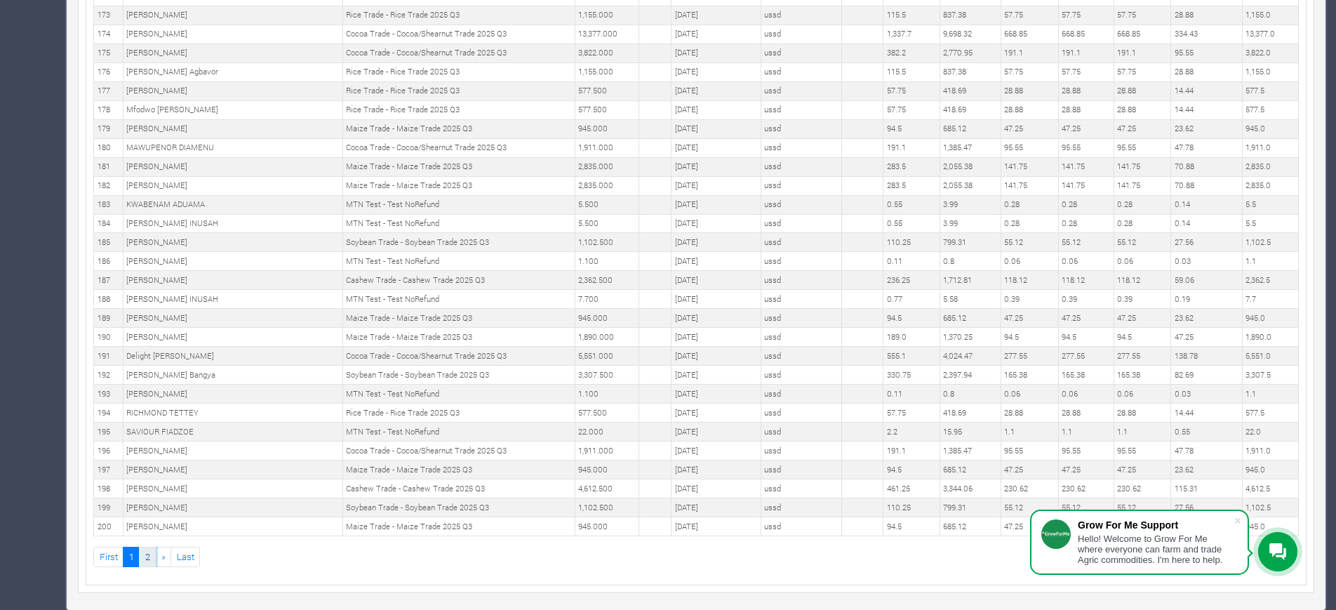
click at [147, 559] on link "2" at bounding box center [147, 557] width 17 height 20
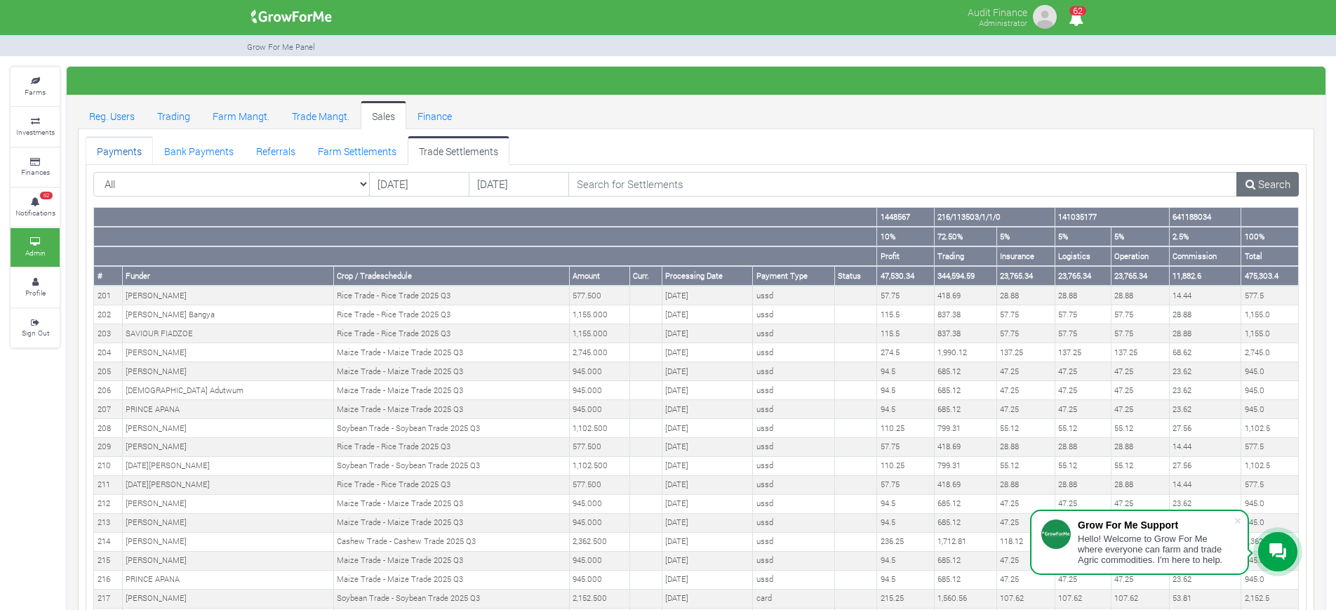
click at [105, 152] on link "Payments" at bounding box center [119, 150] width 67 height 28
